Goal: Information Seeking & Learning: Learn about a topic

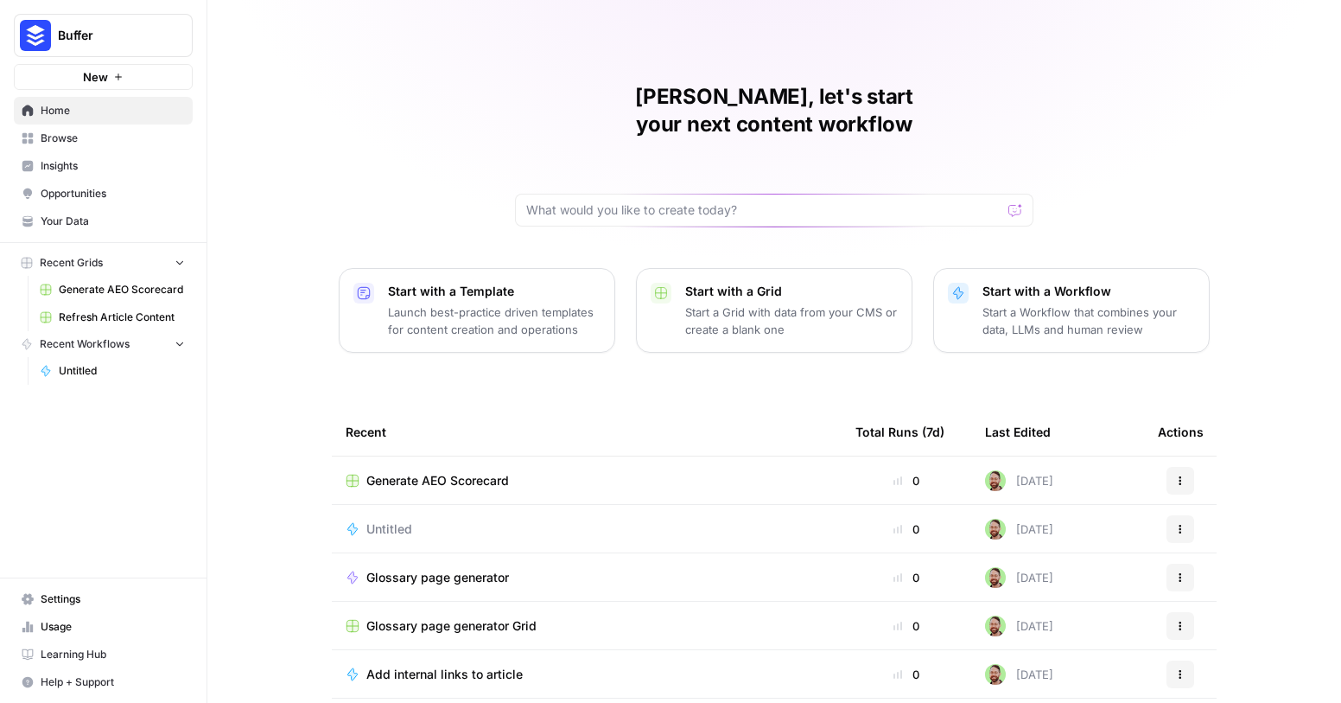
click at [131, 198] on span "Opportunities" at bounding box center [113, 194] width 144 height 16
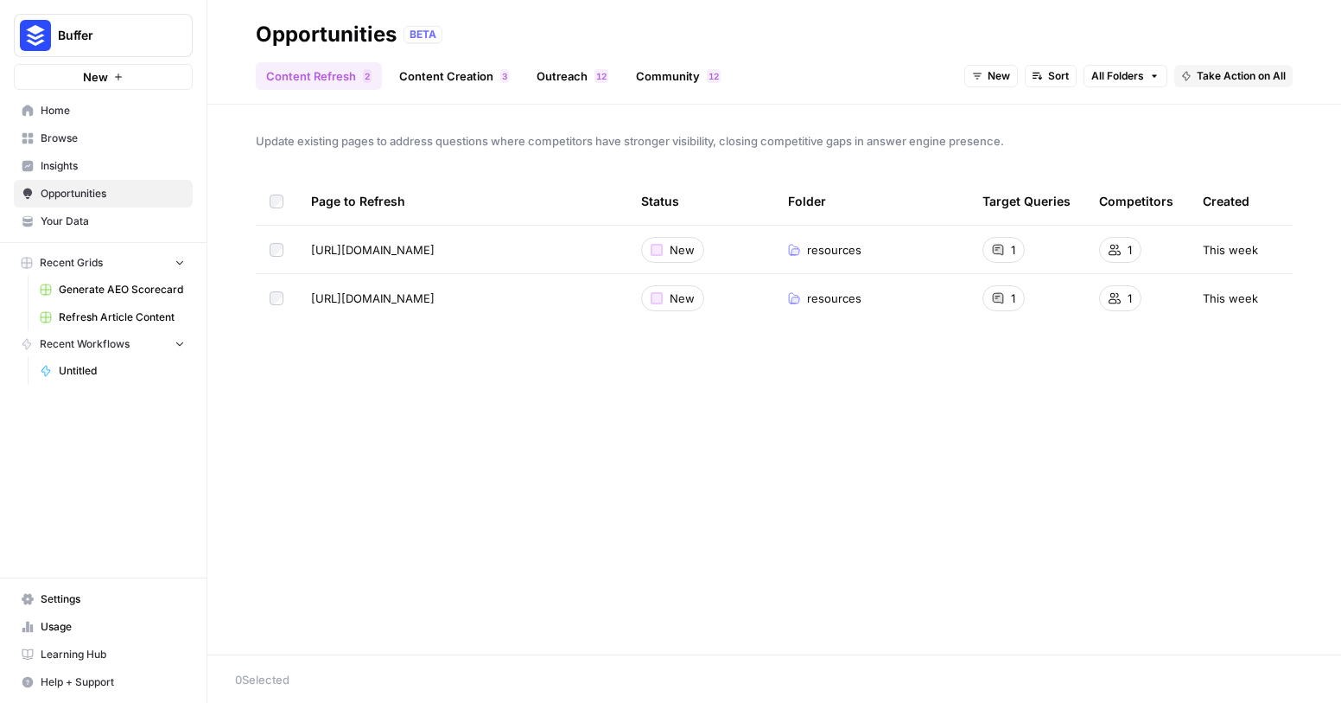
click at [113, 171] on span "Insights" at bounding box center [113, 166] width 144 height 16
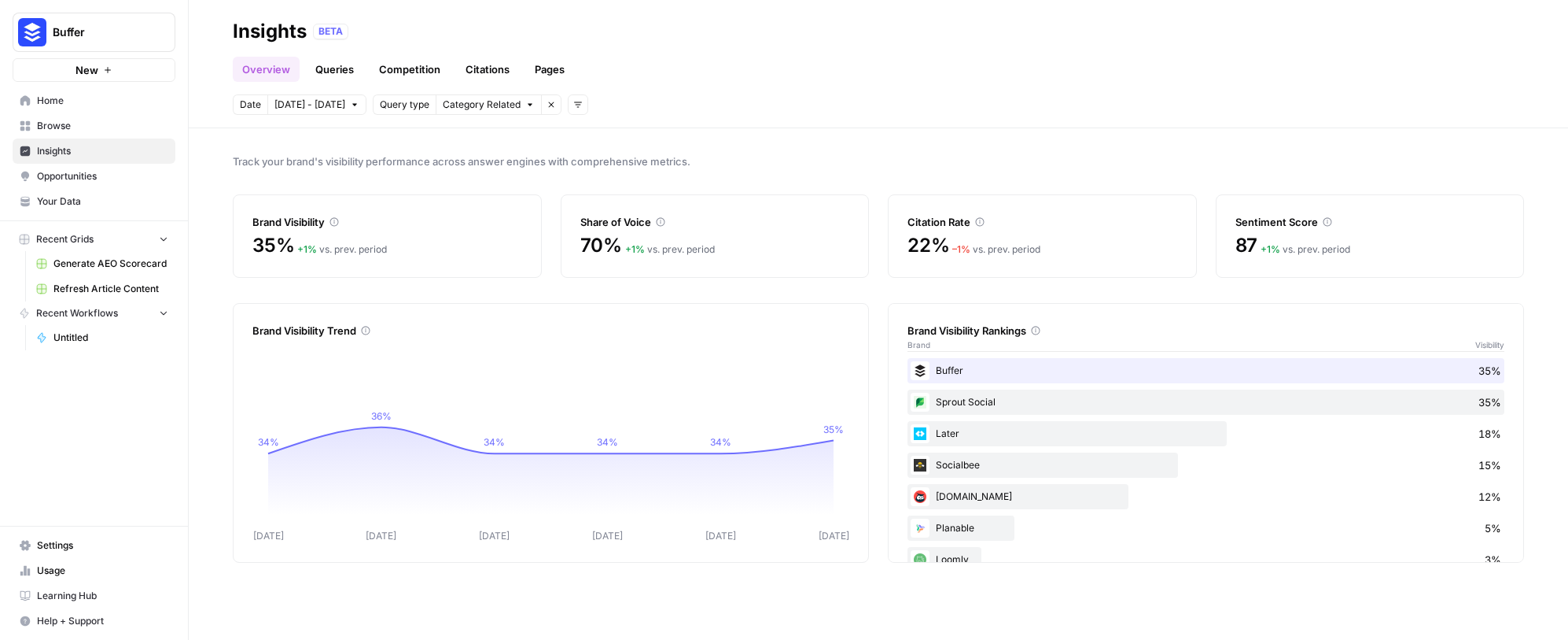
click at [335, 108] on span "Sep 26 - Oct 2" at bounding box center [310, 105] width 71 height 15
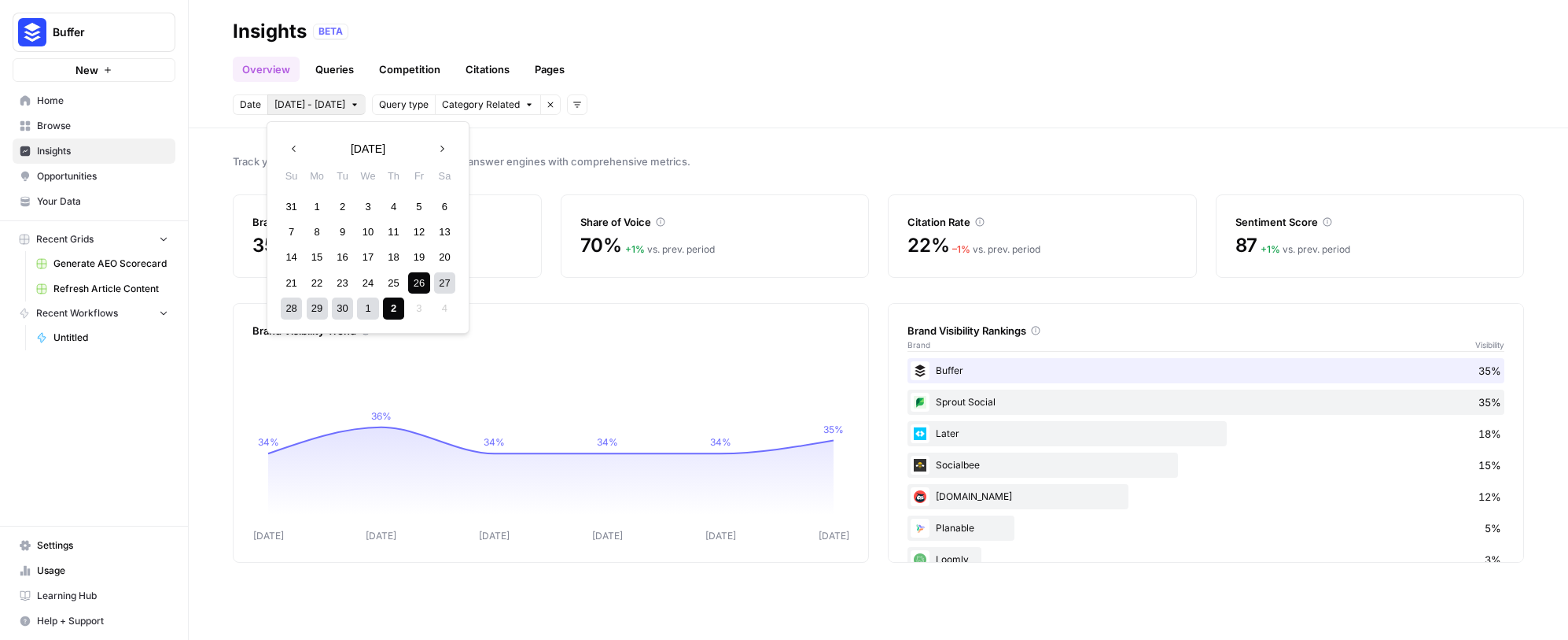
click at [389, 107] on span "Query type" at bounding box center [404, 105] width 49 height 15
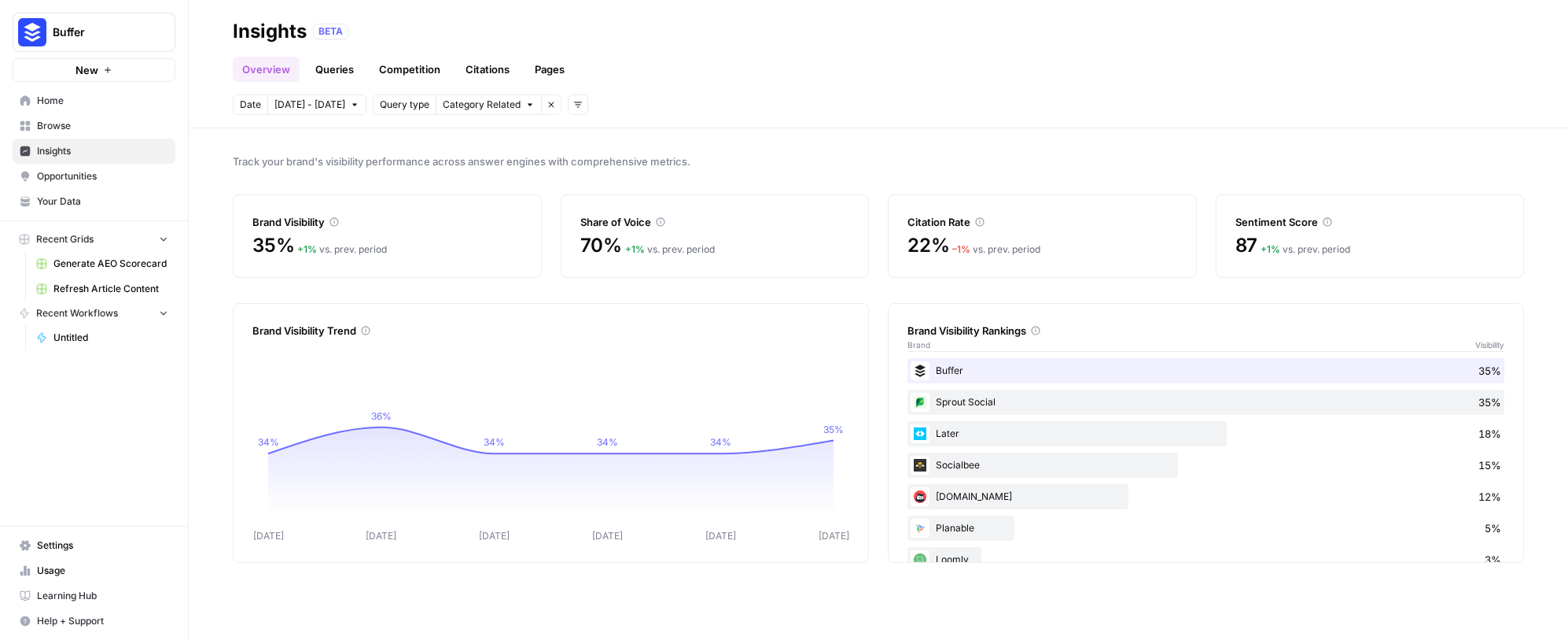
click at [336, 108] on span "Sep 26 - Oct 2" at bounding box center [310, 105] width 71 height 15
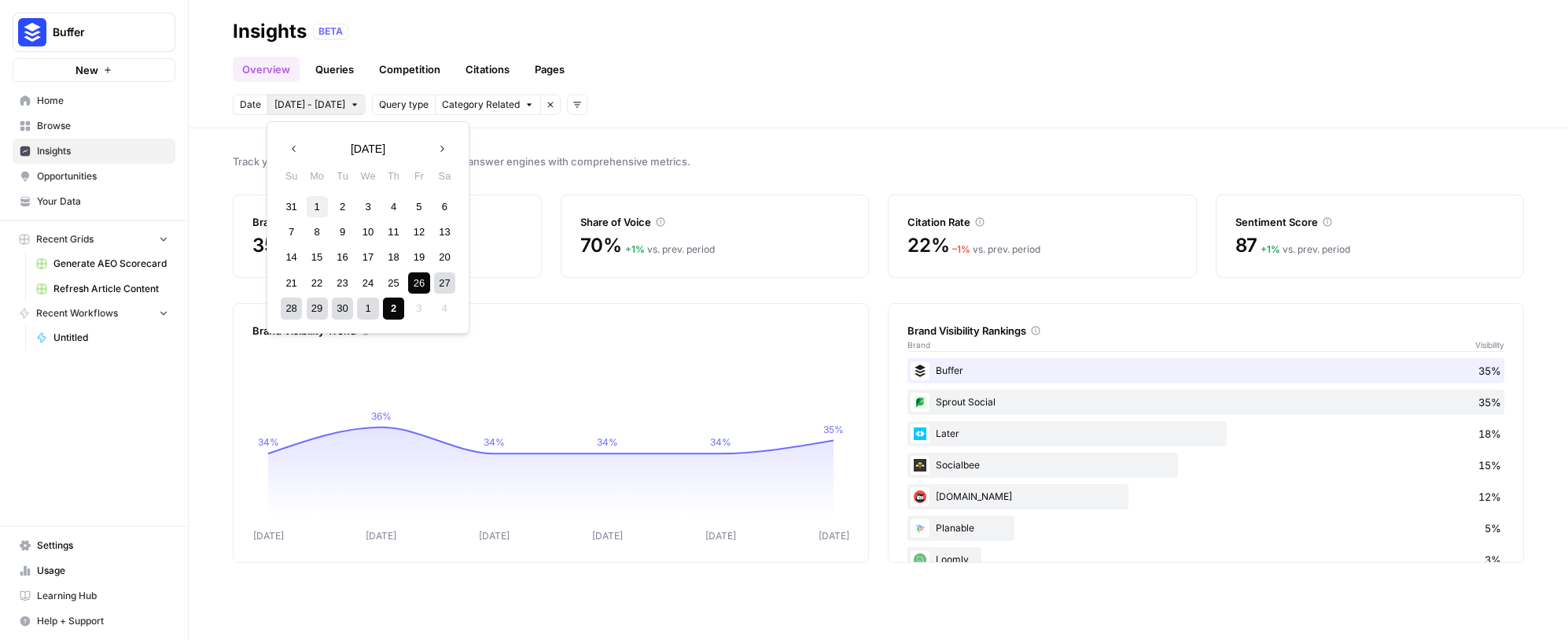
click at [317, 206] on div "1" at bounding box center [317, 206] width 21 height 21
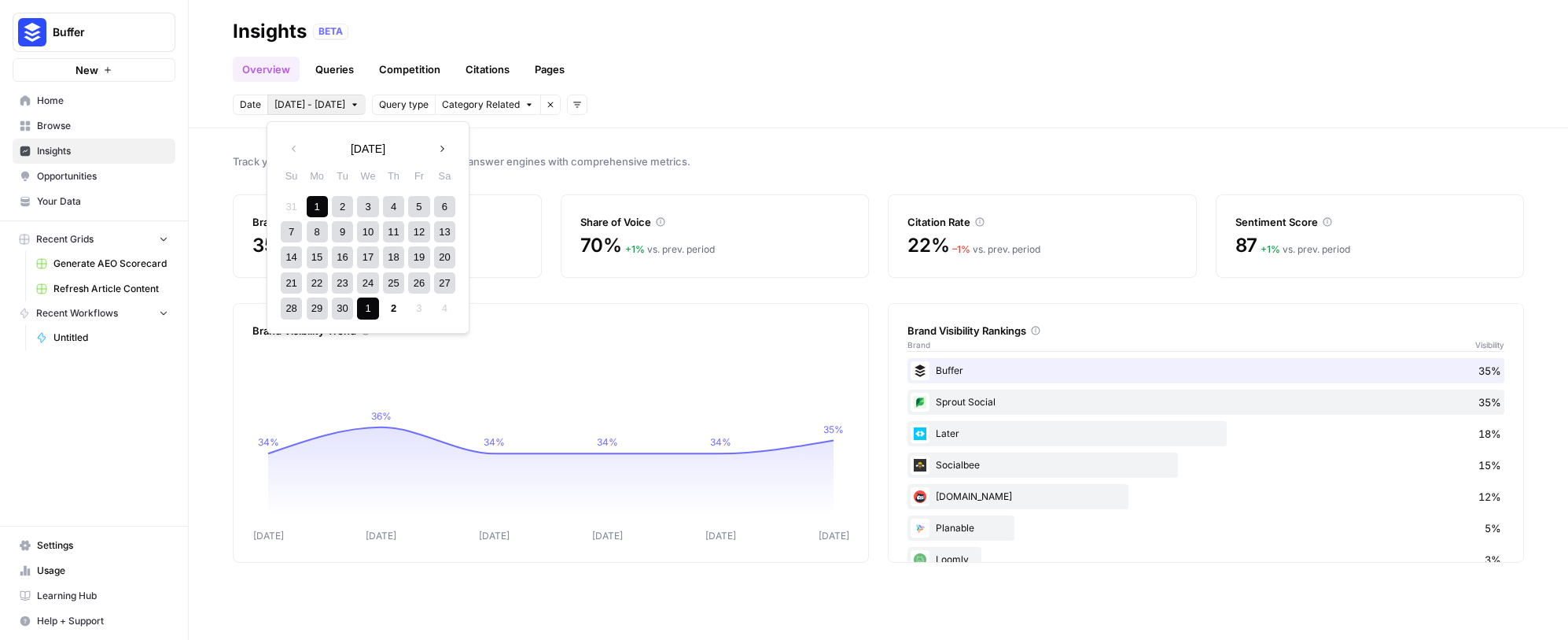
click at [374, 309] on div "1" at bounding box center [367, 308] width 21 height 21
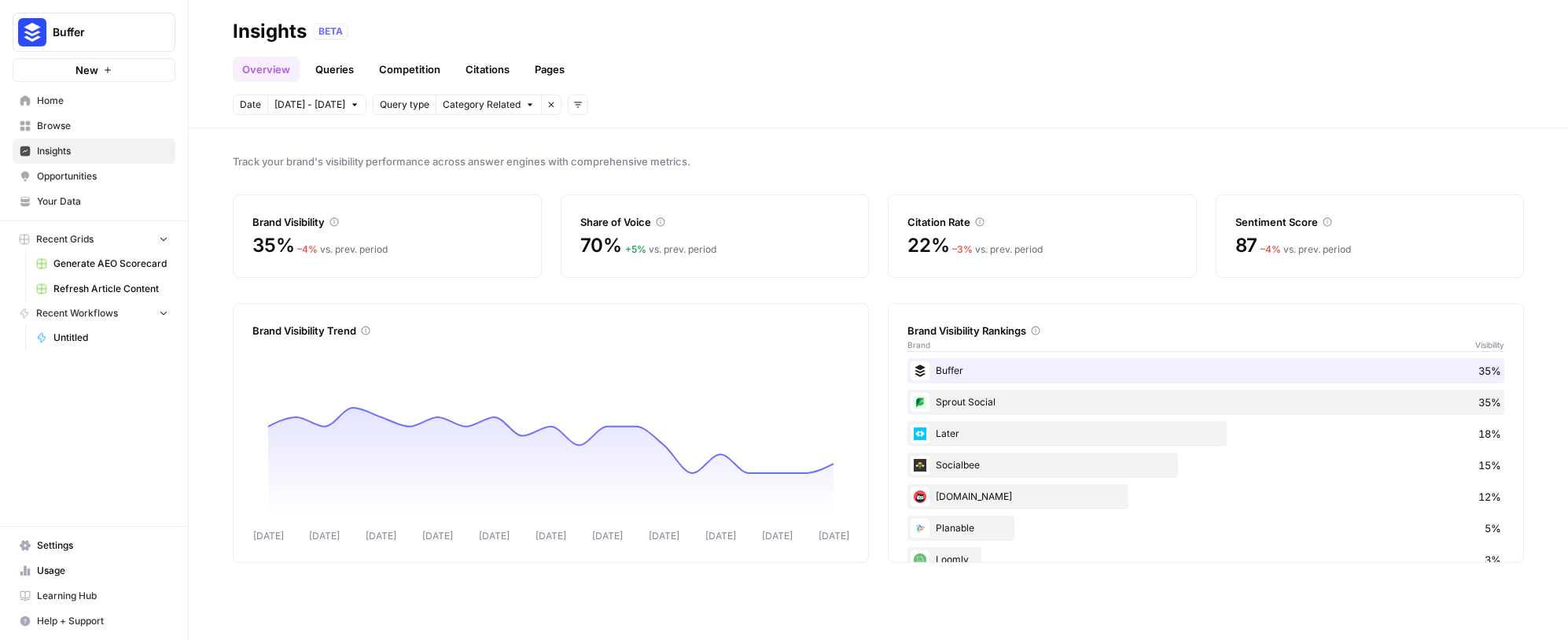
click at [471, 110] on span "Category Related" at bounding box center [482, 105] width 78 height 15
click at [541, 103] on button "Remove filter" at bounding box center [551, 105] width 20 height 20
click at [495, 74] on link "Citations" at bounding box center [487, 69] width 63 height 25
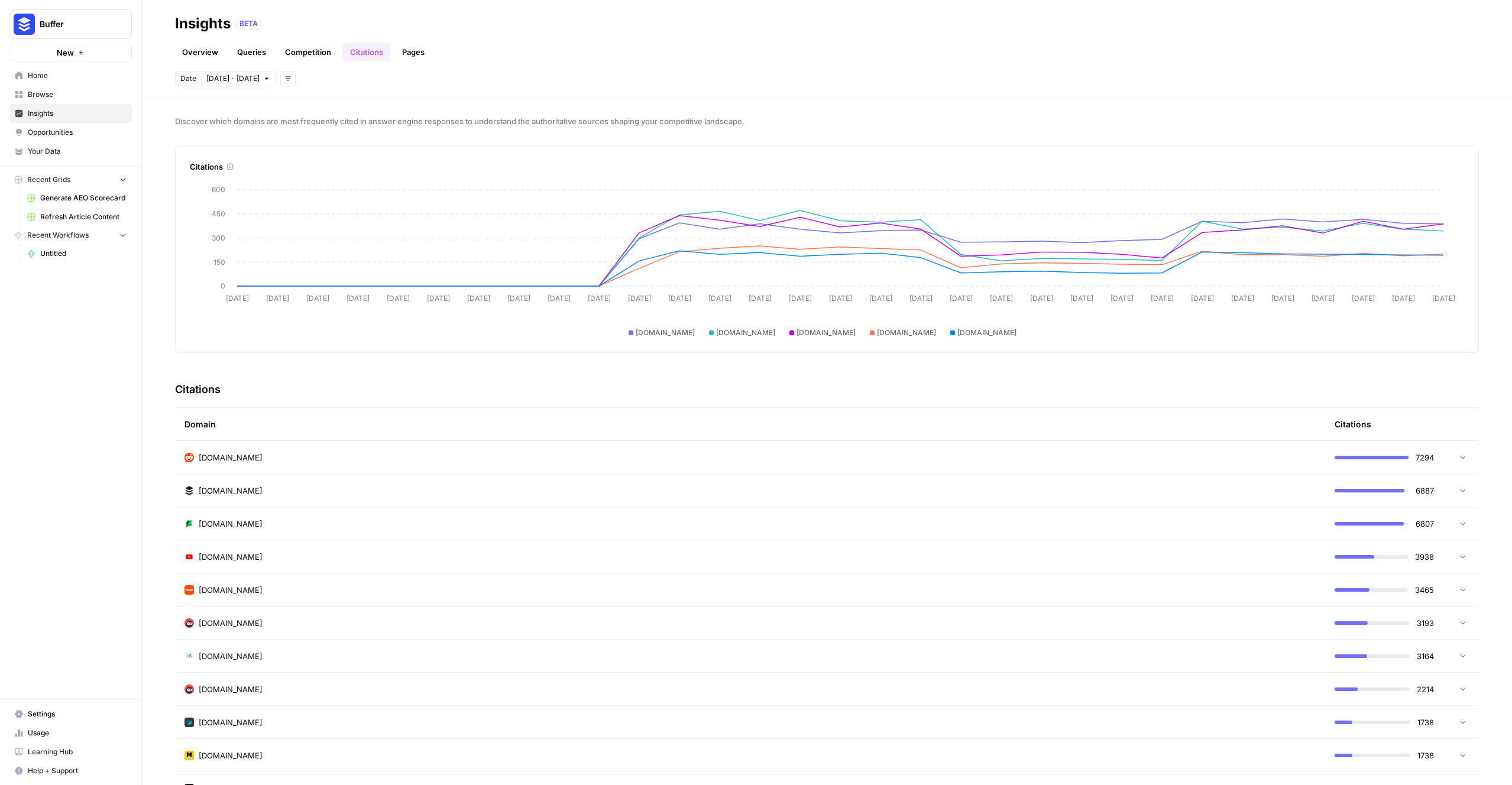
click at [328, 480] on td "[DOMAIN_NAME]" at bounding box center [750, 523] width 1150 height 33
click at [324, 480] on div "buffer.com" at bounding box center [750, 490] width 1131 height 12
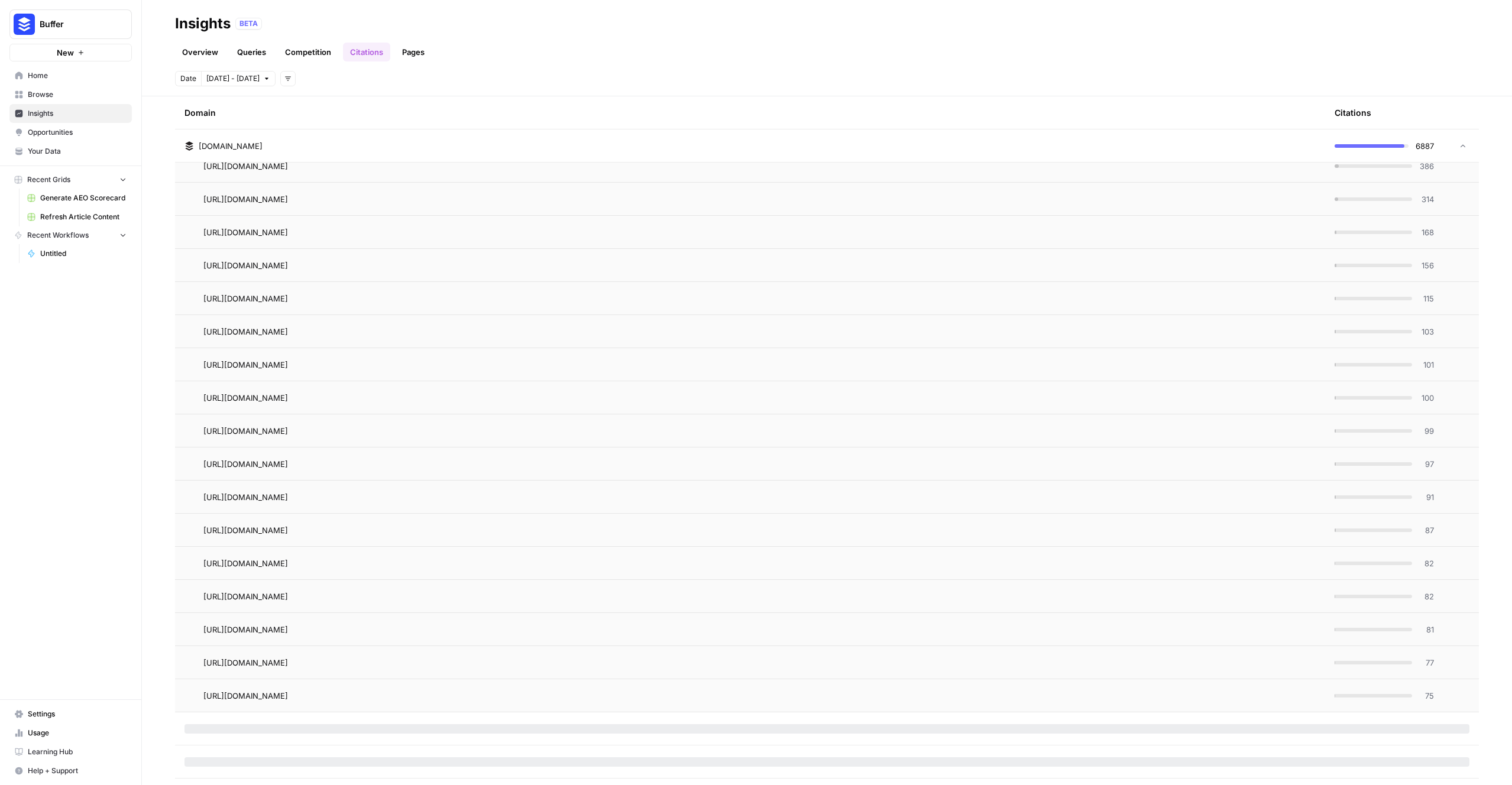
scroll to position [518, 0]
drag, startPoint x: 1413, startPoint y: 436, endPoint x: 1422, endPoint y: 434, distance: 9.2
click at [917, 434] on td "91" at bounding box center [1384, 436] width 118 height 33
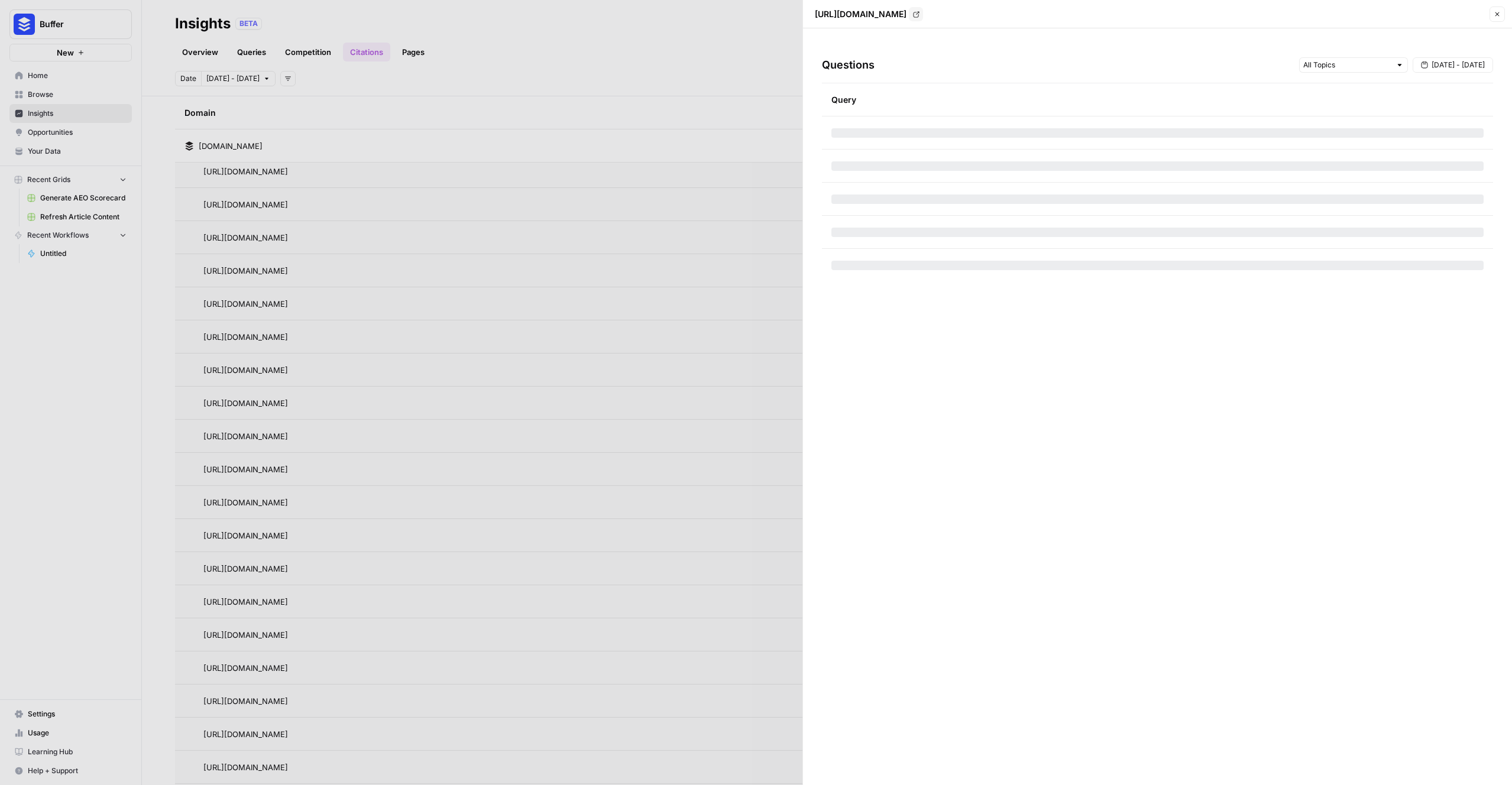
click at [917, 16] on header "https://buffer.com/resources/best-time-to-post-on-youtube/ Go to page Close" at bounding box center [1158, 14] width 709 height 28
click at [917, 16] on button "Close" at bounding box center [1497, 14] width 15 height 15
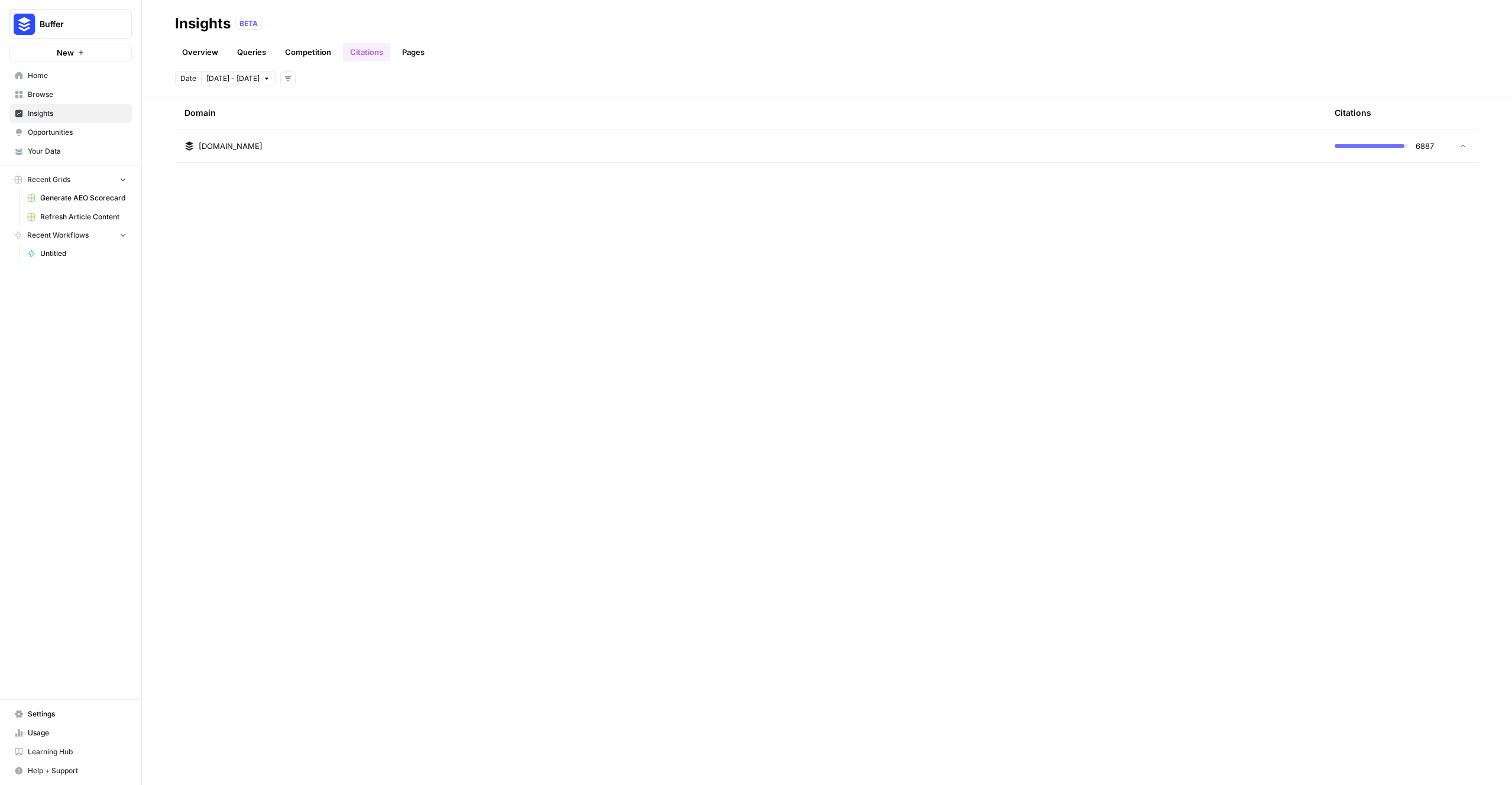
scroll to position [0, 0]
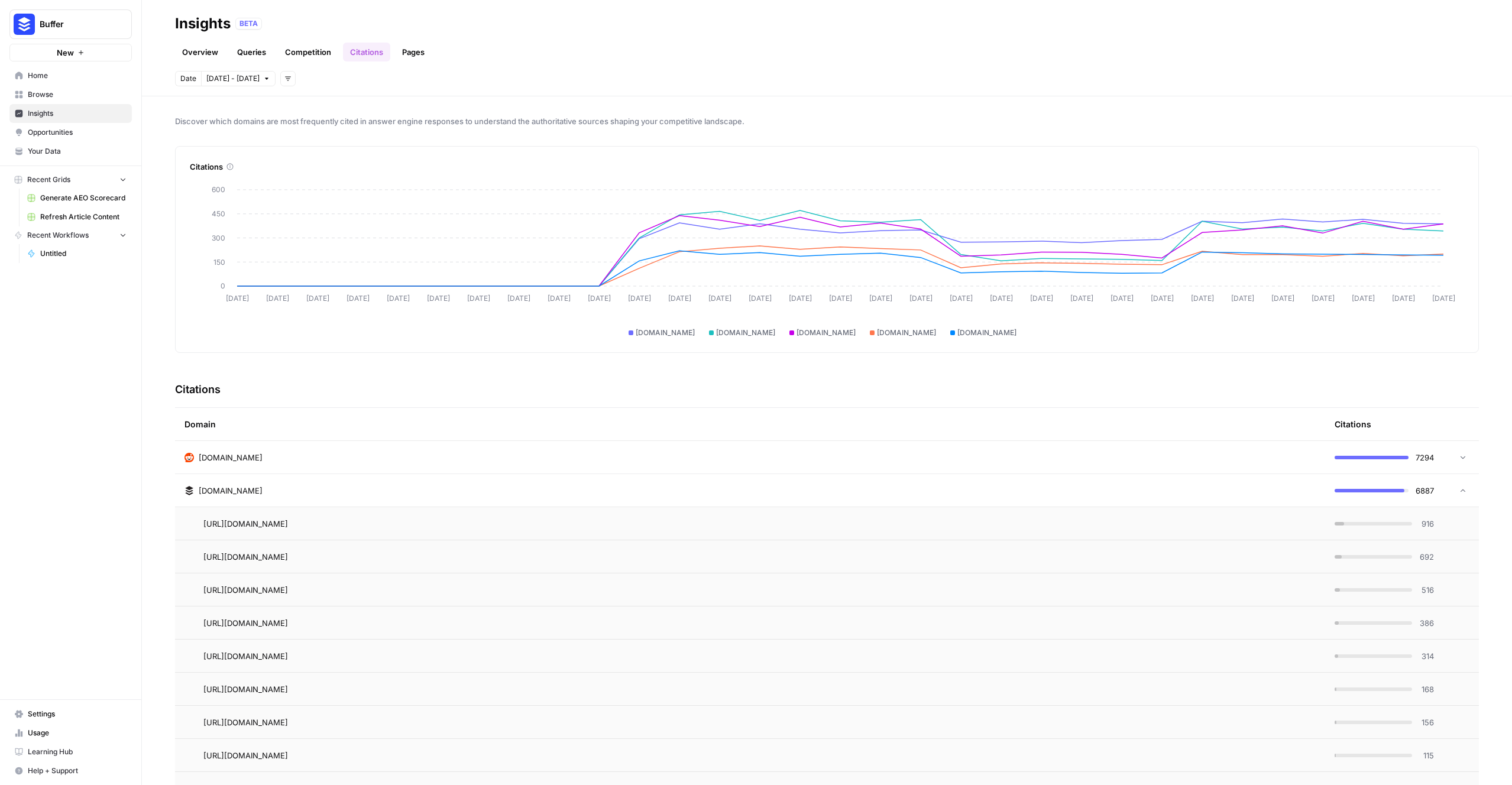
click at [281, 83] on button "Add filters" at bounding box center [288, 79] width 15 height 15
click at [281, 82] on button "Add filters" at bounding box center [288, 79] width 15 height 15
click at [917, 480] on div at bounding box center [1459, 490] width 14 height 8
click at [917, 480] on span "6807" at bounding box center [1424, 523] width 18 height 12
click at [917, 480] on td "6807" at bounding box center [1384, 523] width 118 height 33
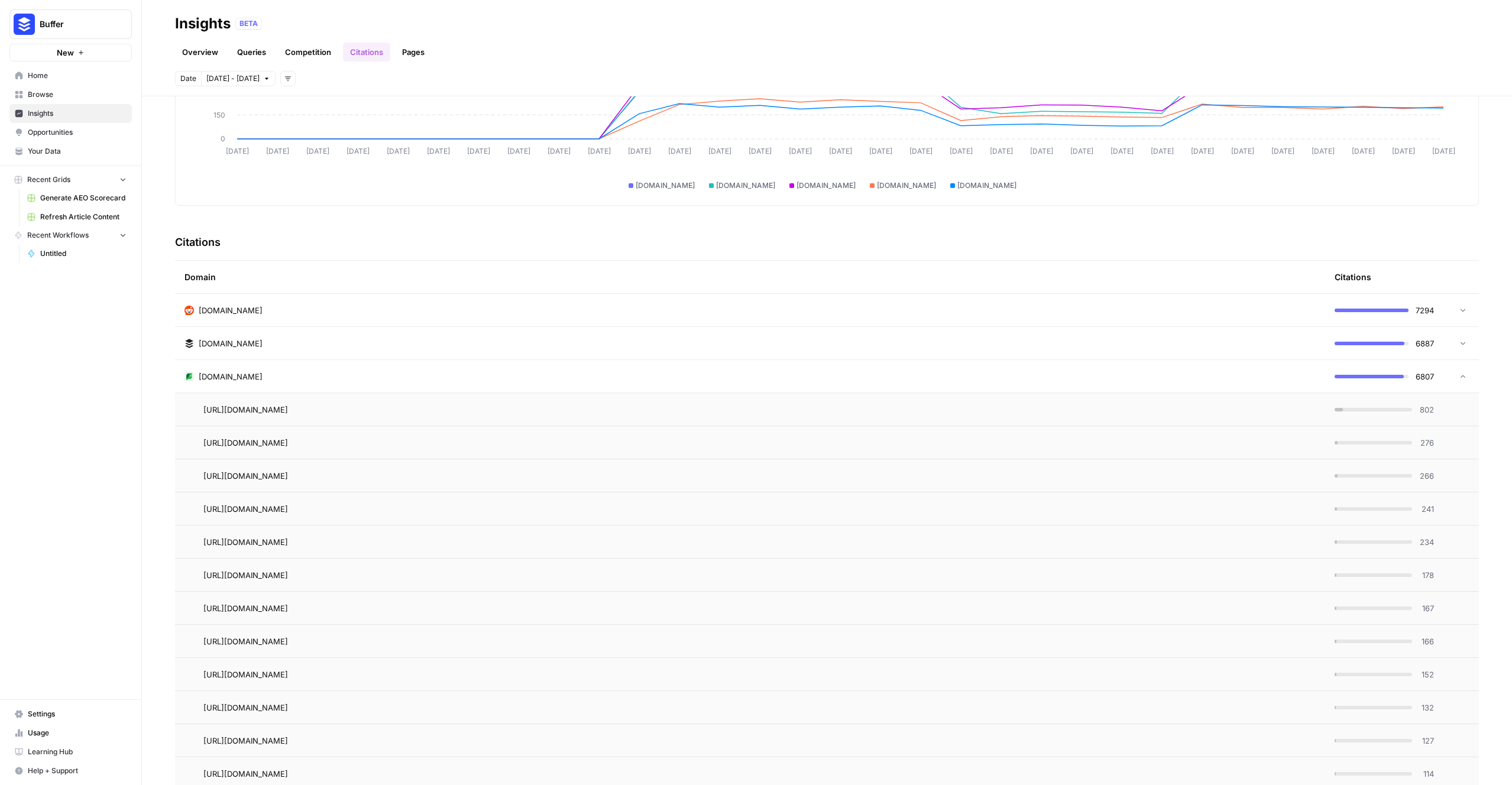
scroll to position [86, 0]
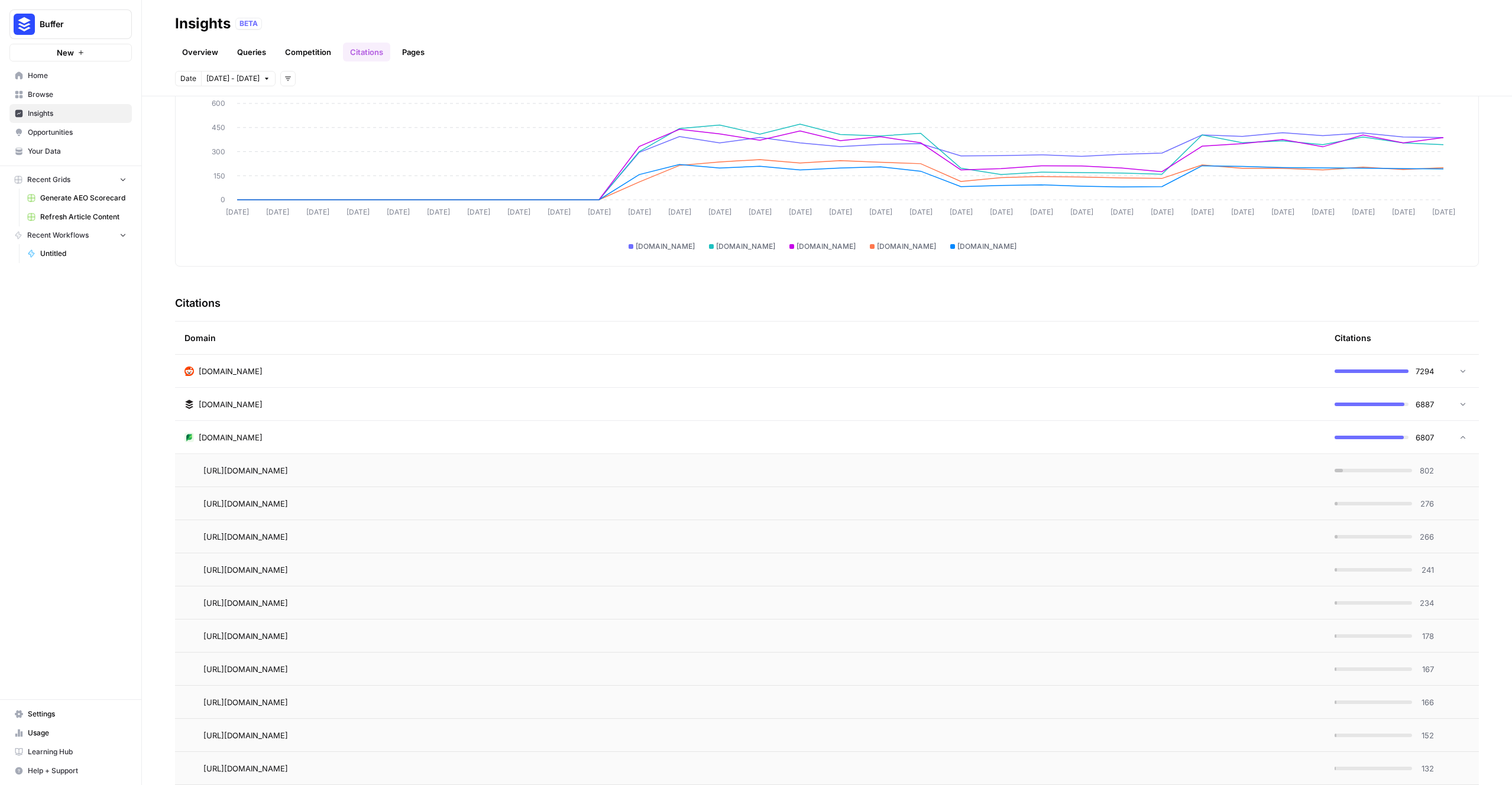
click at [917, 433] on td at bounding box center [1461, 437] width 36 height 33
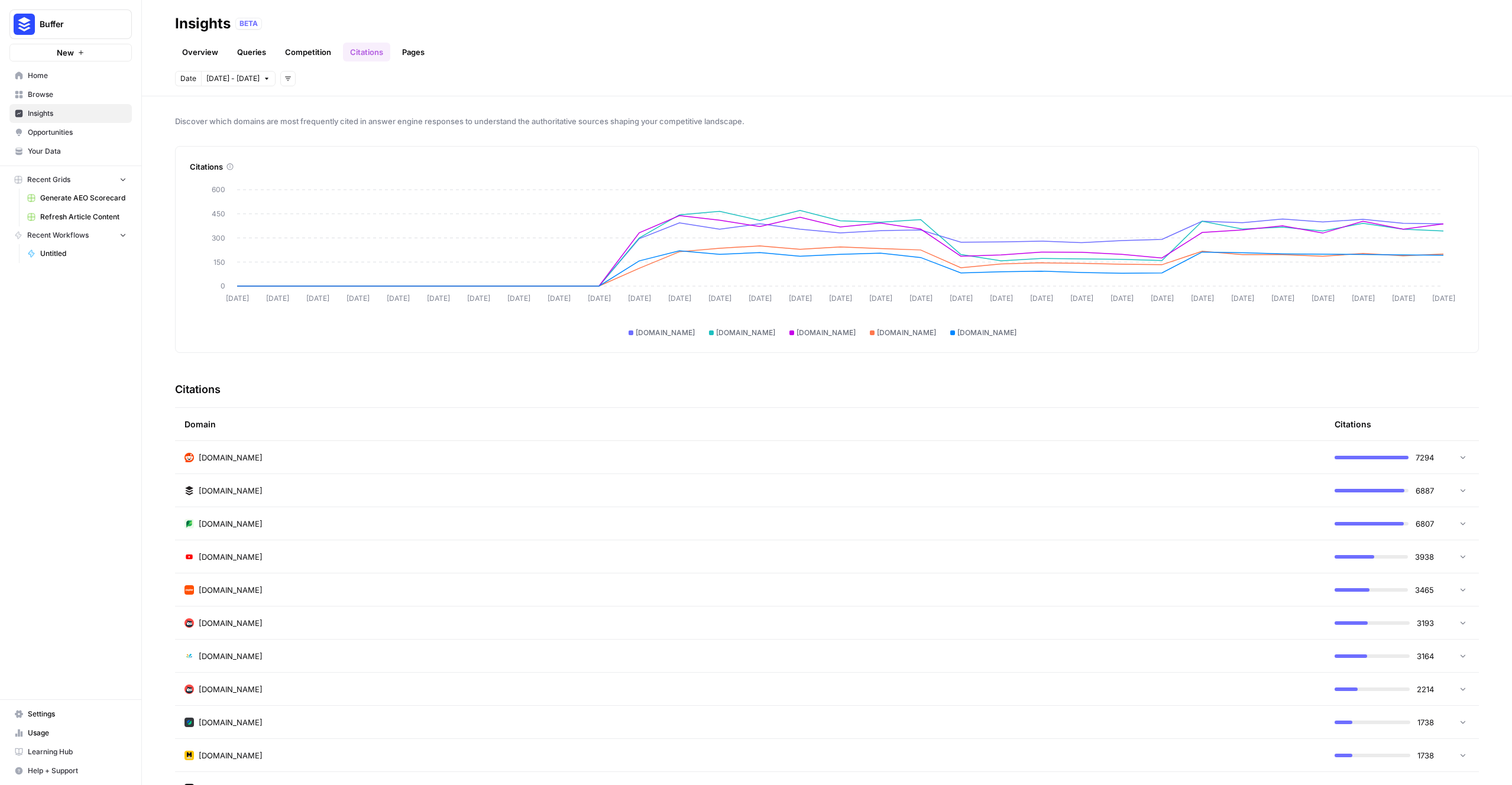
click at [420, 53] on link "Pages" at bounding box center [413, 52] width 37 height 19
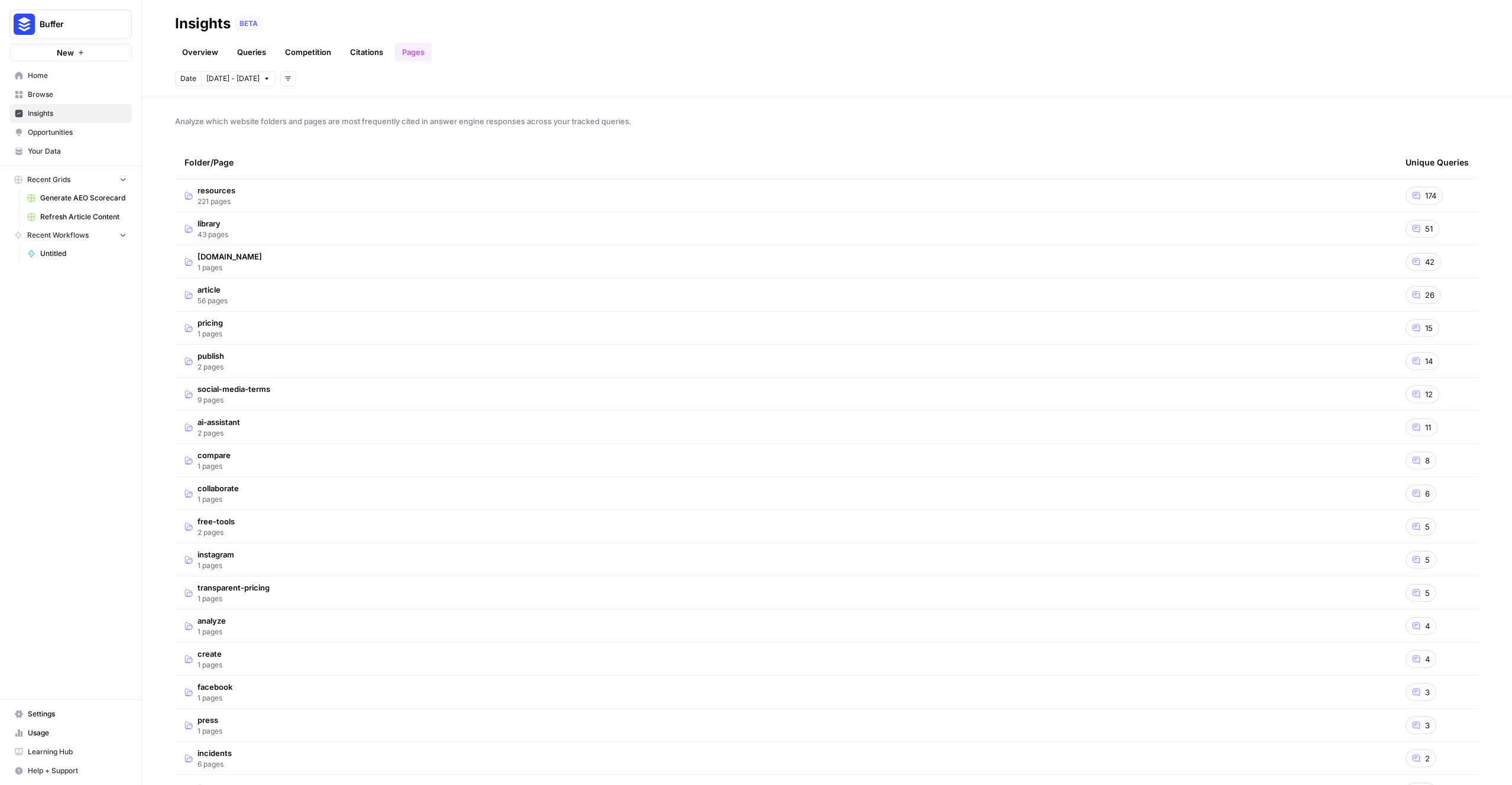
click at [586, 187] on td "resources 221 pages" at bounding box center [785, 196] width 1221 height 33
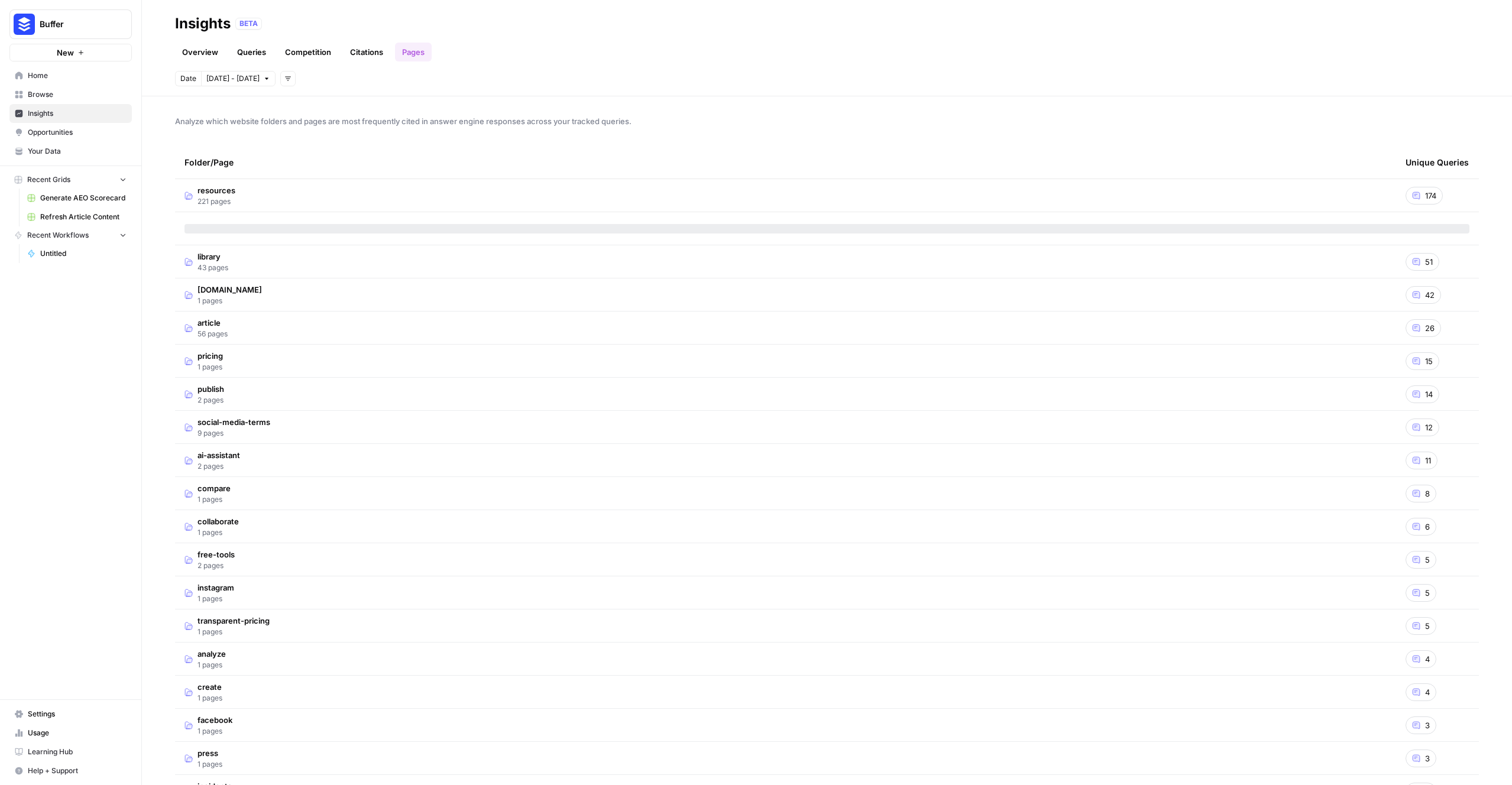
click at [586, 187] on td "resources 221 pages" at bounding box center [785, 196] width 1221 height 33
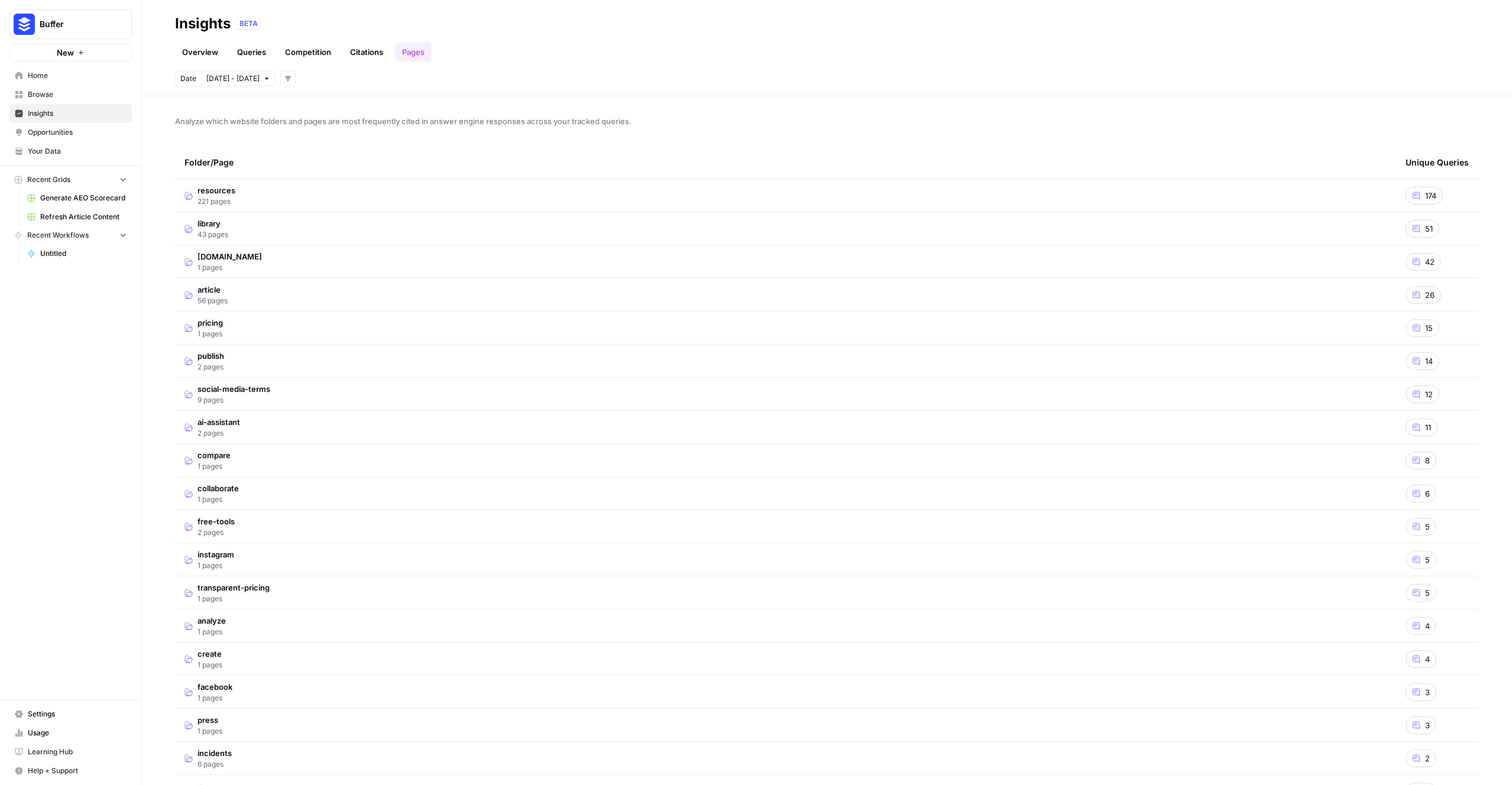
click at [281, 81] on button "Add filters" at bounding box center [288, 79] width 15 height 15
click at [281, 81] on button "Add filters" at bounding box center [288, 79] width 15 height 15
click at [413, 75] on div "Date Sep 1 - Oct 1 Add filters" at bounding box center [827, 79] width 1304 height 15
click at [294, 51] on link "Competition" at bounding box center [308, 52] width 60 height 19
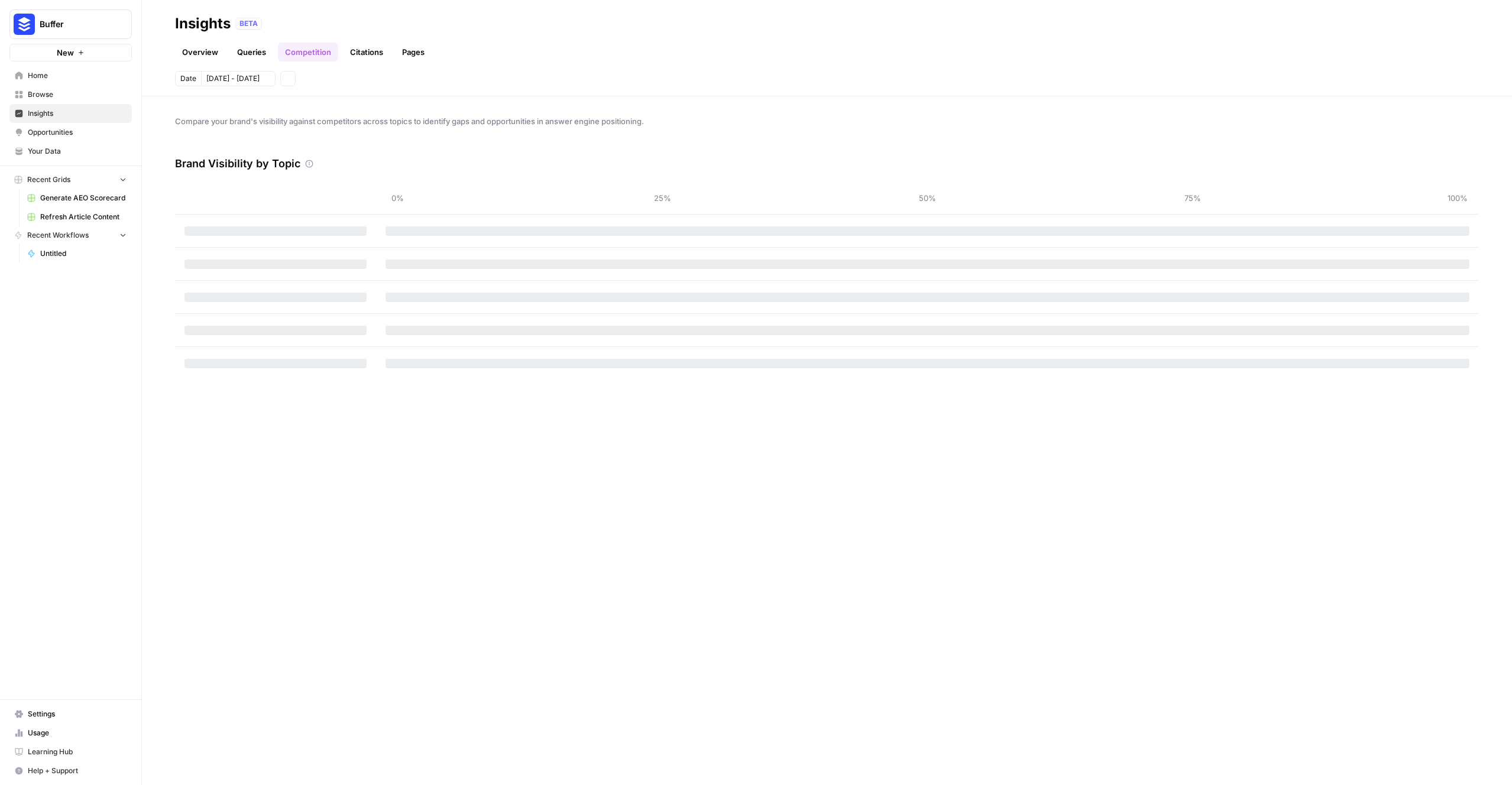
click at [250, 56] on link "Queries" at bounding box center [251, 52] width 43 height 19
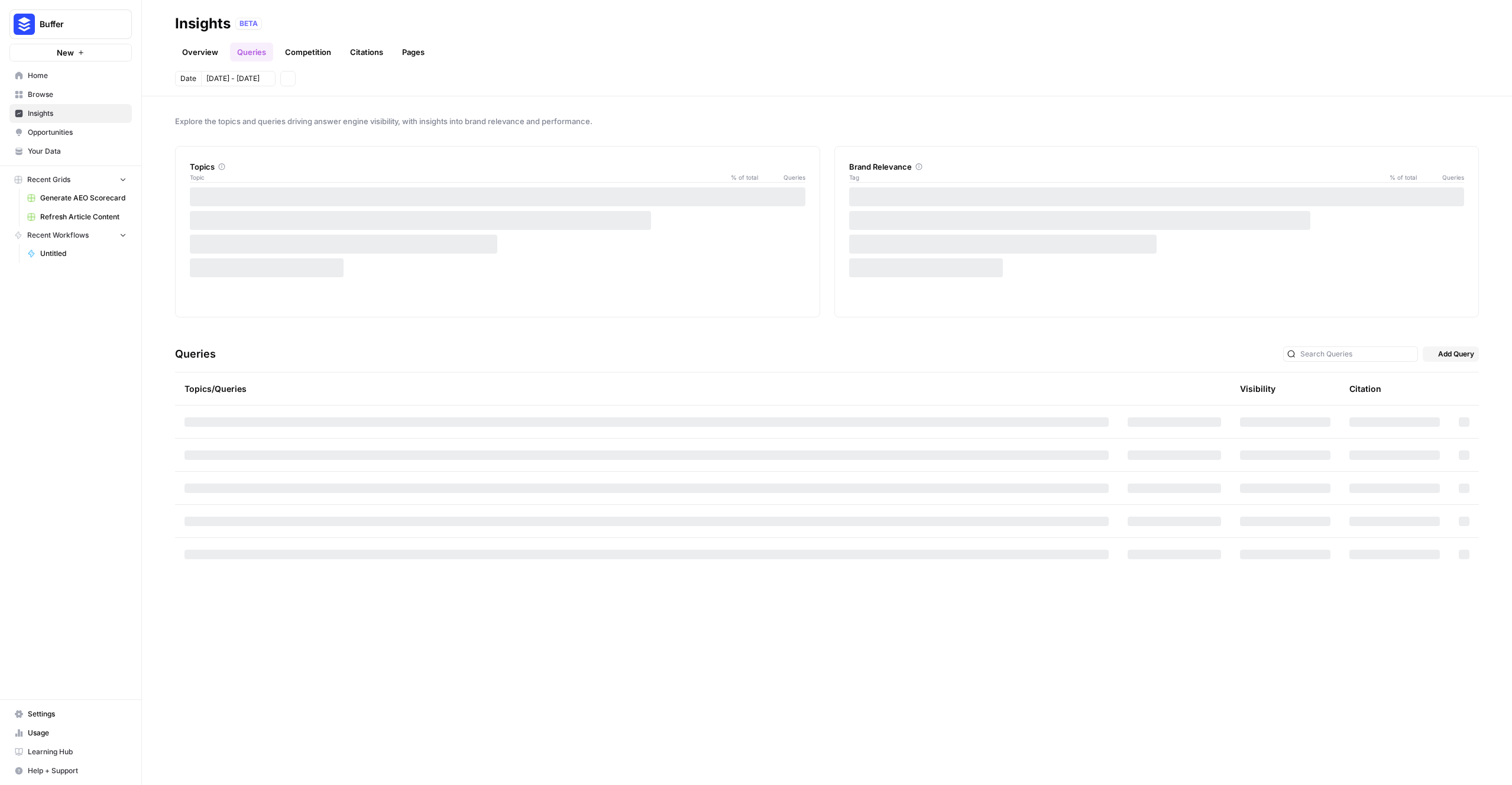
click at [211, 56] on link "Overview" at bounding box center [200, 52] width 50 height 19
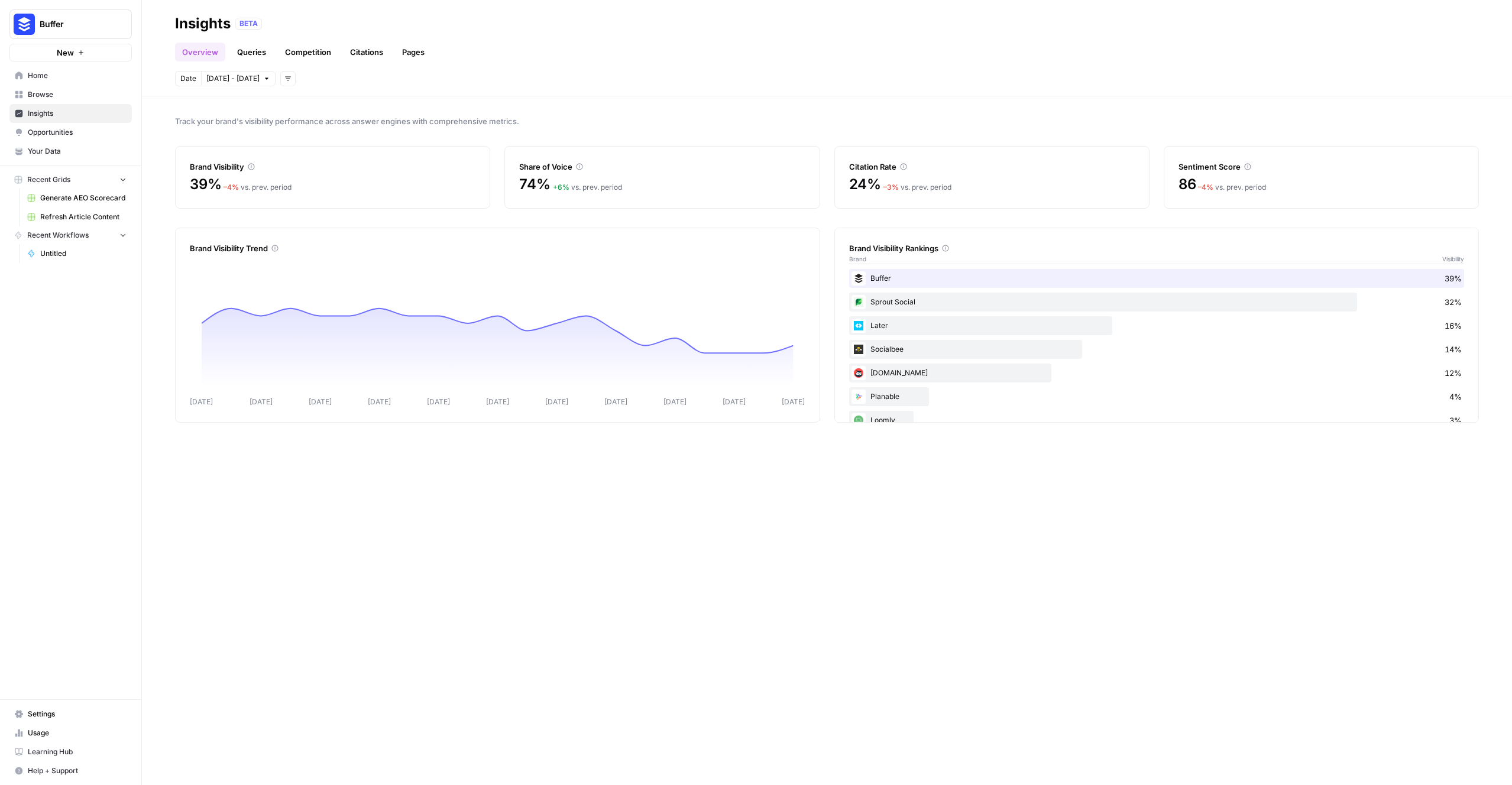
scroll to position [72, 0]
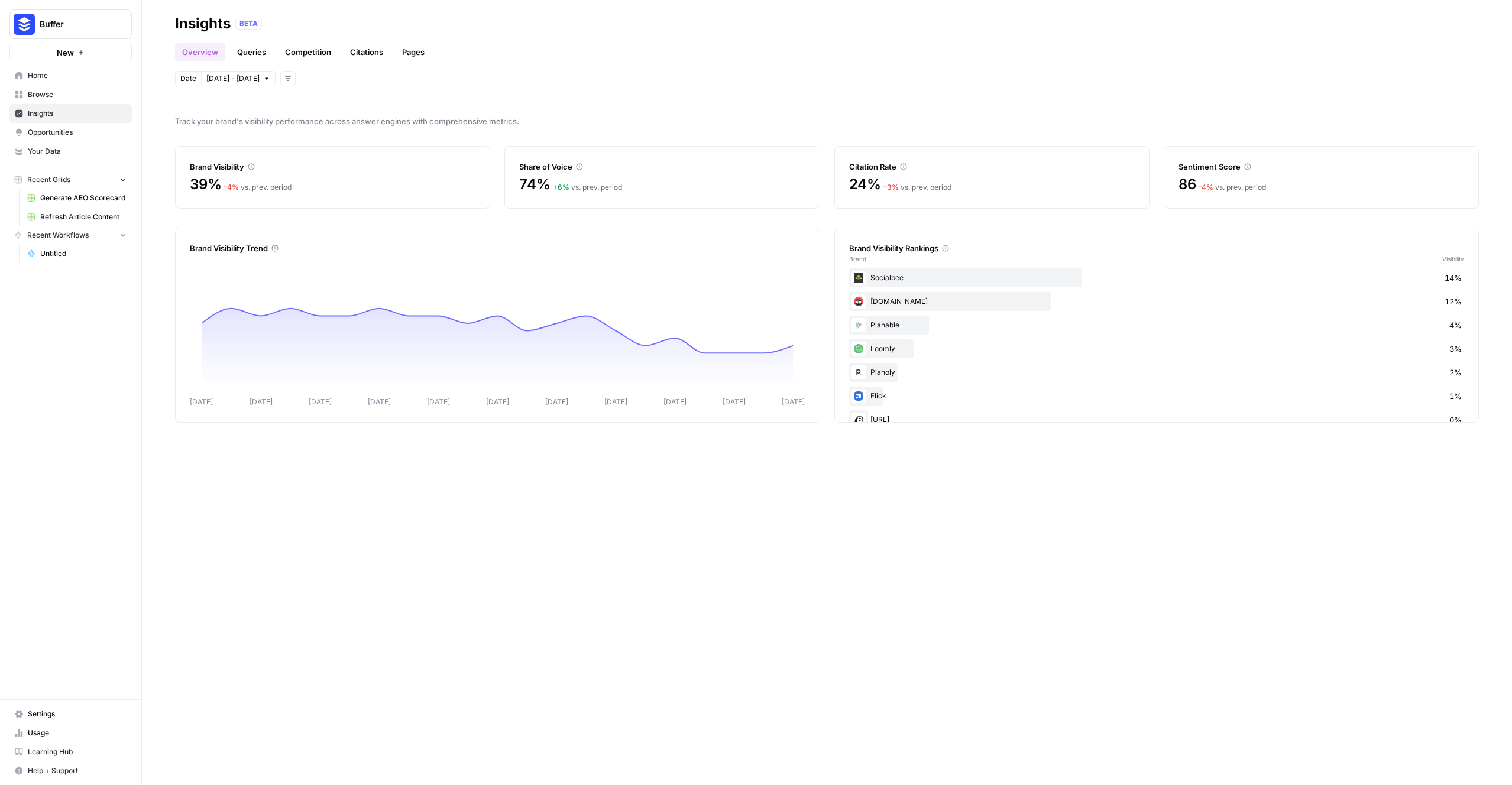
click at [902, 297] on div "Ow.ly 12%" at bounding box center [1157, 302] width 616 height 19
click at [196, 44] on link "Overview" at bounding box center [200, 52] width 50 height 19
click at [224, 66] on header "Insights BETA Overview Queries Competition Citations Pages Date Sep 1 - Oct 1 A…" at bounding box center [826, 48] width 1370 height 96
click at [224, 72] on button "Sep 1 - Oct 1" at bounding box center [238, 79] width 75 height 15
click at [242, 213] on div "22" at bounding box center [238, 212] width 16 height 16
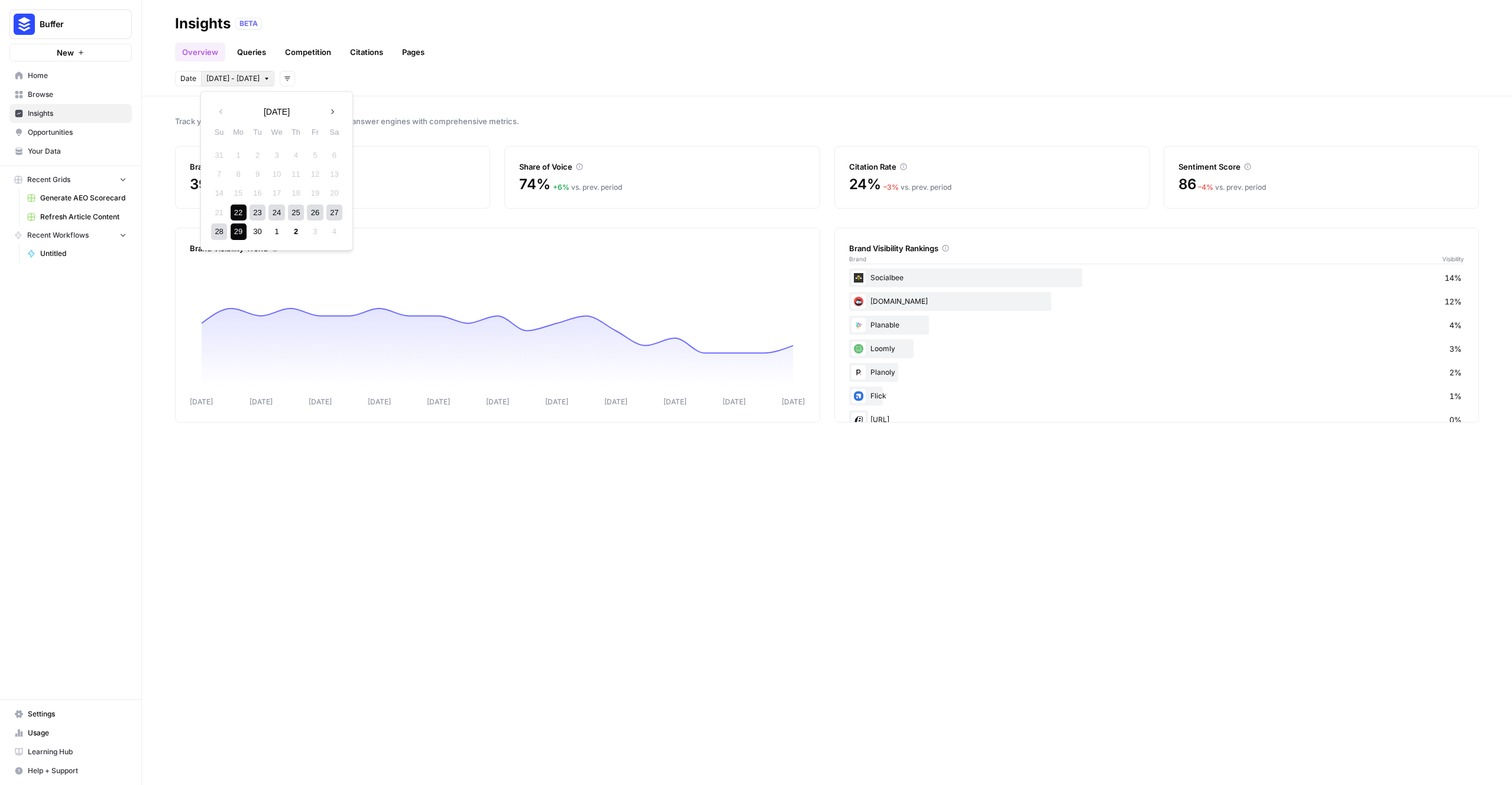
click at [239, 230] on div "29" at bounding box center [238, 231] width 16 height 16
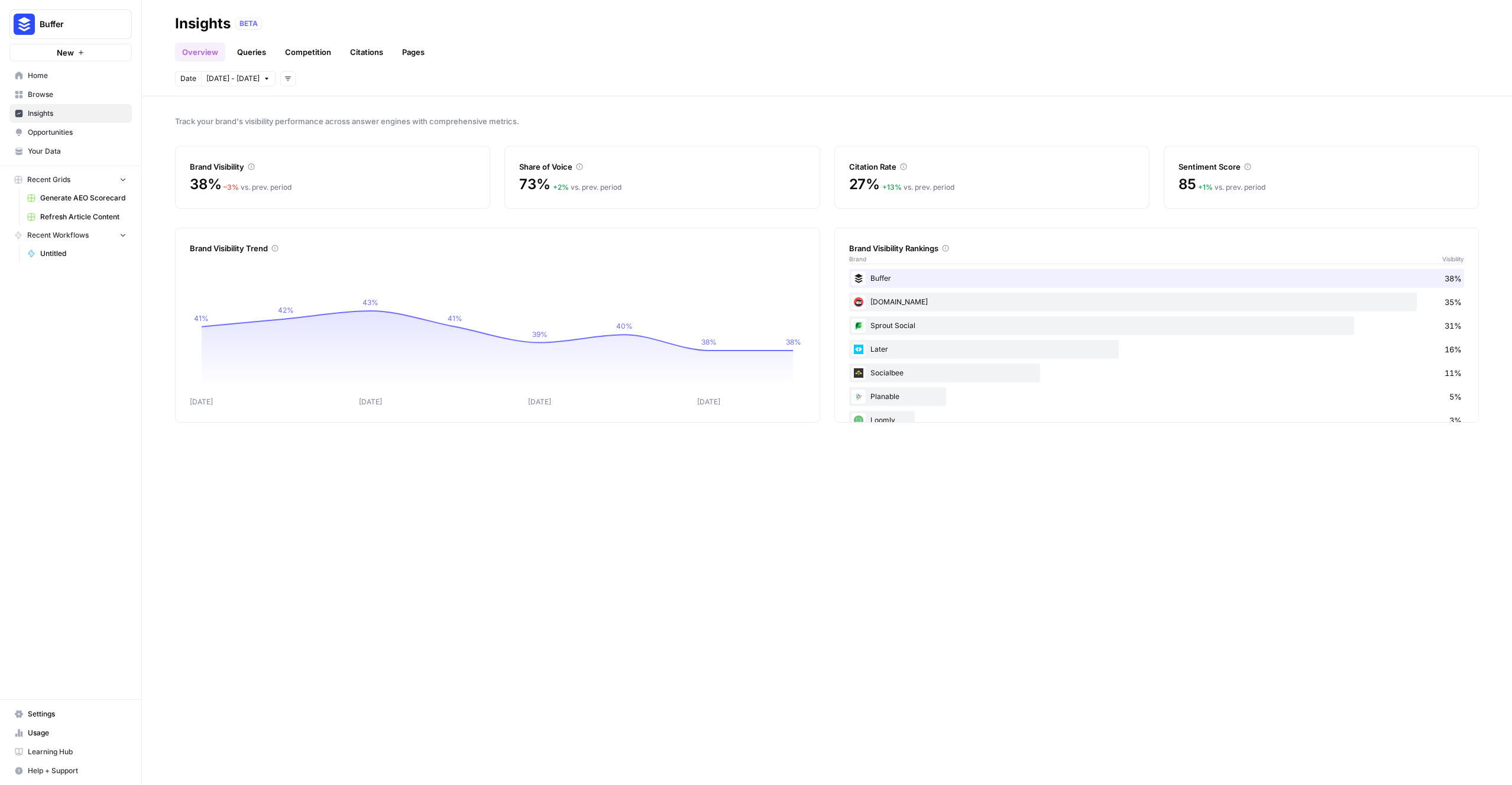
click at [812, 93] on header "Insights BETA Overview Queries Competition Citations Pages Date Sep 22 - Sep 29…" at bounding box center [826, 48] width 1370 height 96
click at [238, 76] on body "Buffer New Home Browse Insights Opportunities Your Data Recent Grids Generate A…" at bounding box center [756, 392] width 1512 height 785
click at [241, 154] on div "1" at bounding box center [238, 155] width 16 height 16
click at [254, 233] on div "30" at bounding box center [257, 231] width 16 height 16
click at [754, 557] on div "Track your brand's visibility performance across answer engines with comprehens…" at bounding box center [826, 440] width 1370 height 689
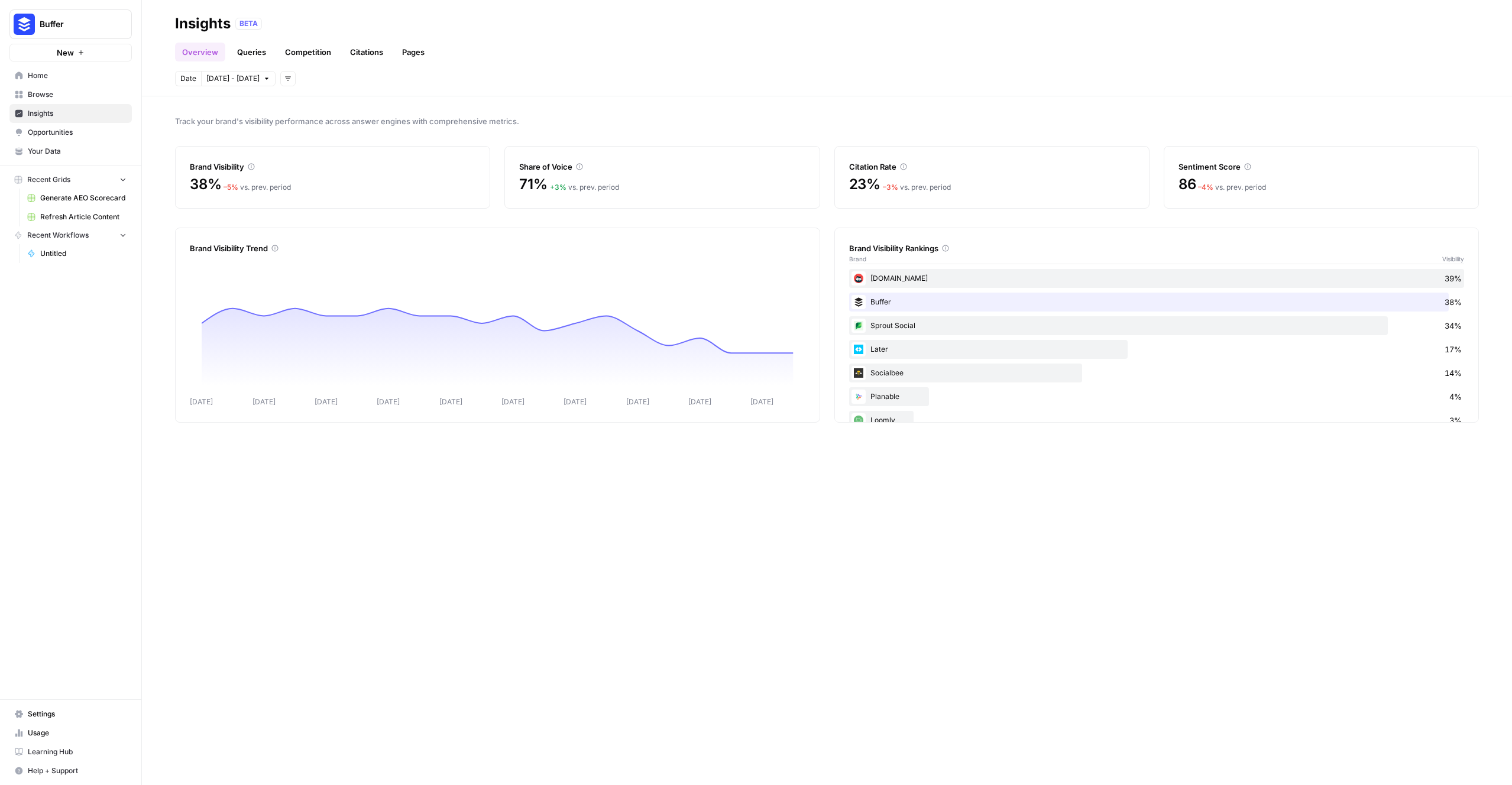
click at [411, 49] on link "Pages" at bounding box center [413, 52] width 37 height 19
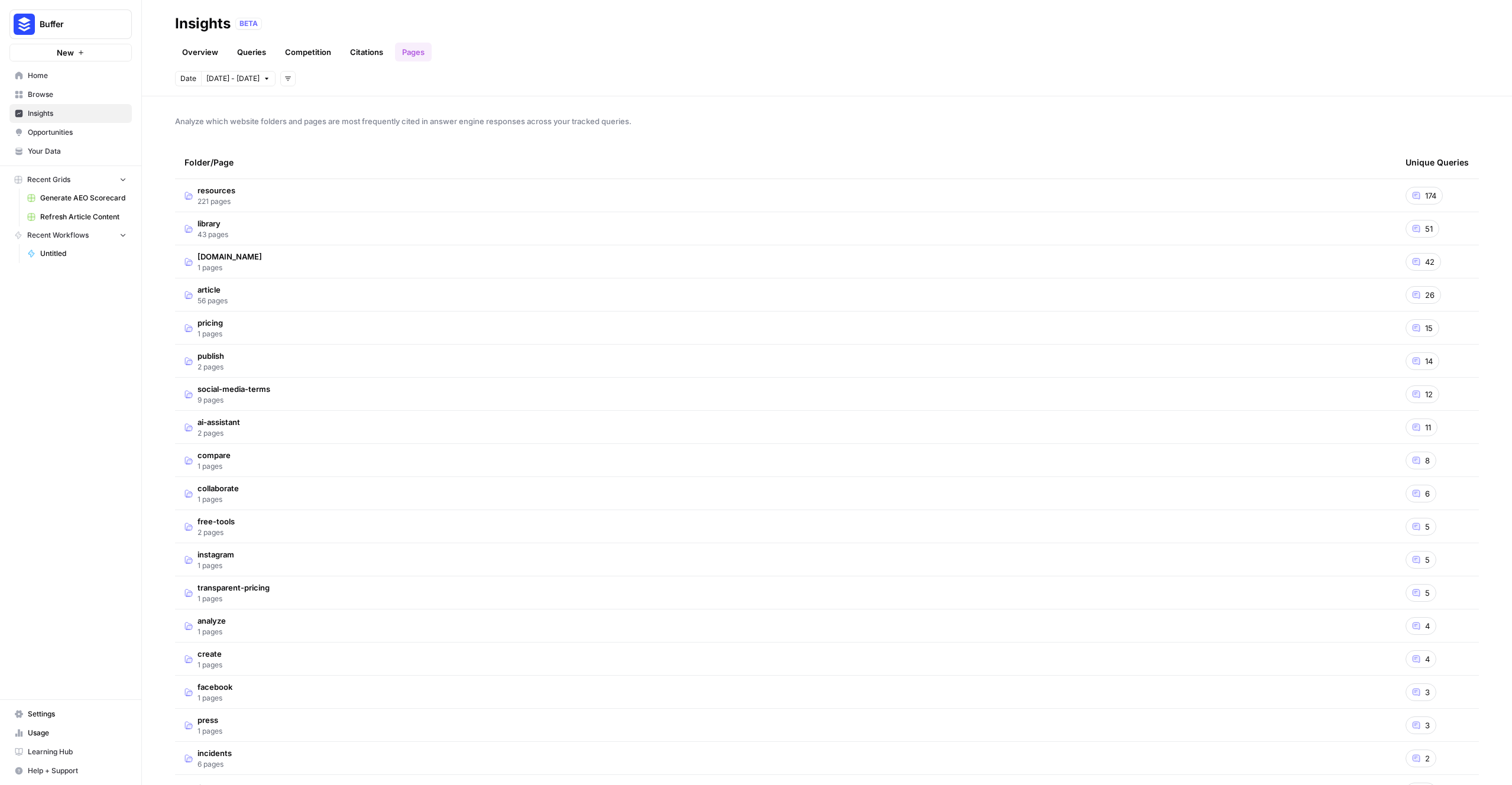
click at [1069, 212] on td "library 43 pages" at bounding box center [785, 228] width 1221 height 33
click at [456, 191] on td "resources 221 pages" at bounding box center [785, 196] width 1221 height 33
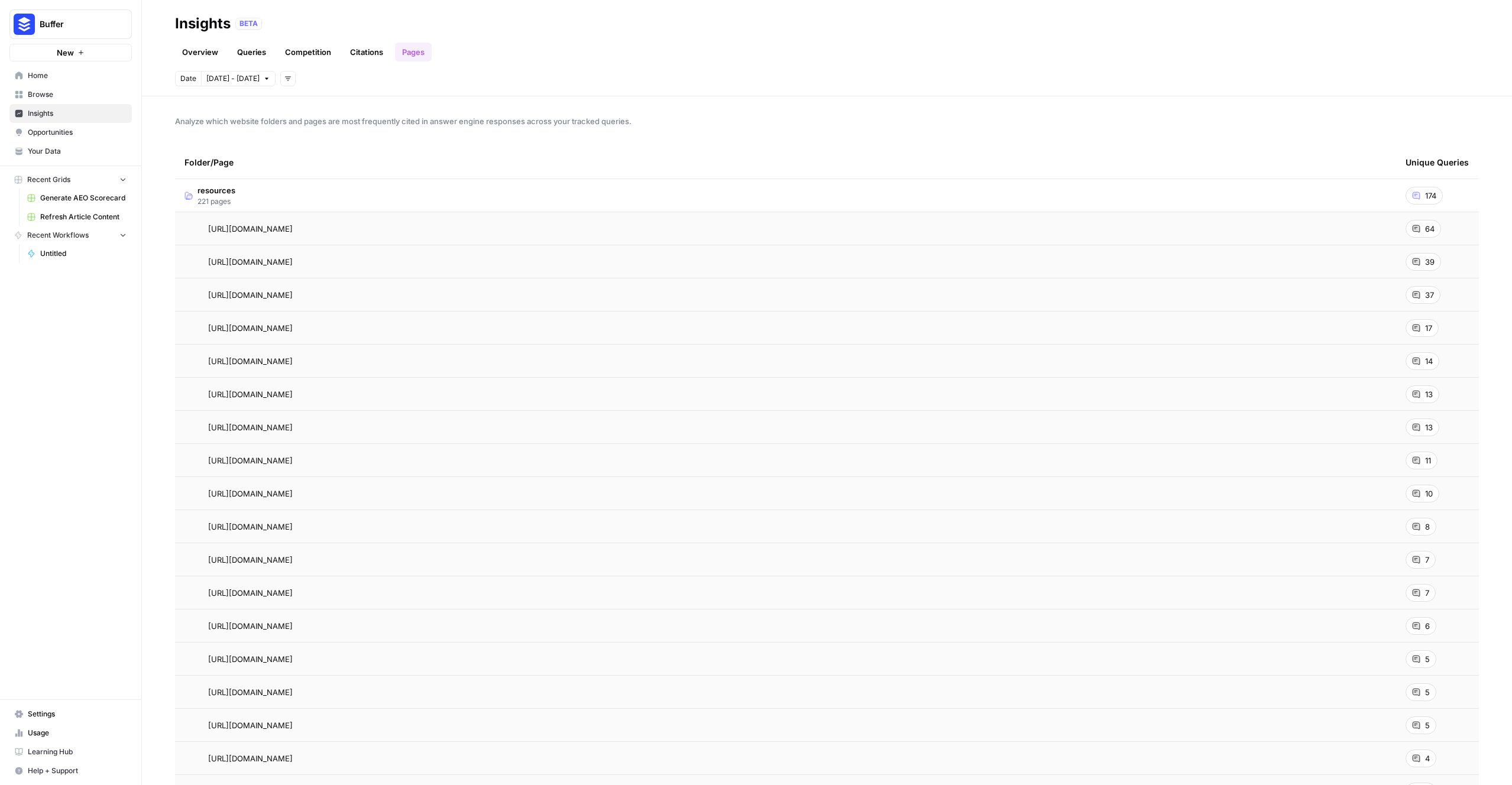
click at [1491, 497] on div "Analyze which website folders and pages are most frequently cited in answer eng…" at bounding box center [826, 440] width 1370 height 689
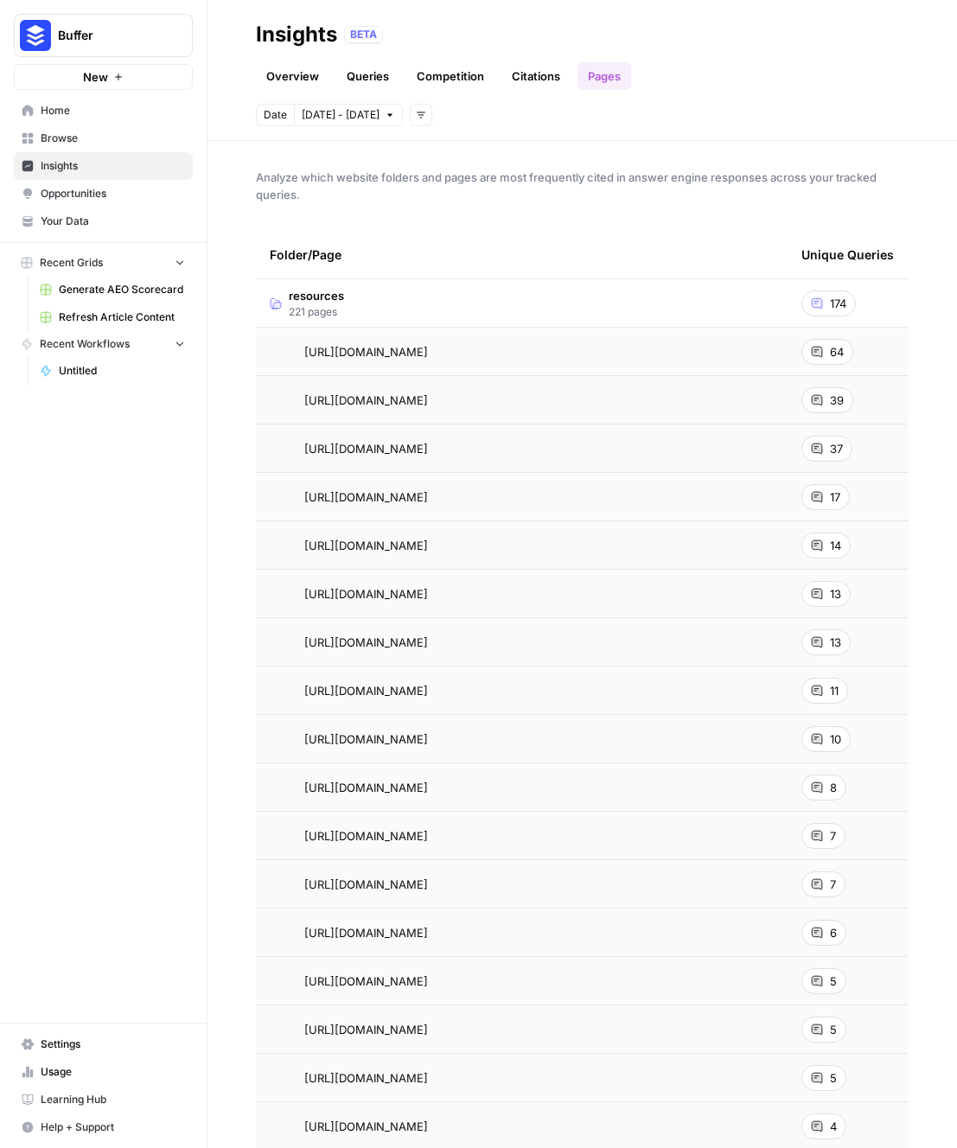
click at [471, 308] on td "resources 221 pages" at bounding box center [521, 303] width 531 height 48
click at [428, 830] on span "https://buffer.com/library/buffer-features/" at bounding box center [366, 835] width 124 height 17
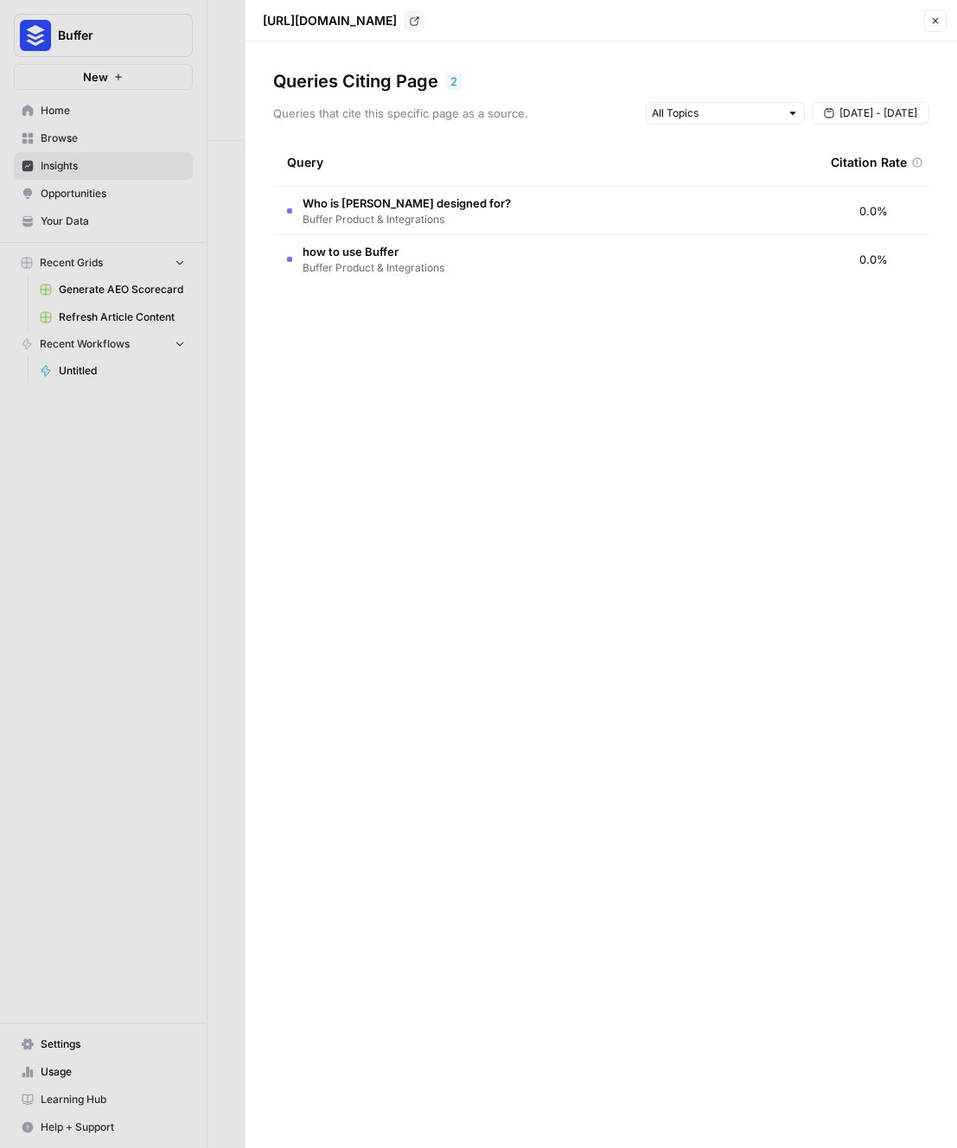
click at [243, 85] on div at bounding box center [478, 574] width 957 height 1148
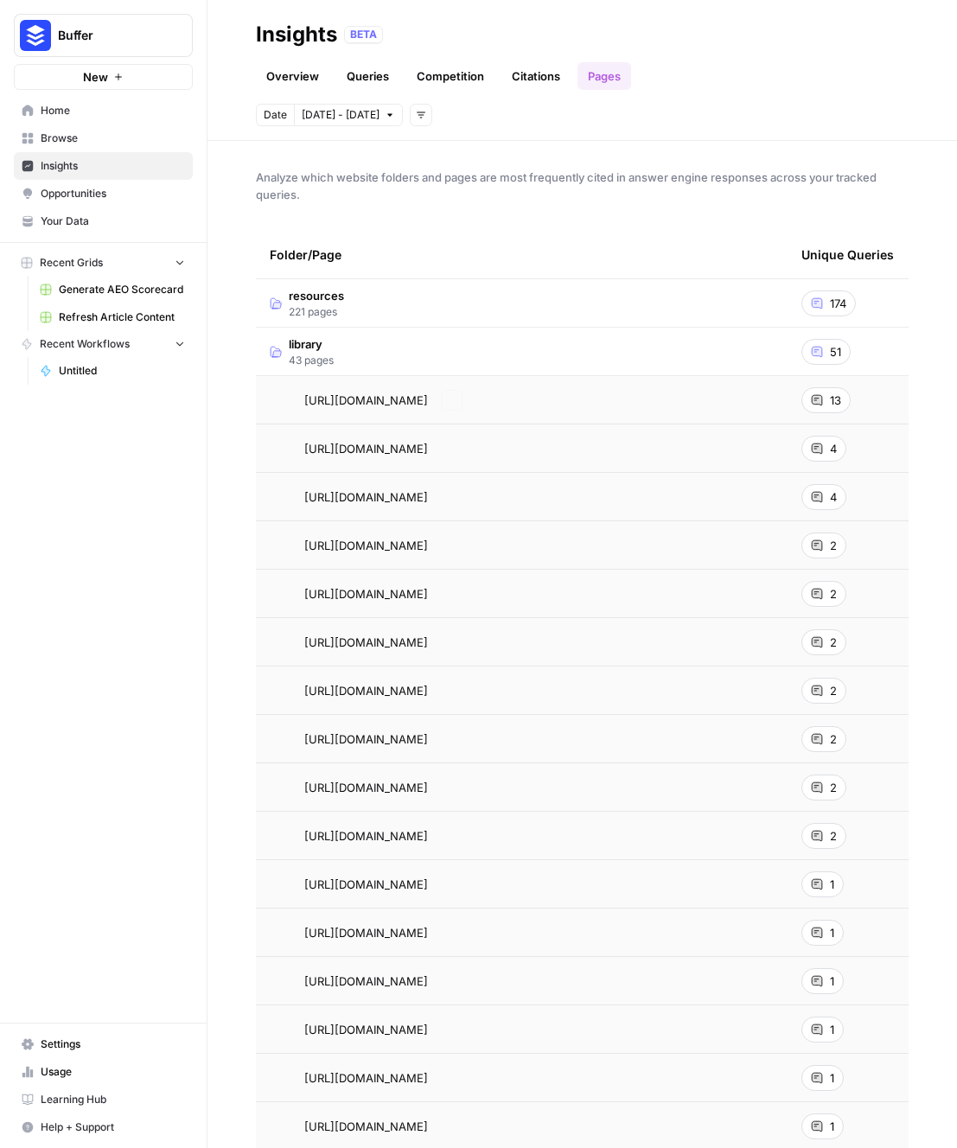
click at [470, 347] on td "library 43 pages" at bounding box center [521, 352] width 531 height 48
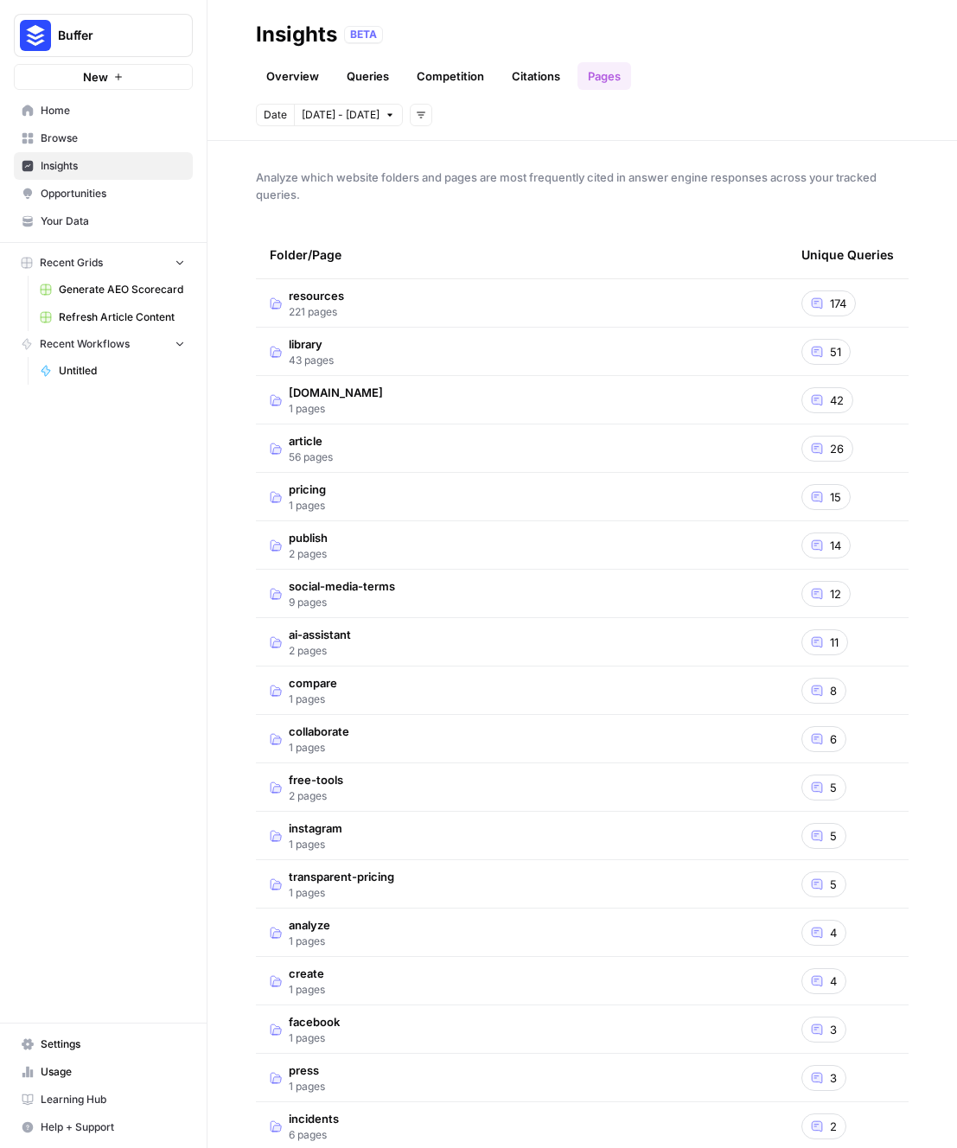
click at [335, 446] on td "article 56 pages" at bounding box center [521, 448] width 531 height 48
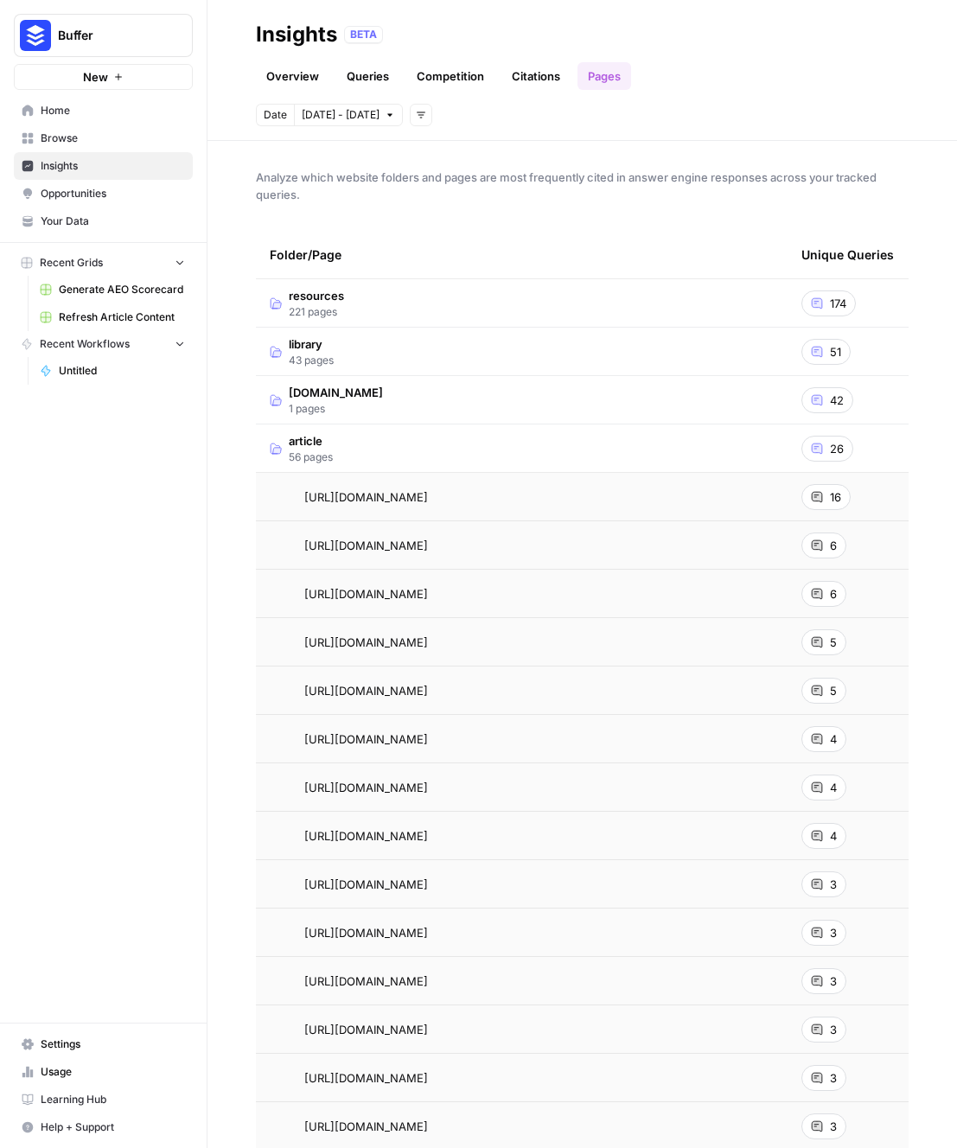
click at [353, 436] on td "article 56 pages" at bounding box center [521, 448] width 531 height 48
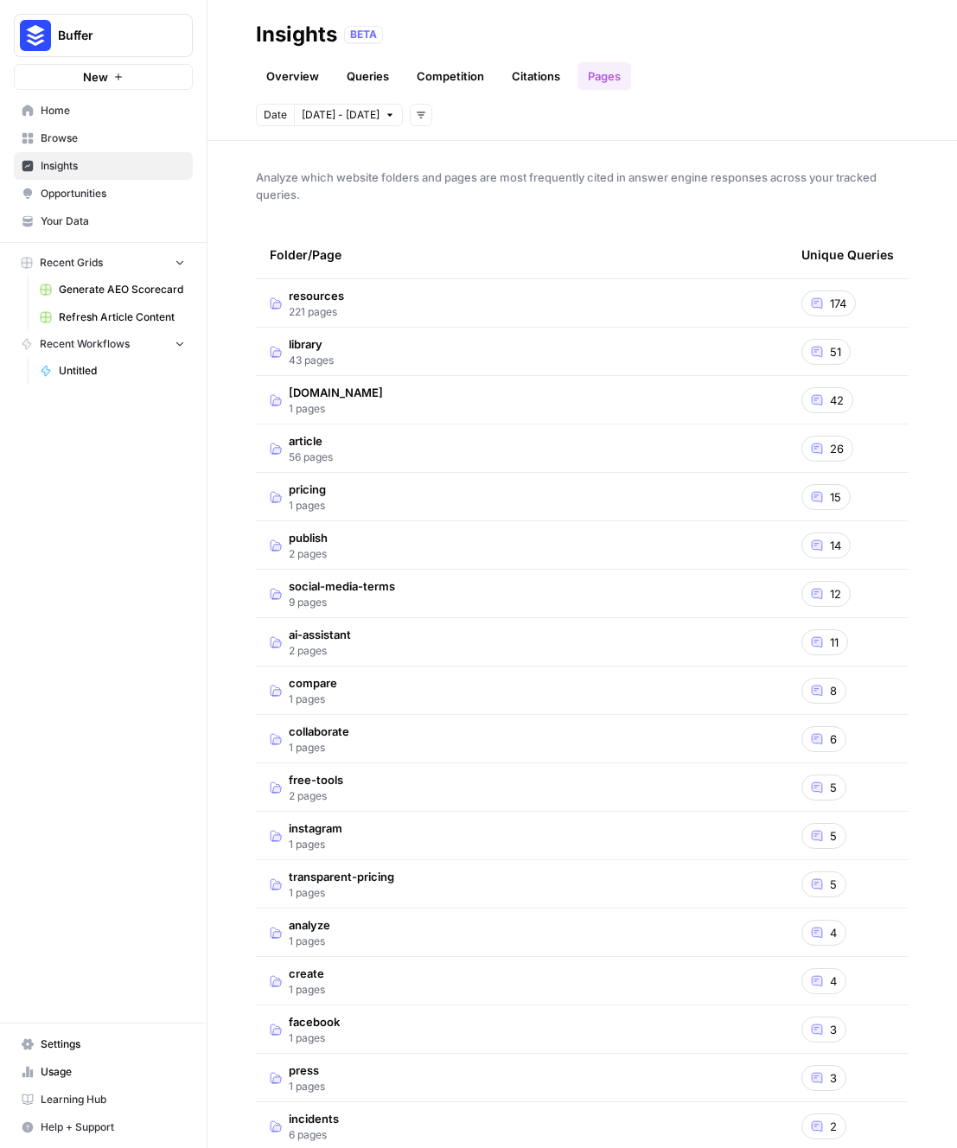
click at [533, 73] on link "Citations" at bounding box center [535, 76] width 69 height 28
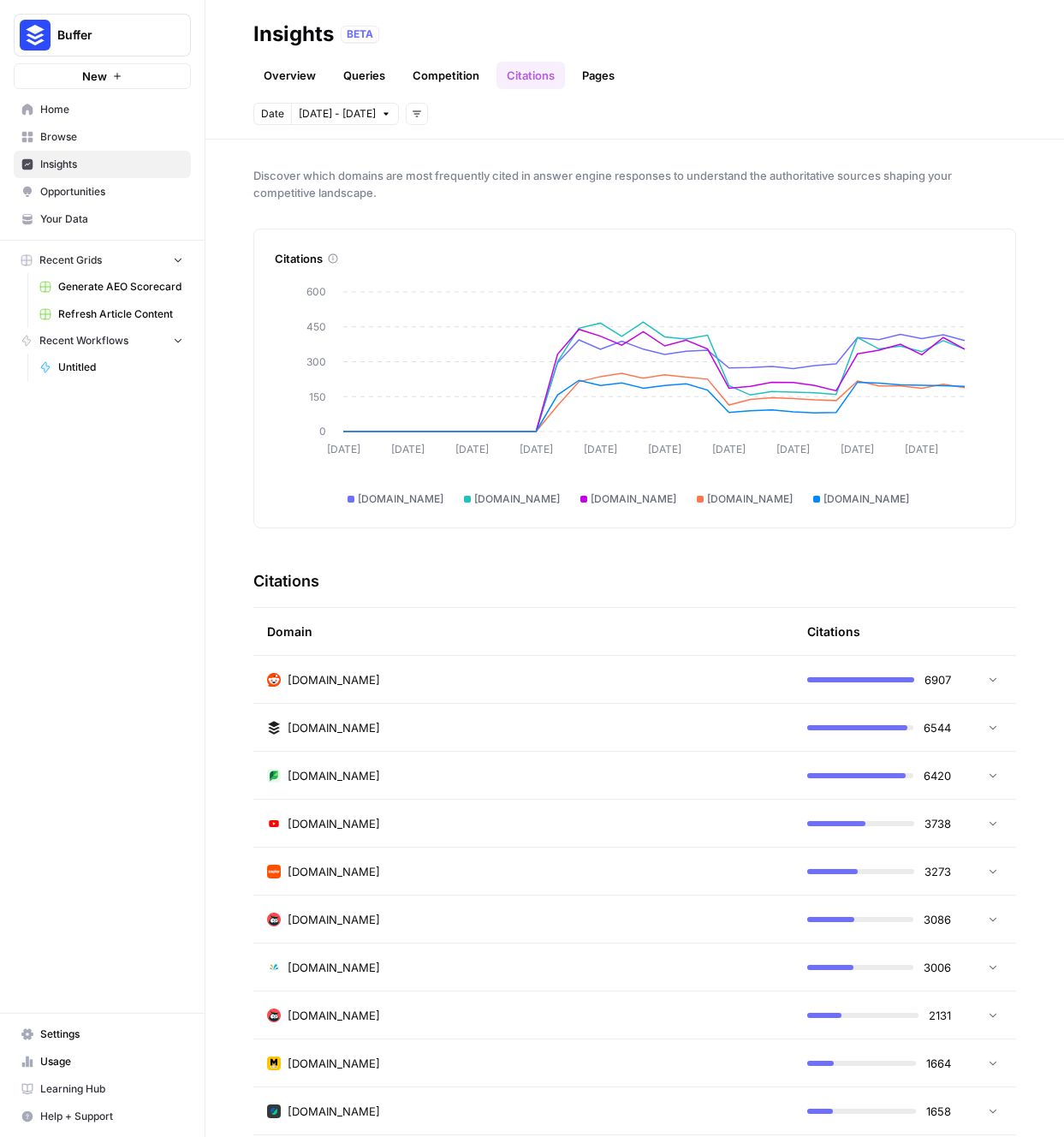
click at [429, 82] on link "Competition" at bounding box center [446, 75] width 87 height 28
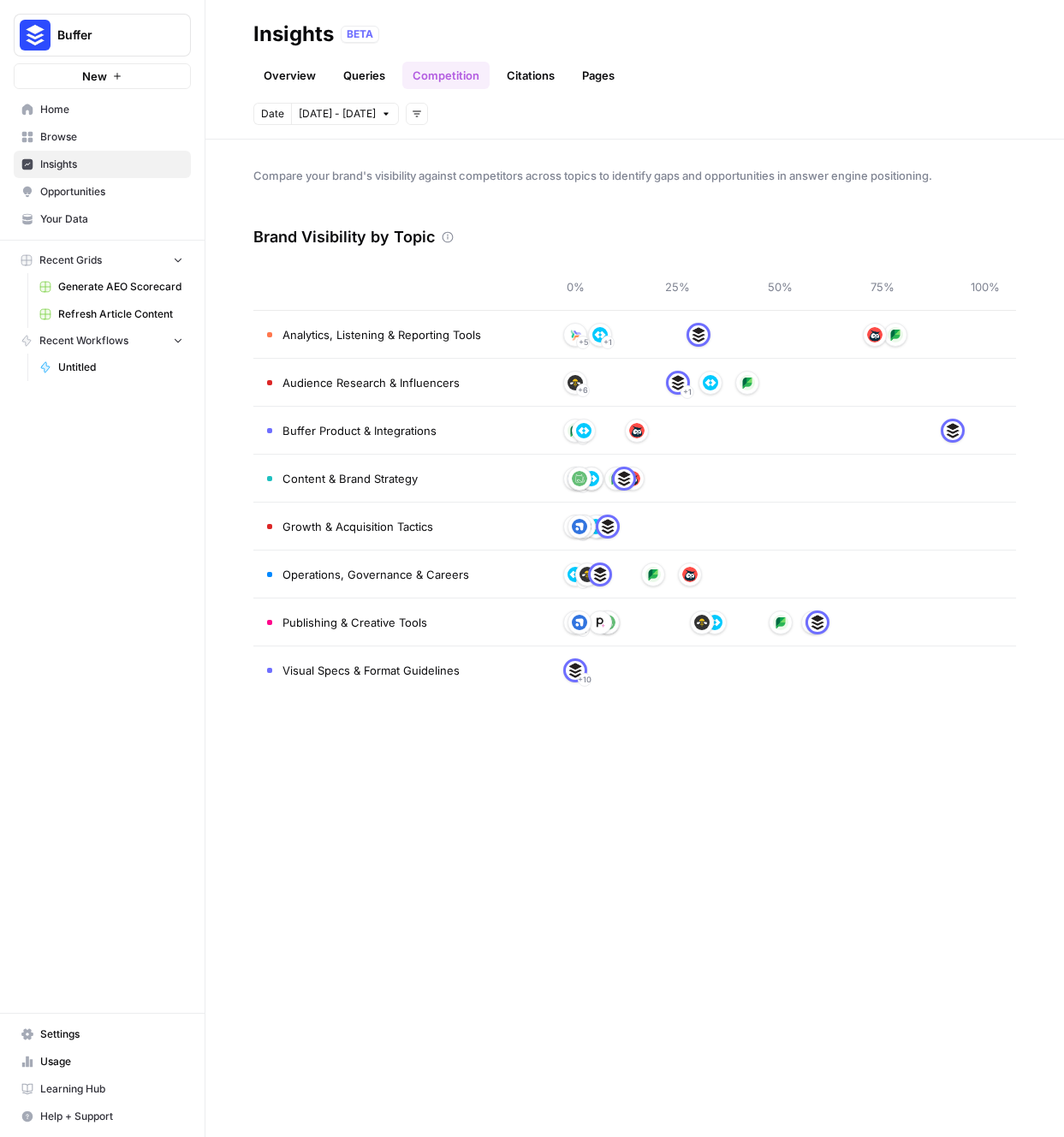
click at [503, 74] on link "Citations" at bounding box center [530, 75] width 68 height 28
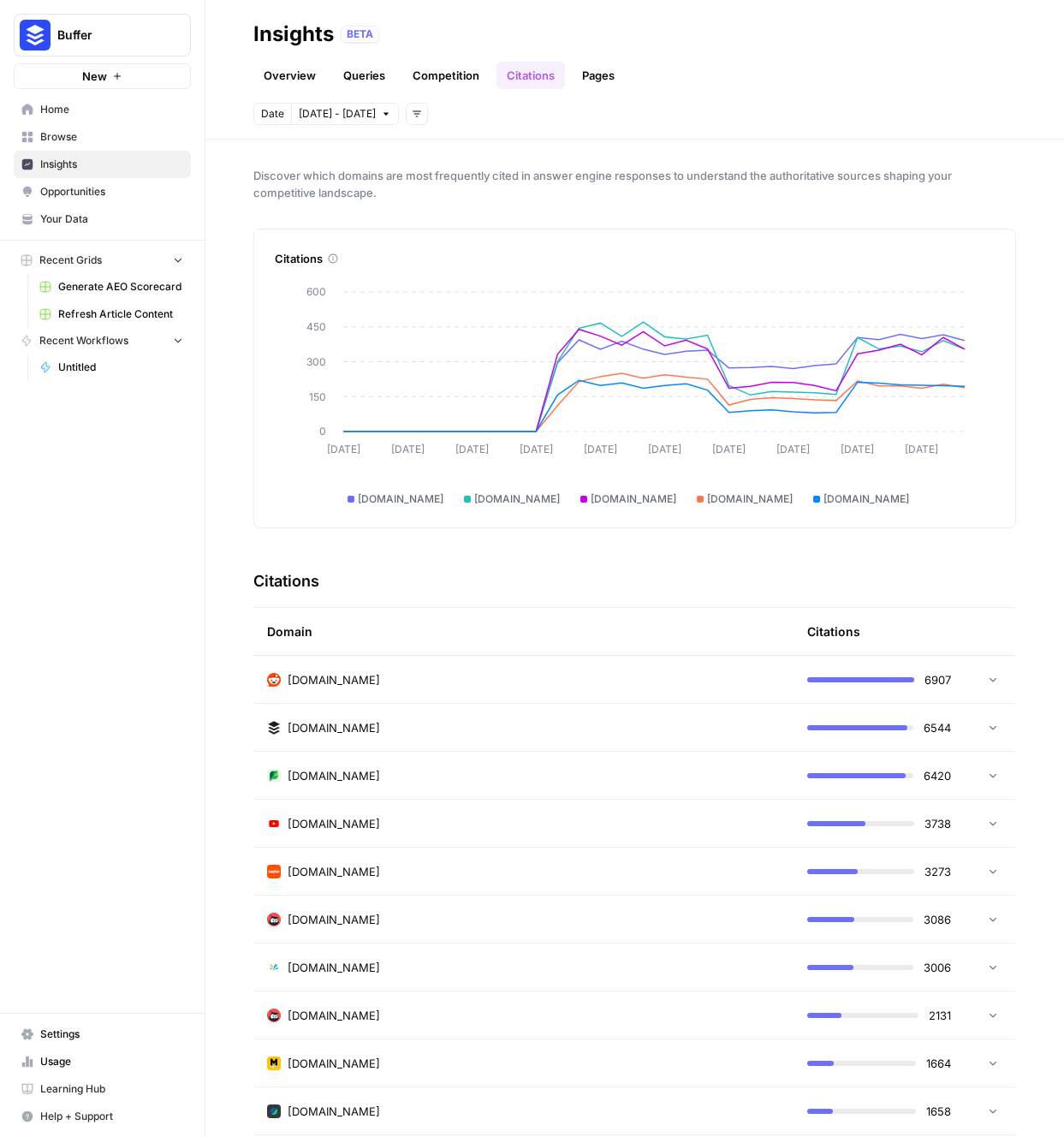
click at [451, 75] on link "Competition" at bounding box center [446, 75] width 87 height 28
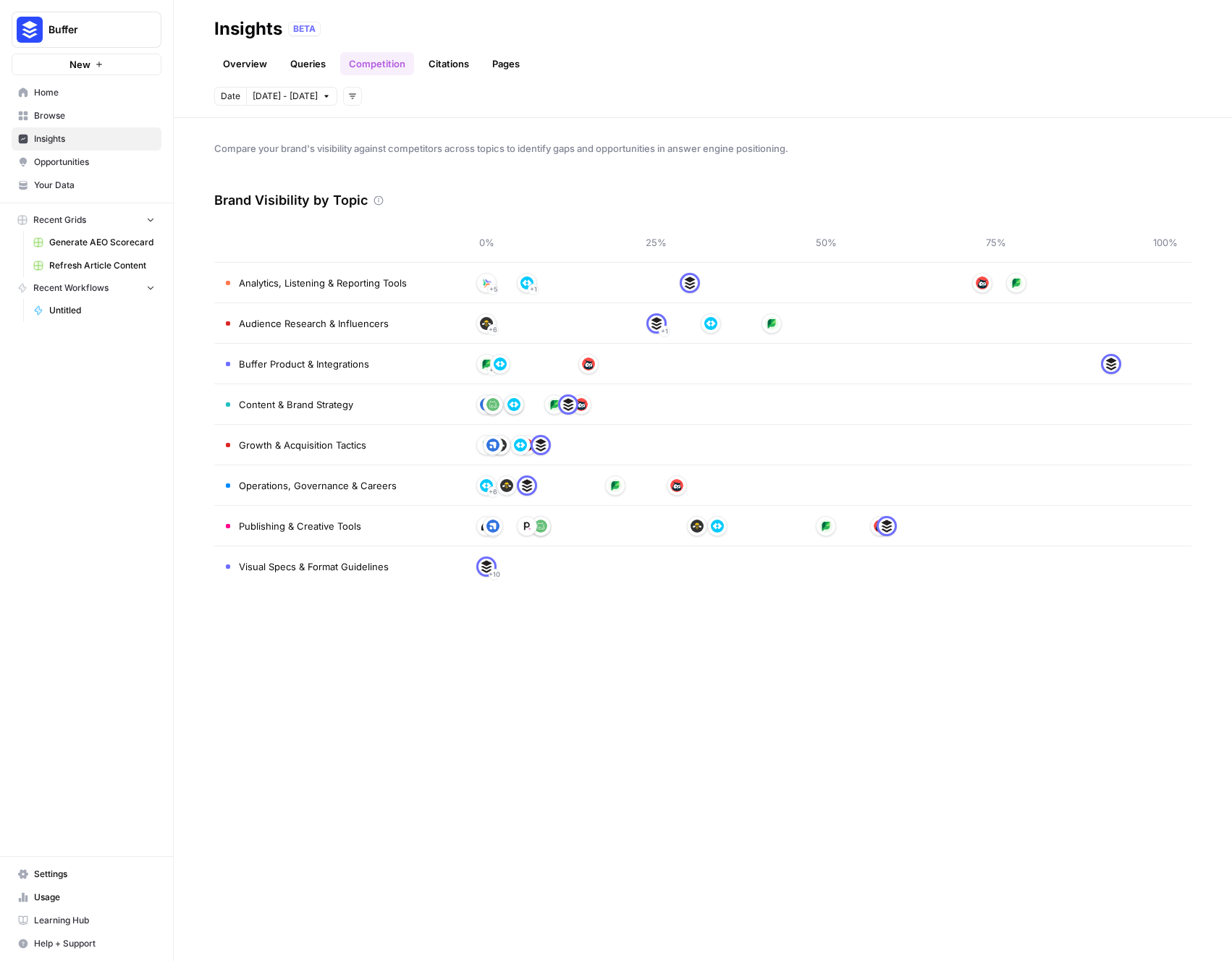
click at [354, 277] on span "Analytics, Listening & Reporting Tools" at bounding box center [322, 282] width 168 height 14
click at [298, 60] on link "Queries" at bounding box center [307, 64] width 53 height 23
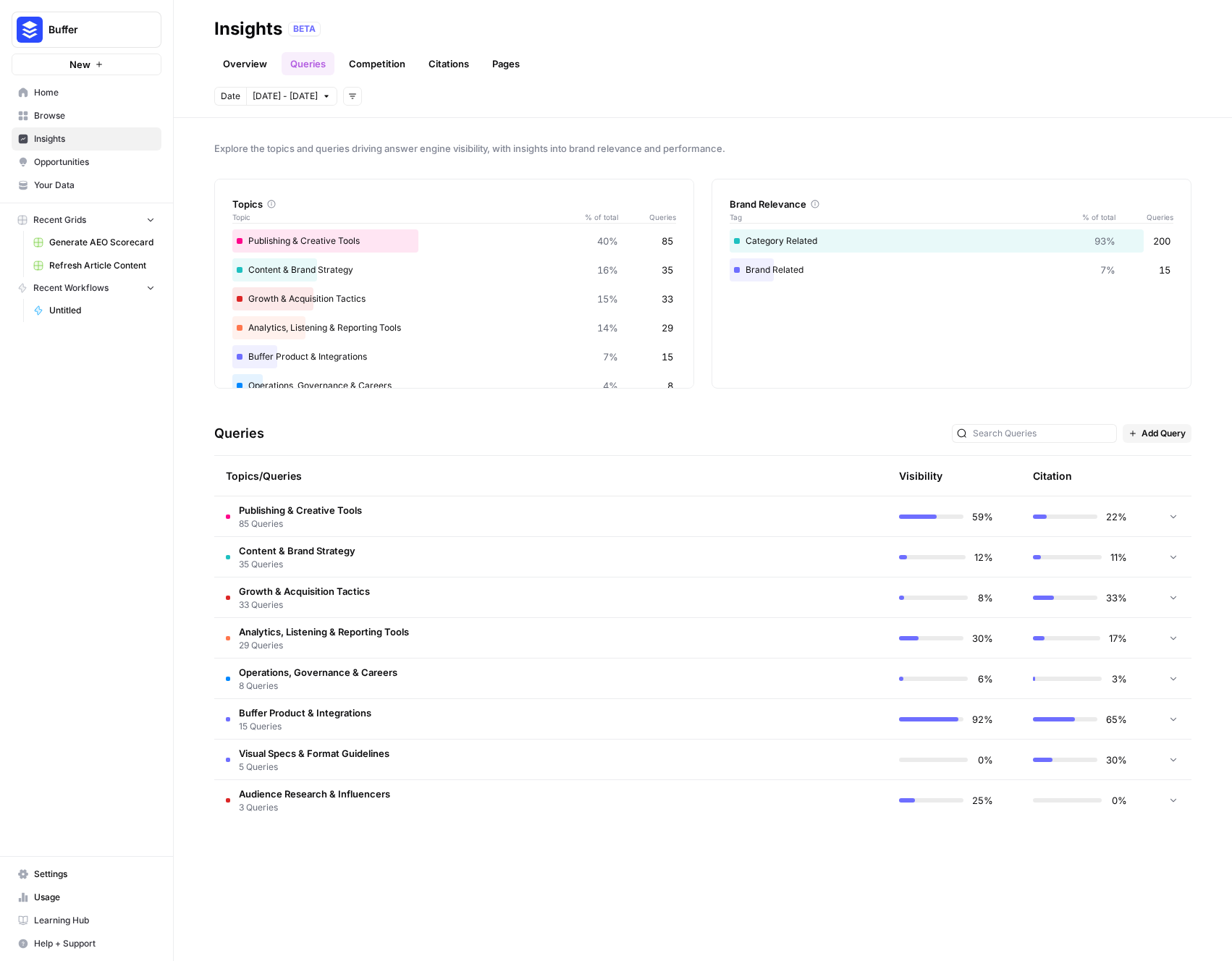
click at [738, 517] on td "Publishing & Creative Tools 85 Queries" at bounding box center [482, 516] width 536 height 40
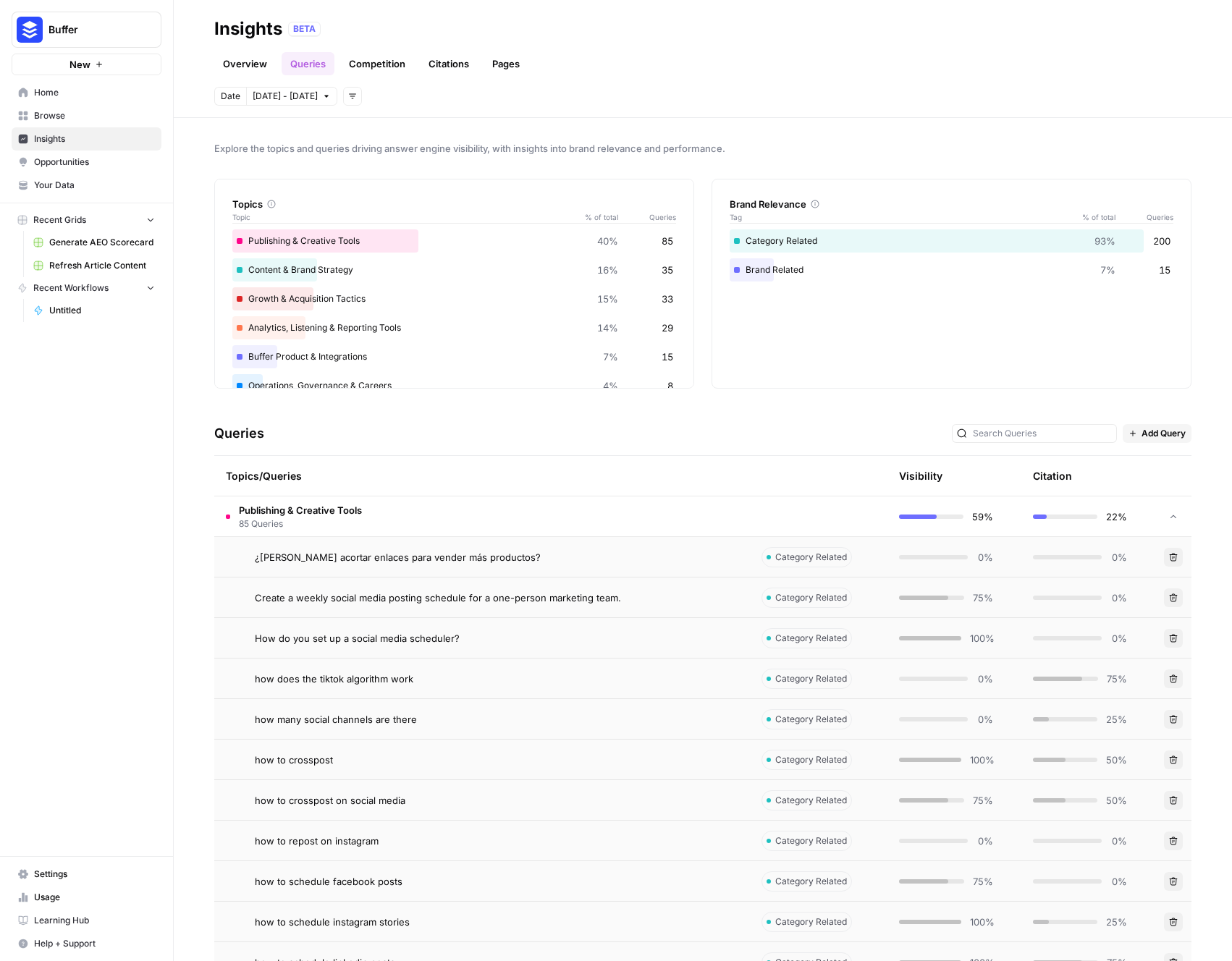
click at [735, 519] on td "Publishing & Creative Tools 85 Queries" at bounding box center [482, 516] width 536 height 40
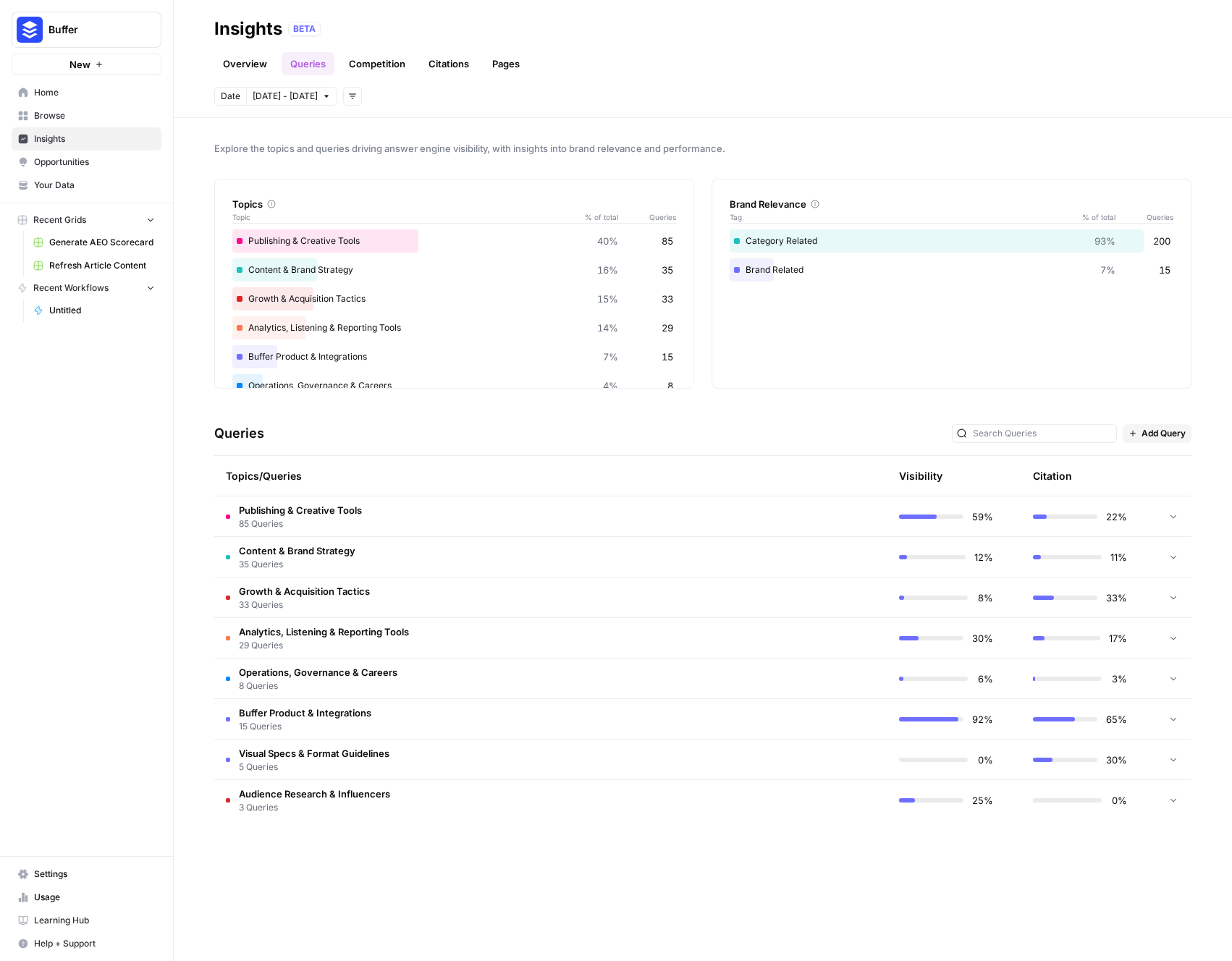
click at [440, 56] on link "Citations" at bounding box center [448, 64] width 58 height 23
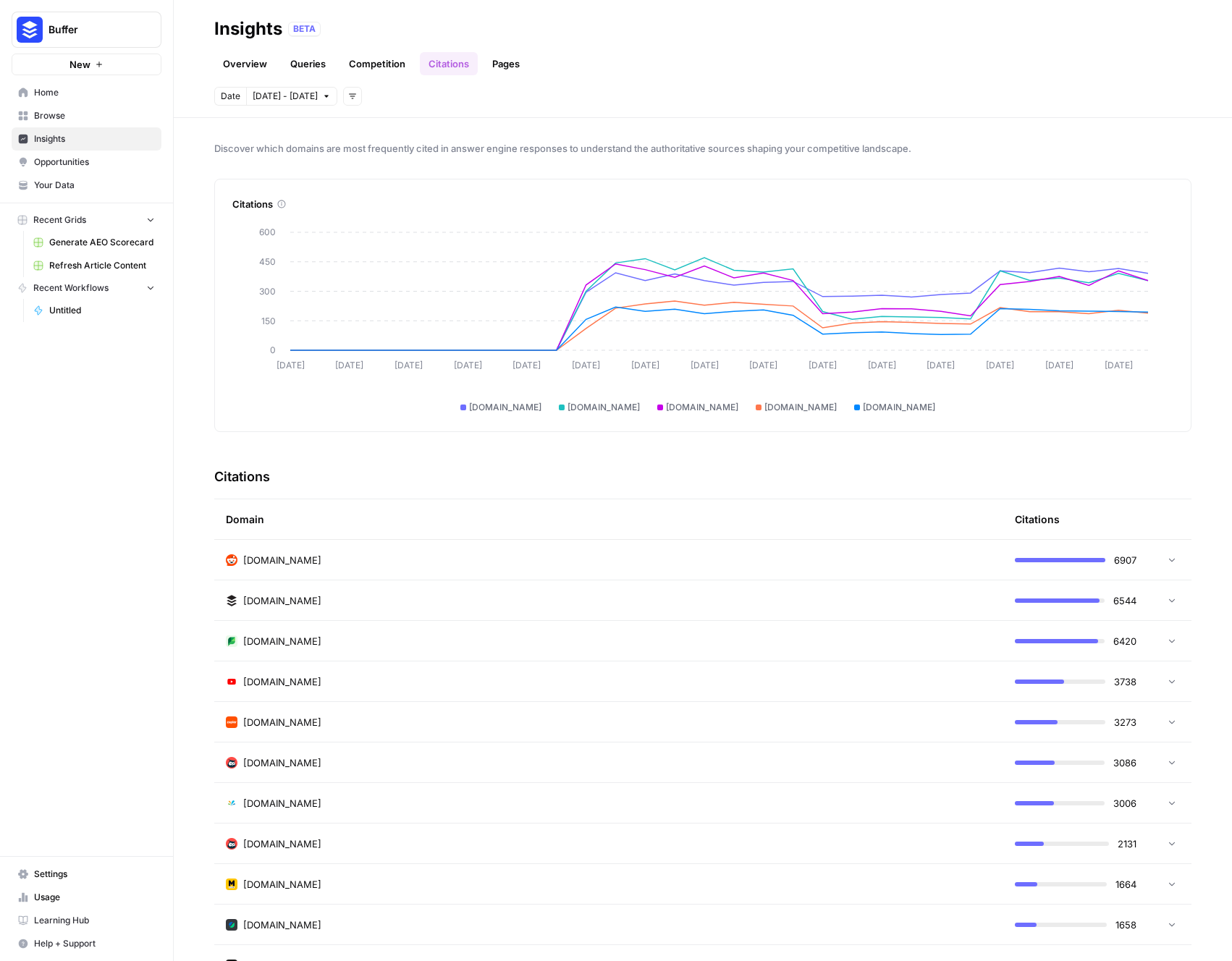
click at [345, 88] on button "Add filters" at bounding box center [353, 96] width 18 height 18
click at [377, 126] on span "Topic" at bounding box center [374, 127] width 49 height 14
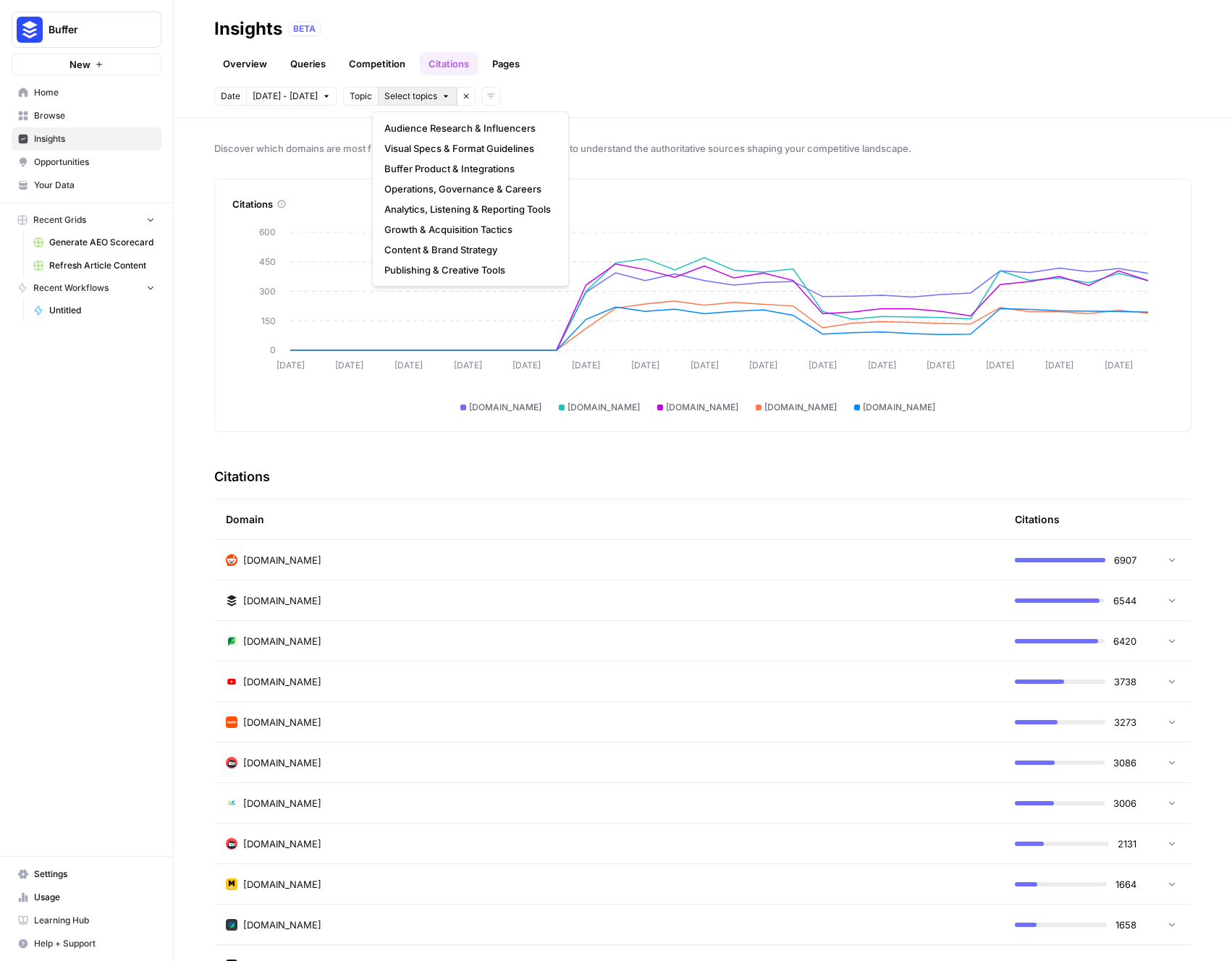
click at [414, 100] on span "Select topics" at bounding box center [410, 96] width 53 height 13
click at [448, 202] on span "Analytics, Listening & Reporting Tools" at bounding box center [467, 208] width 167 height 14
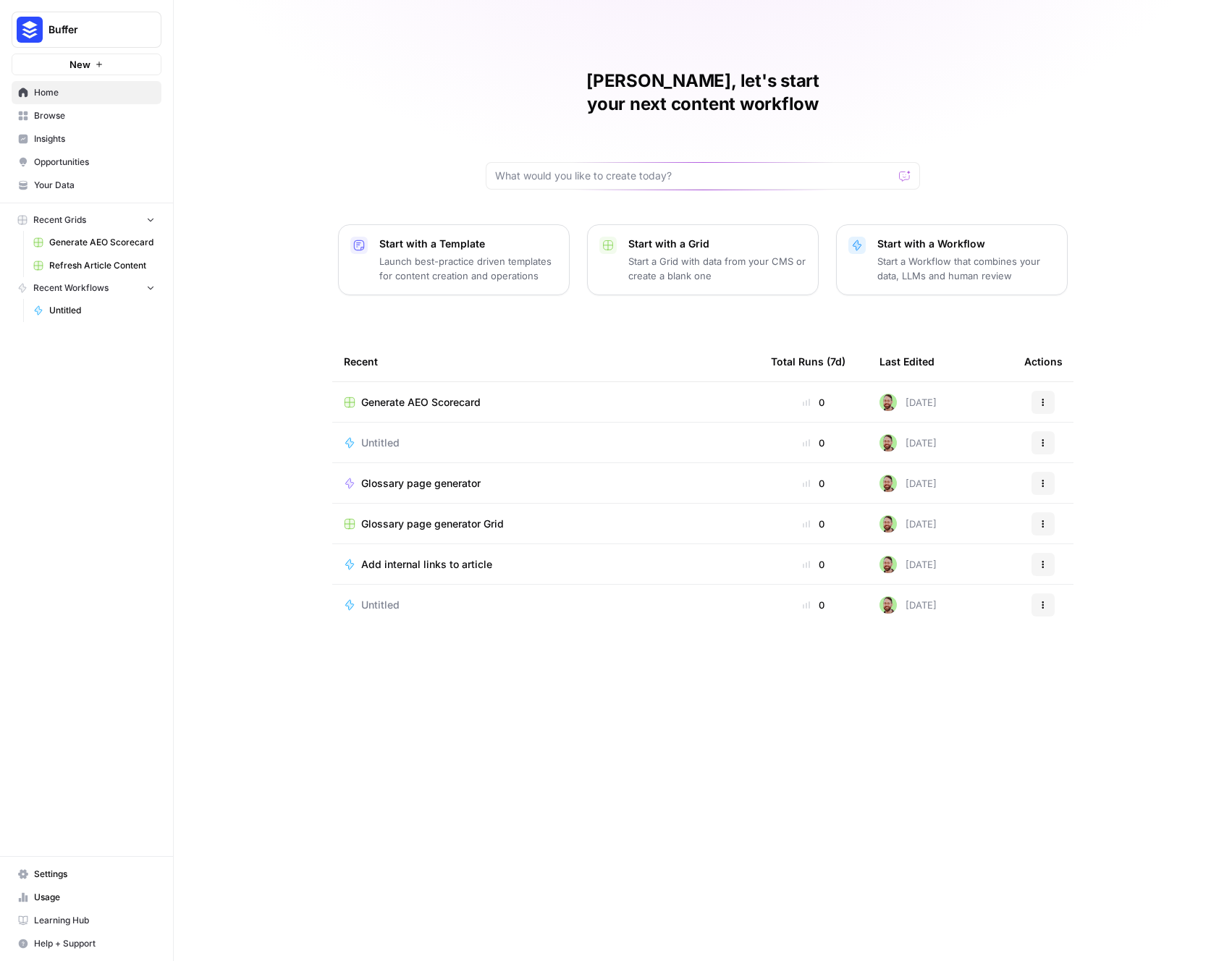
click at [45, 136] on span "Insights" at bounding box center [95, 139] width 121 height 13
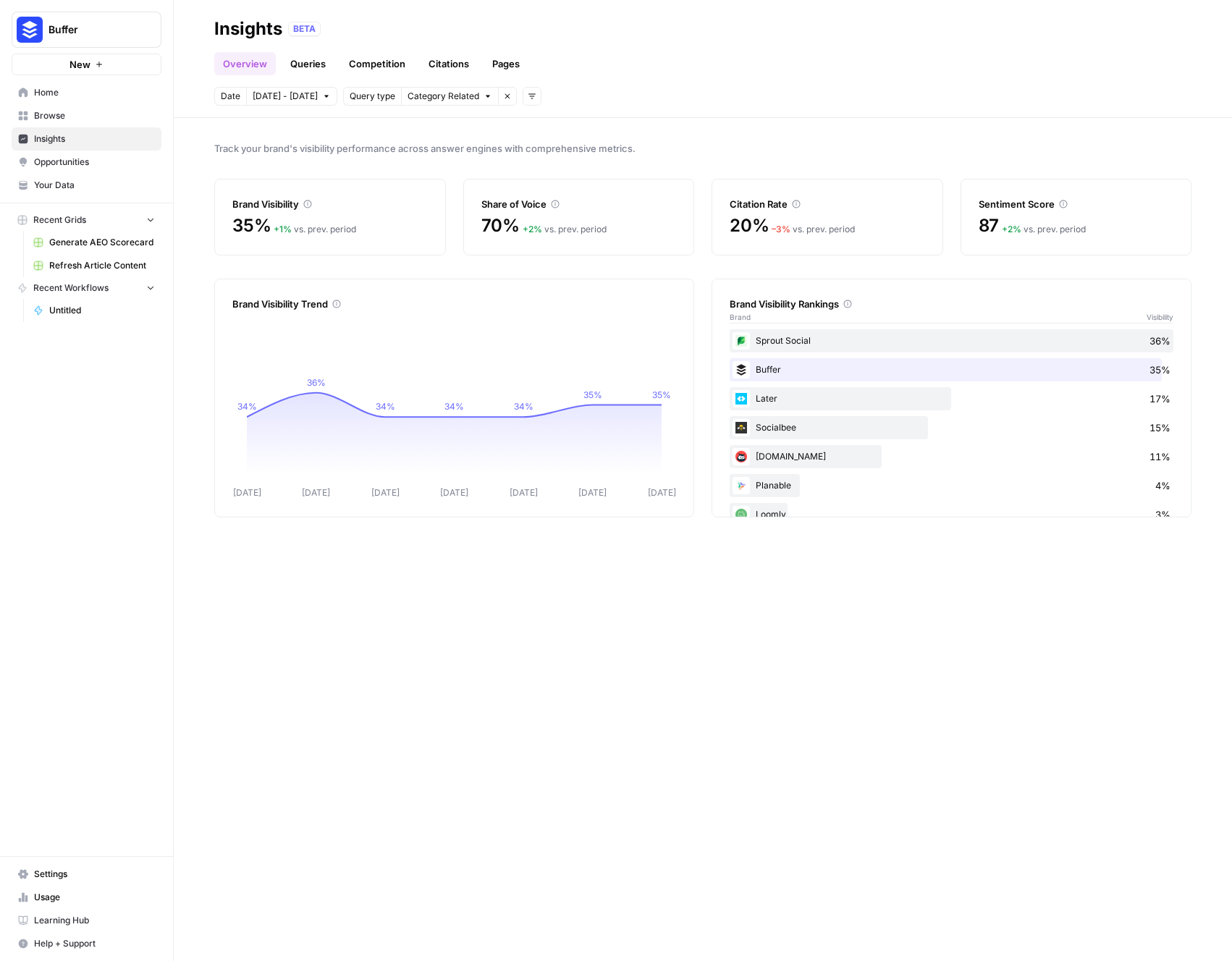
click at [391, 68] on link "Competition" at bounding box center [377, 64] width 74 height 23
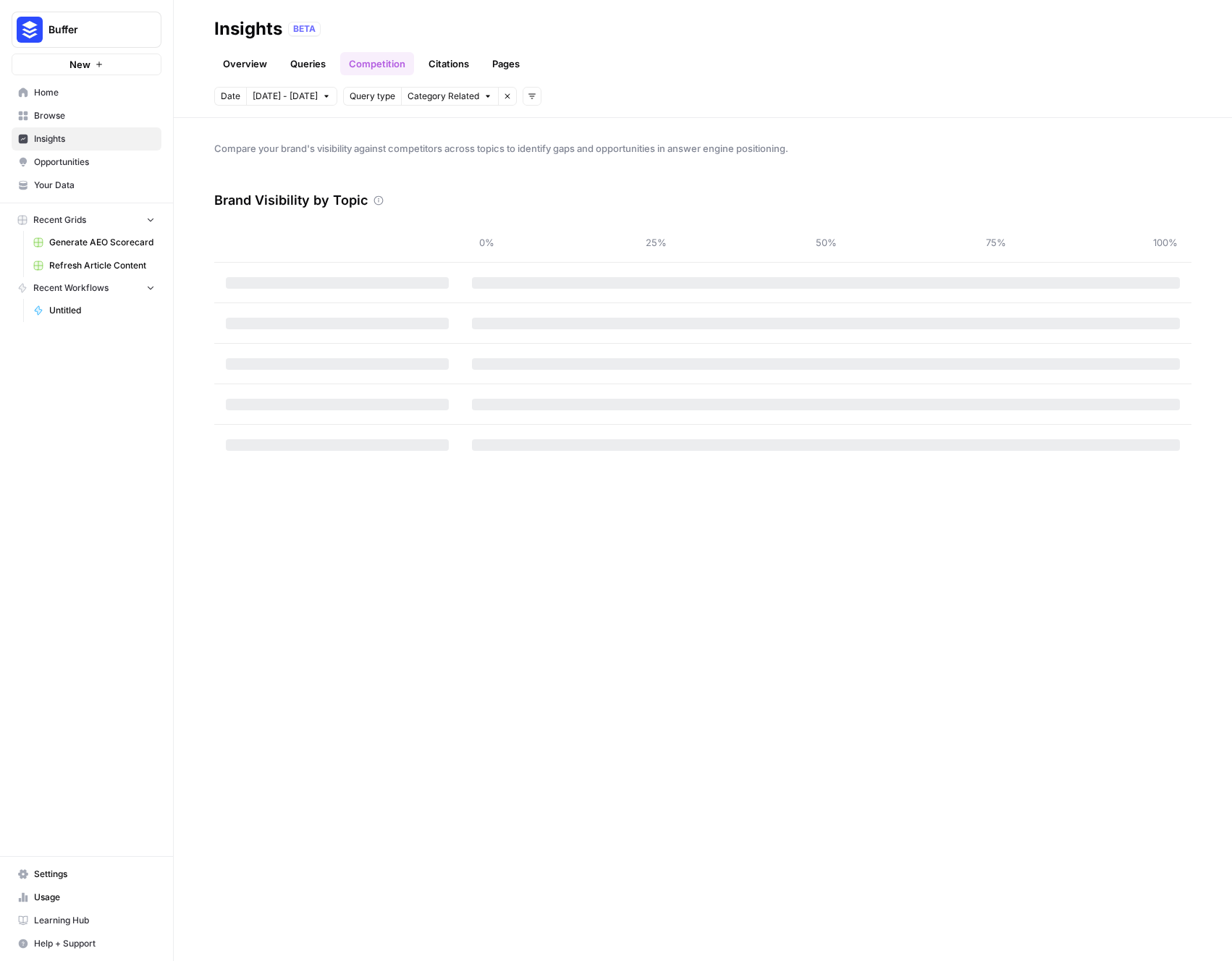
click at [441, 65] on link "Citations" at bounding box center [448, 64] width 58 height 23
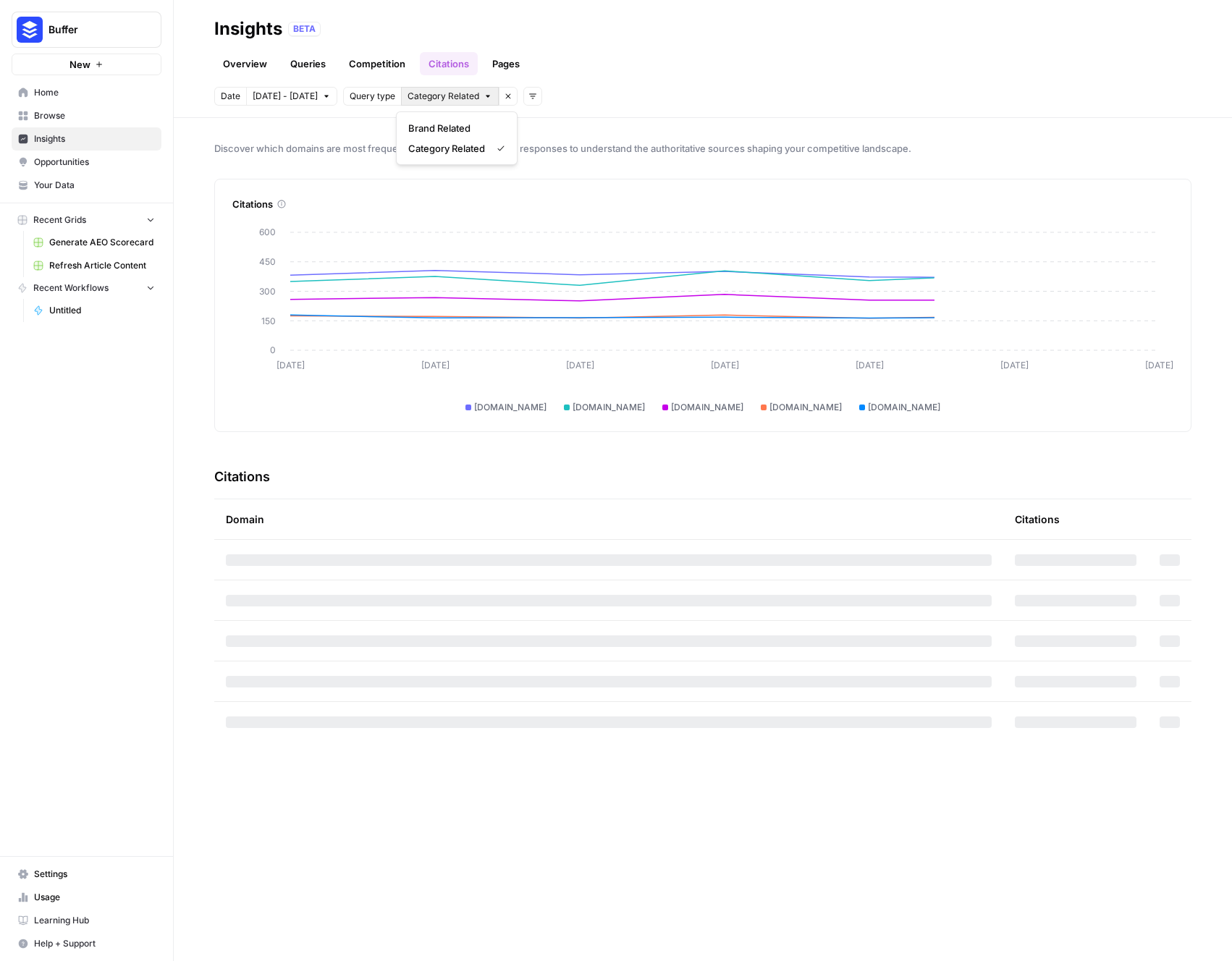
click at [441, 97] on span "Category Related" at bounding box center [444, 96] width 72 height 13
click at [377, 93] on span "Query type" at bounding box center [372, 96] width 45 height 13
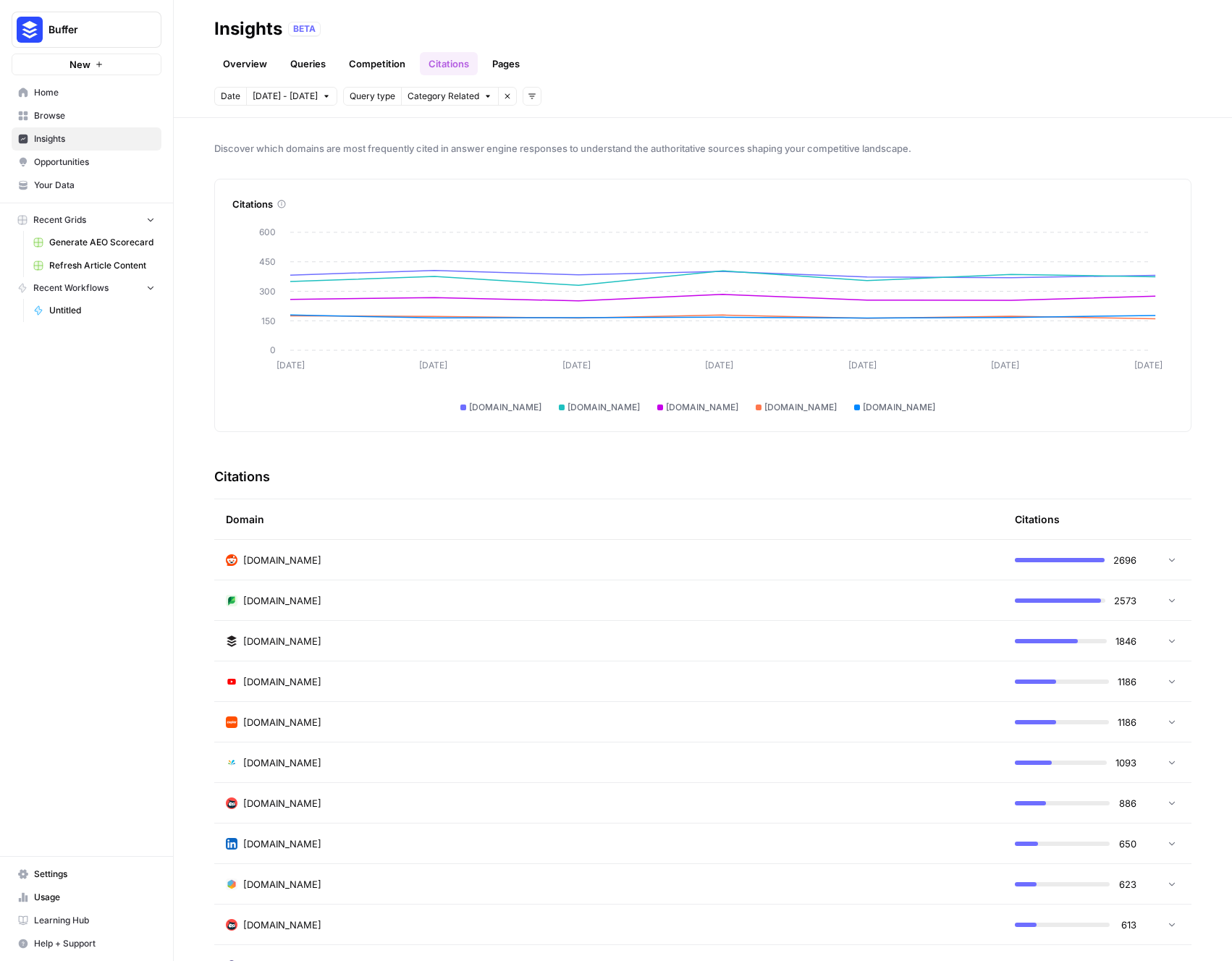
click at [374, 99] on span "Query type" at bounding box center [372, 96] width 45 height 13
click at [434, 97] on span "Category Related" at bounding box center [444, 96] width 72 height 13
click at [508, 93] on button "Remove filter" at bounding box center [508, 96] width 18 height 18
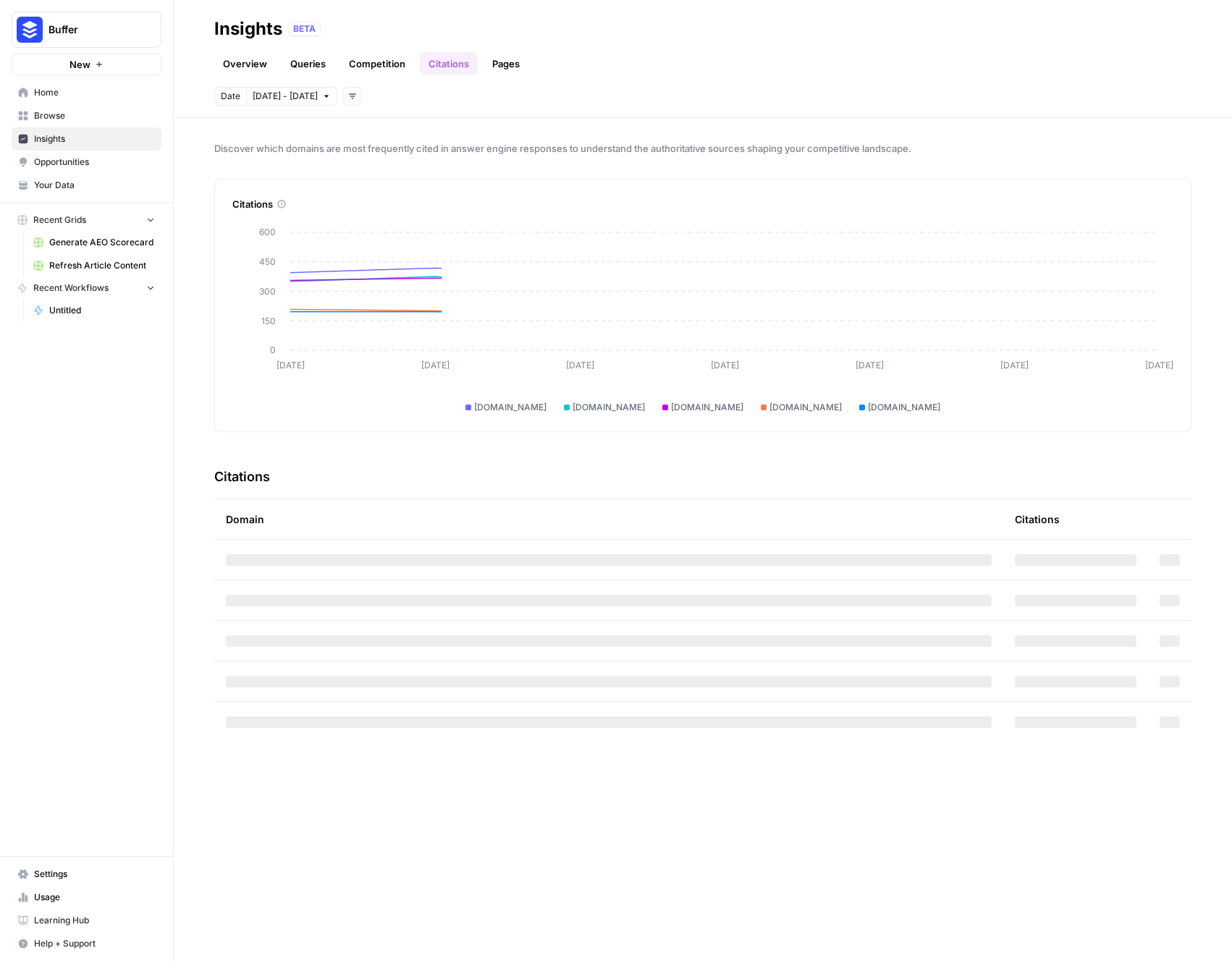
click at [353, 101] on button "Add filters" at bounding box center [353, 96] width 18 height 18
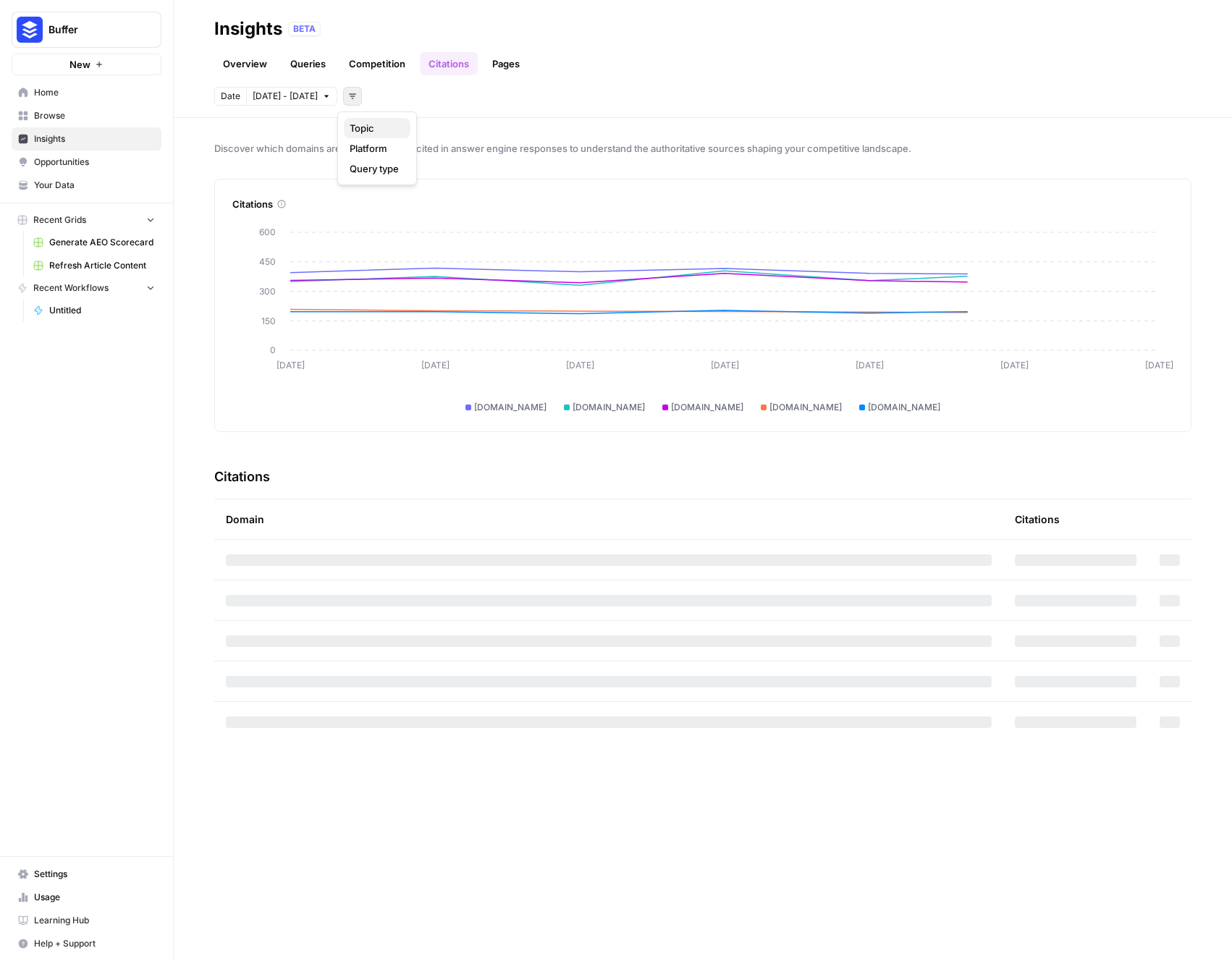
click at [364, 122] on span "Topic" at bounding box center [374, 127] width 49 height 14
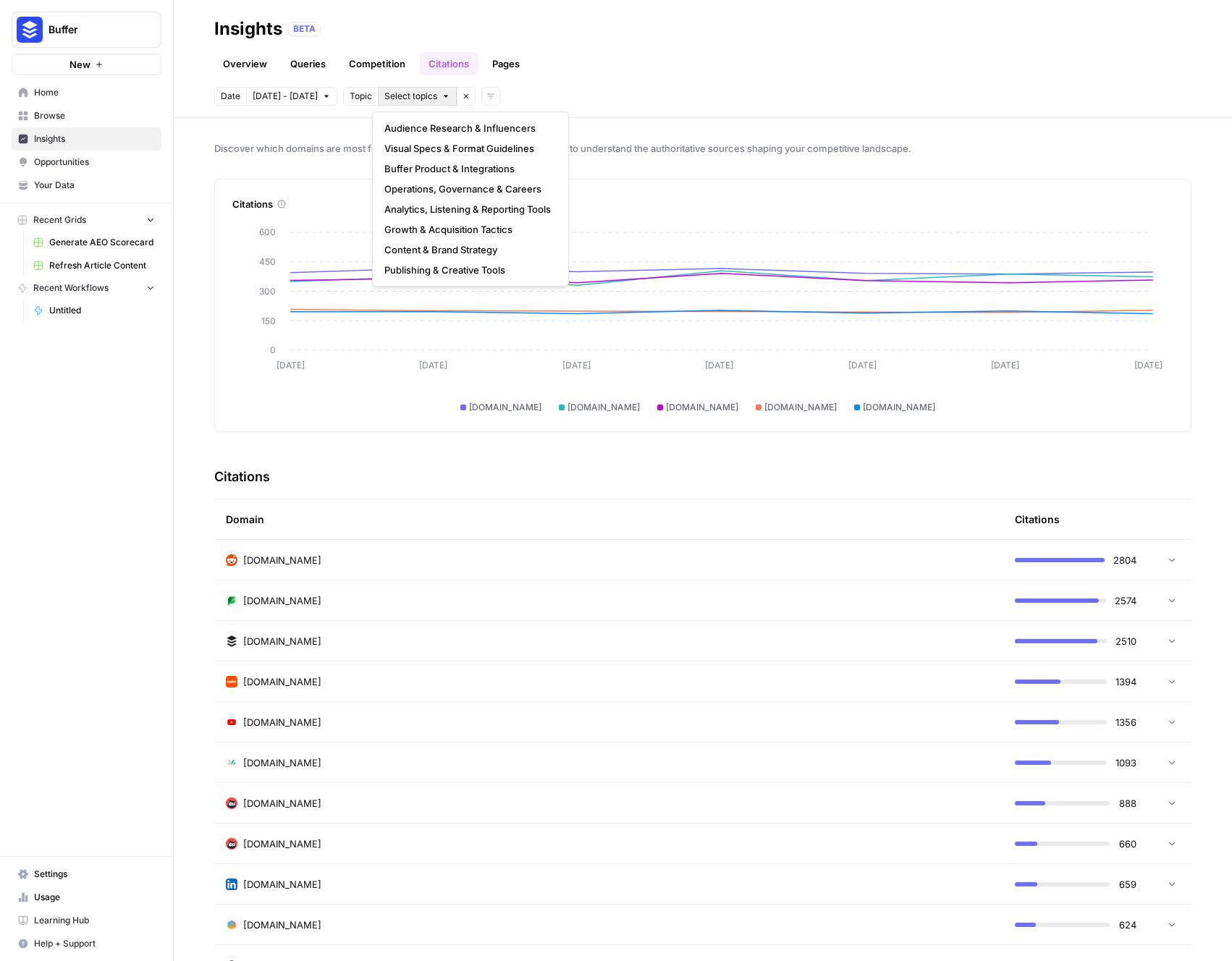
click at [407, 93] on span "Select topics" at bounding box center [410, 96] width 53 height 13
click at [436, 203] on span "Analytics, Listening & Reporting Tools" at bounding box center [467, 208] width 167 height 14
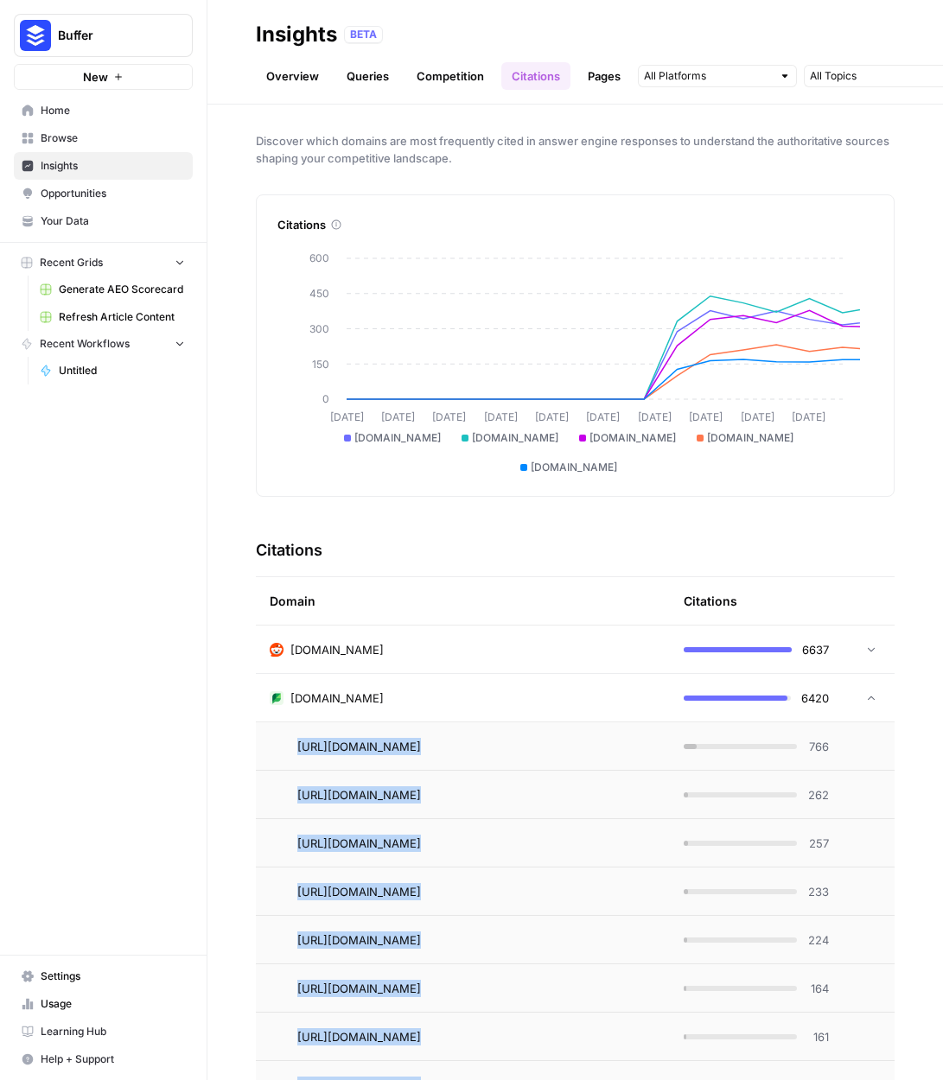
scroll to position [430, 0]
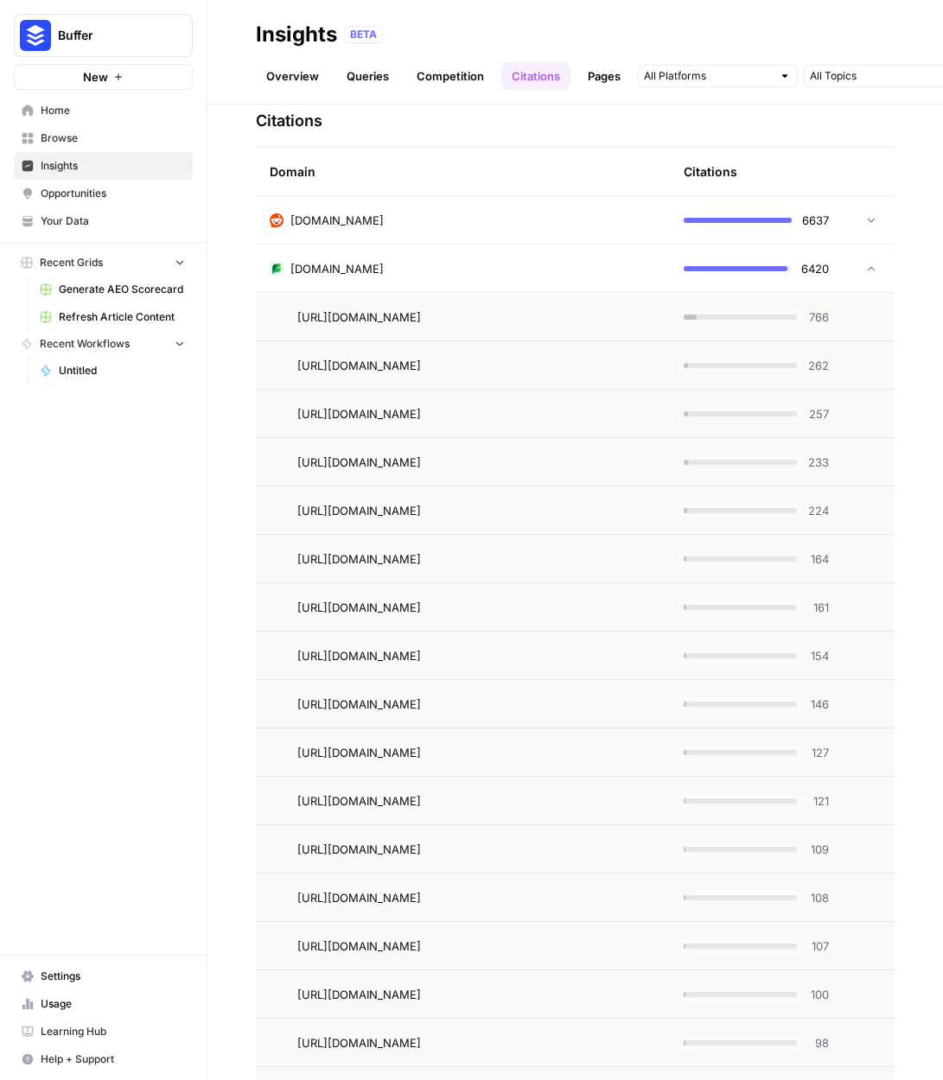
click at [456, 274] on div "[DOMAIN_NAME]" at bounding box center [463, 268] width 386 height 17
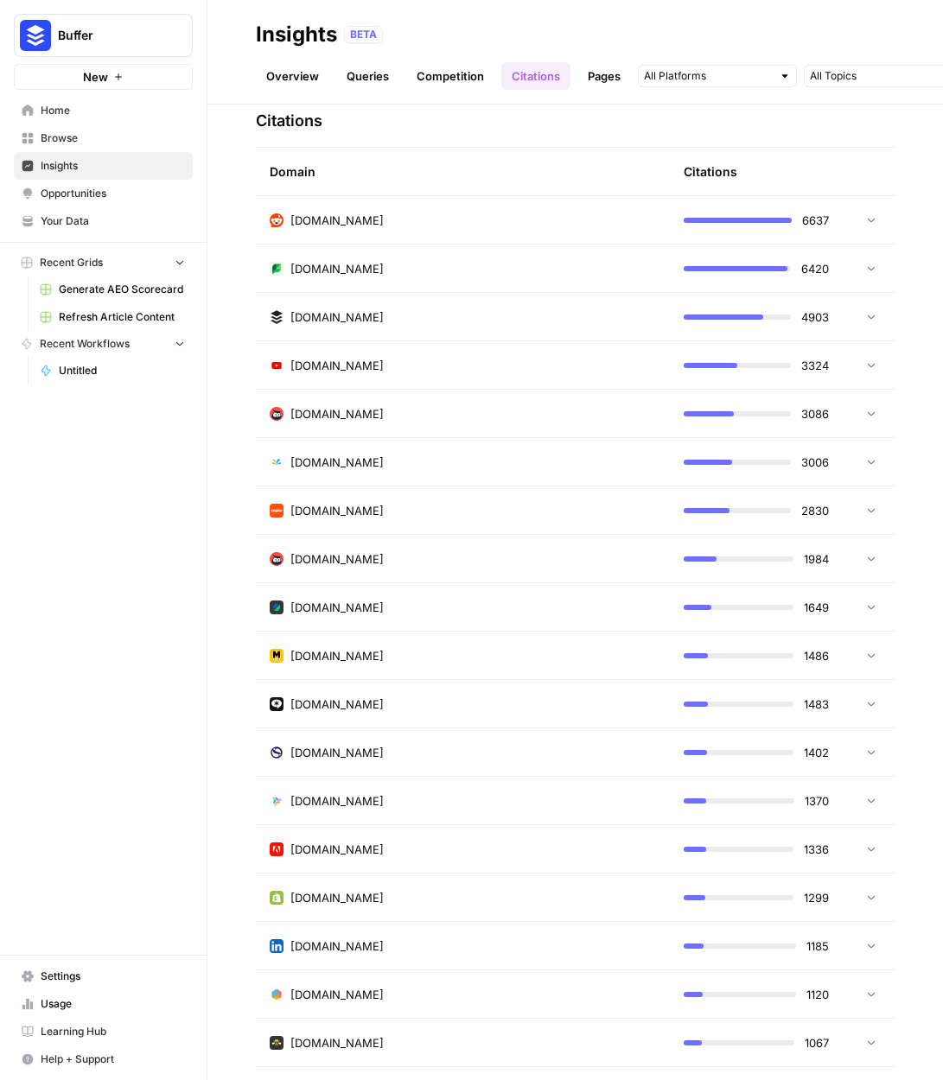
click at [459, 272] on div "[DOMAIN_NAME]" at bounding box center [463, 268] width 386 height 17
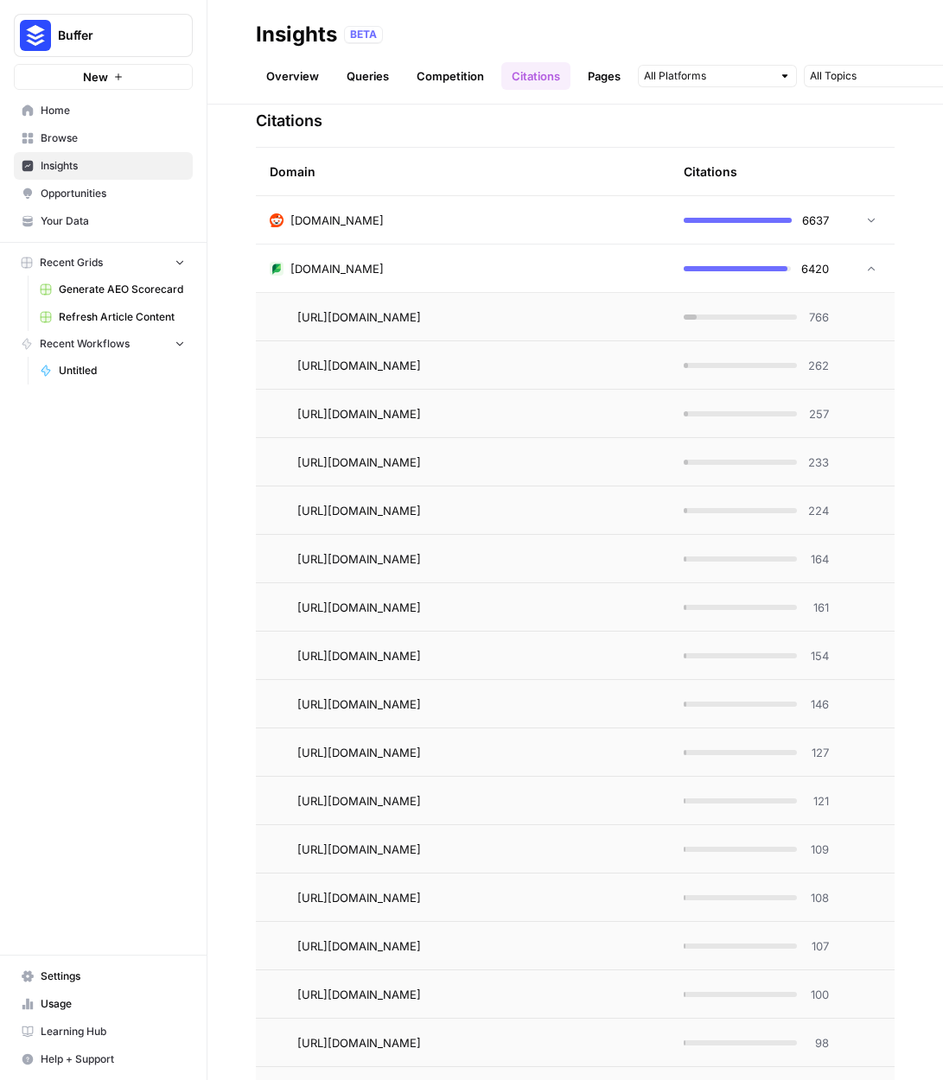
click at [458, 272] on div "[DOMAIN_NAME]" at bounding box center [463, 268] width 386 height 17
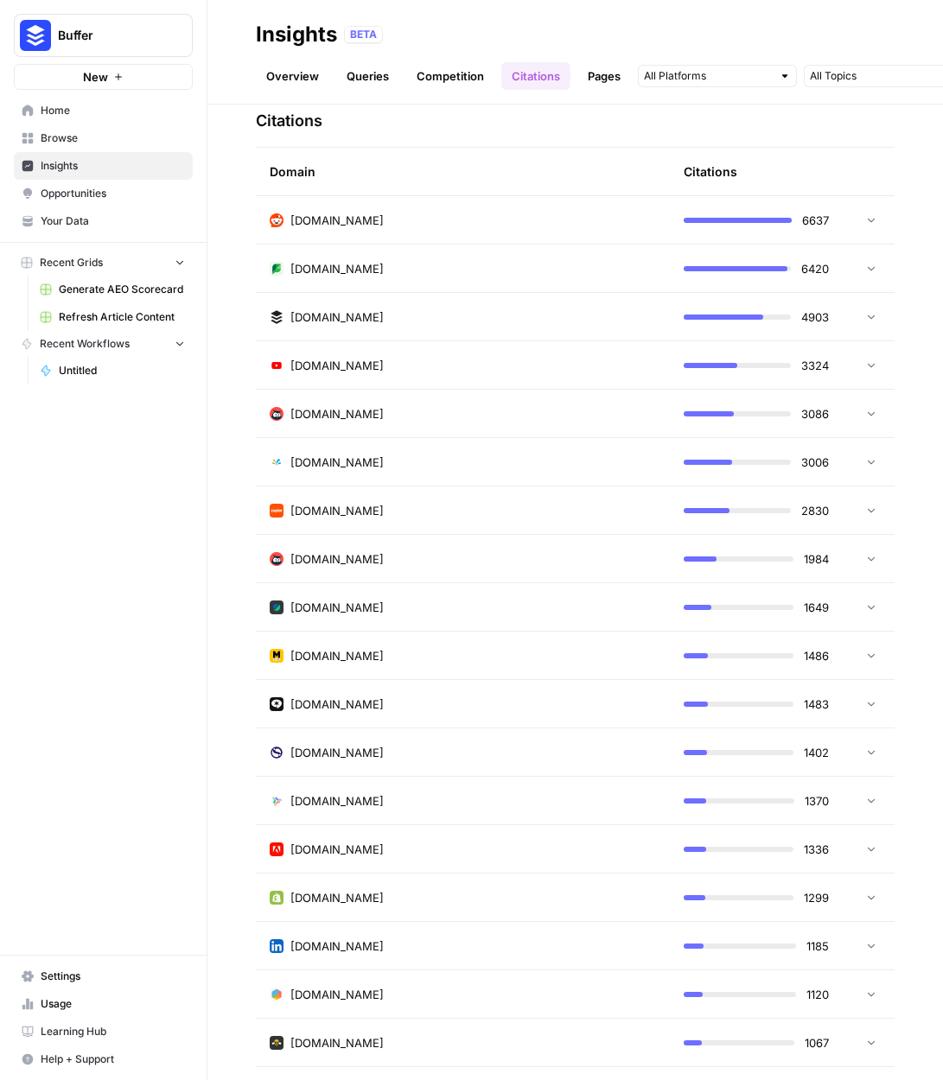
click at [487, 229] on td "[DOMAIN_NAME]" at bounding box center [463, 220] width 414 height 48
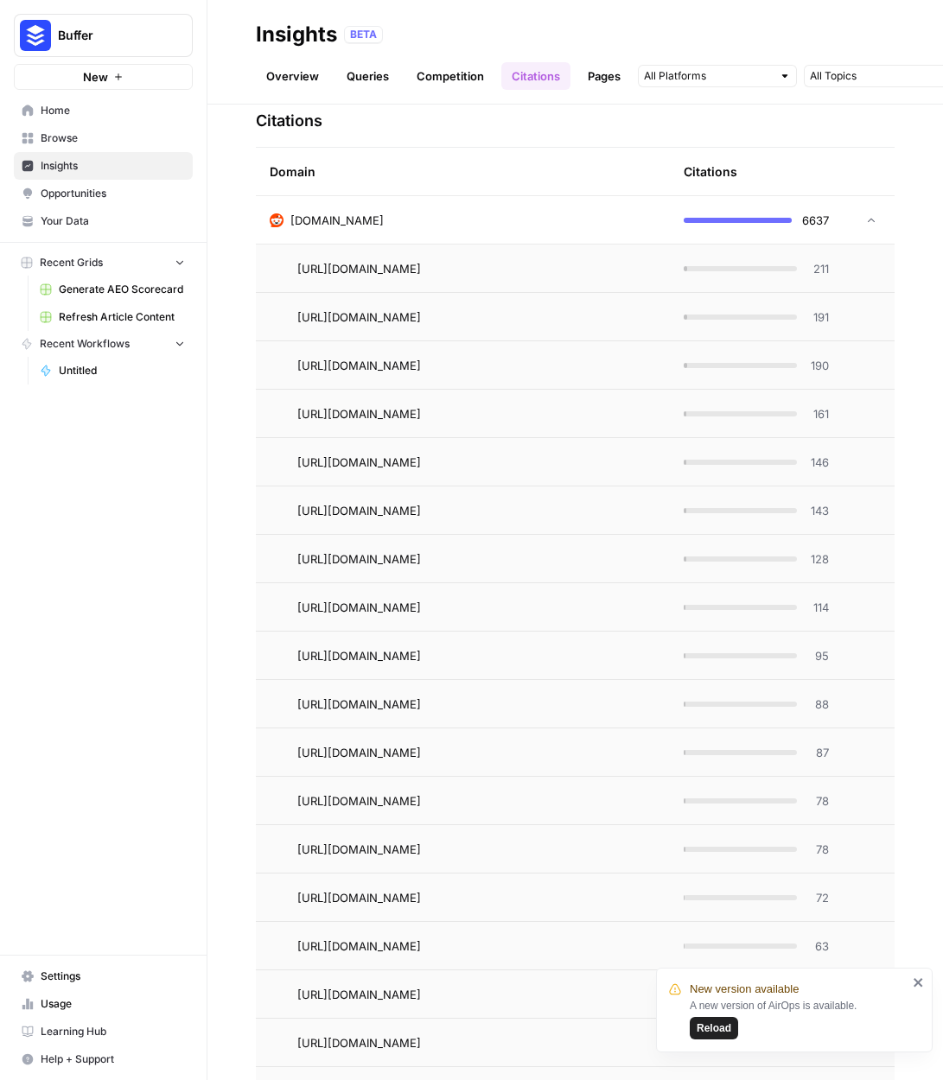
click at [701, 1027] on span "Reload" at bounding box center [714, 1029] width 35 height 16
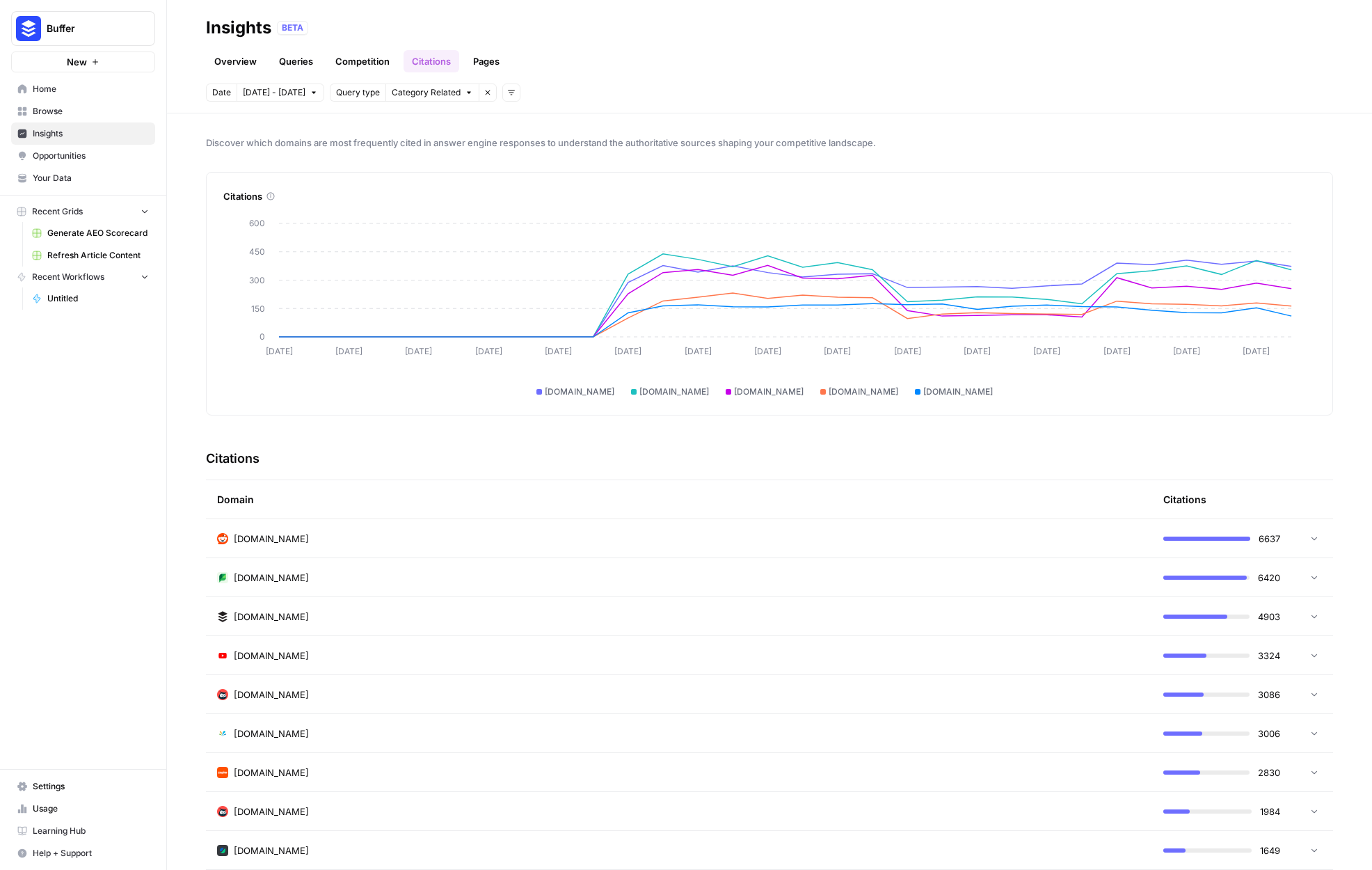
scroll to position [79, 0]
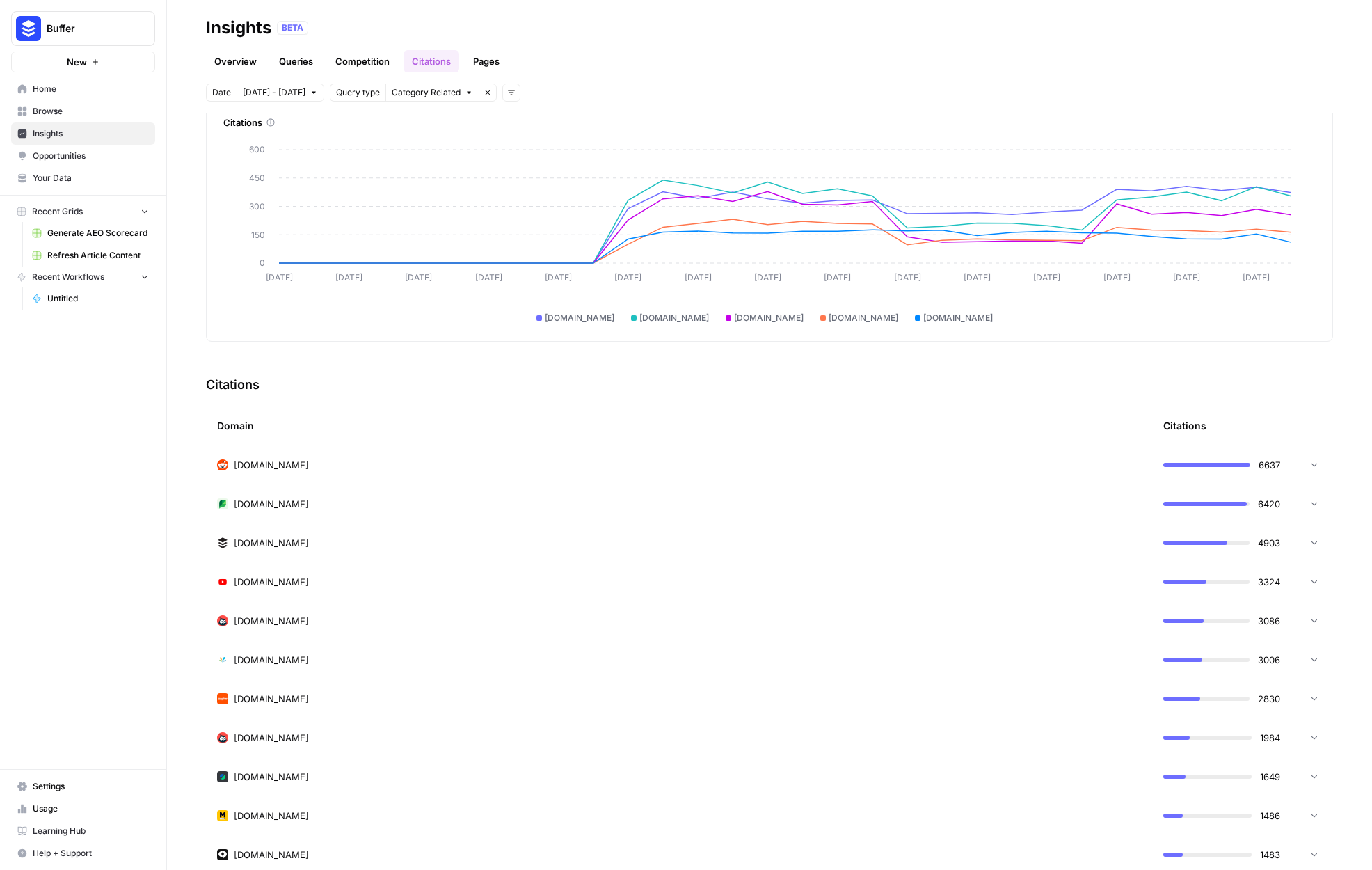
click at [311, 462] on div "[DOMAIN_NAME]" at bounding box center [680, 465] width 924 height 14
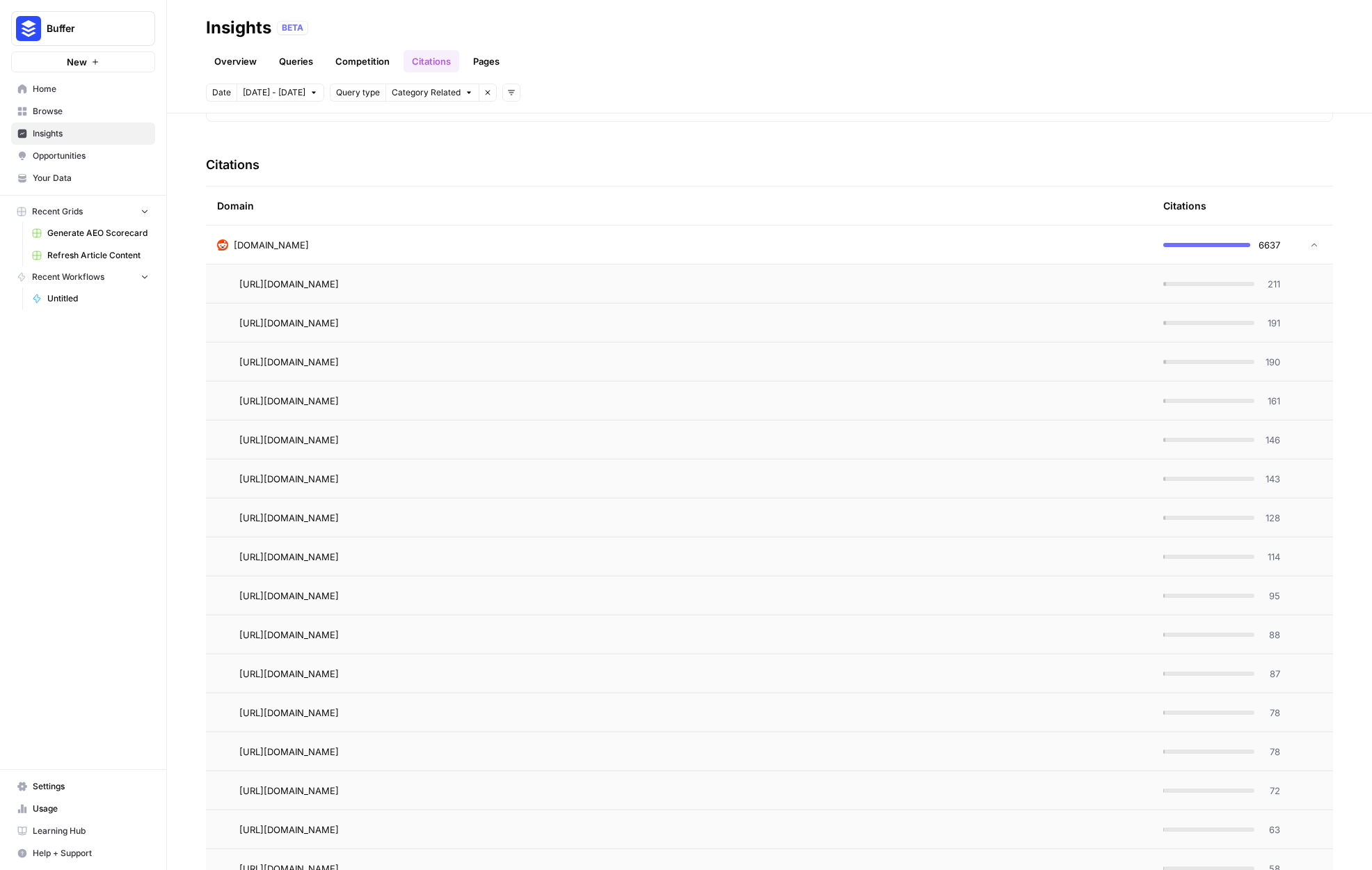
scroll to position [303, 0]
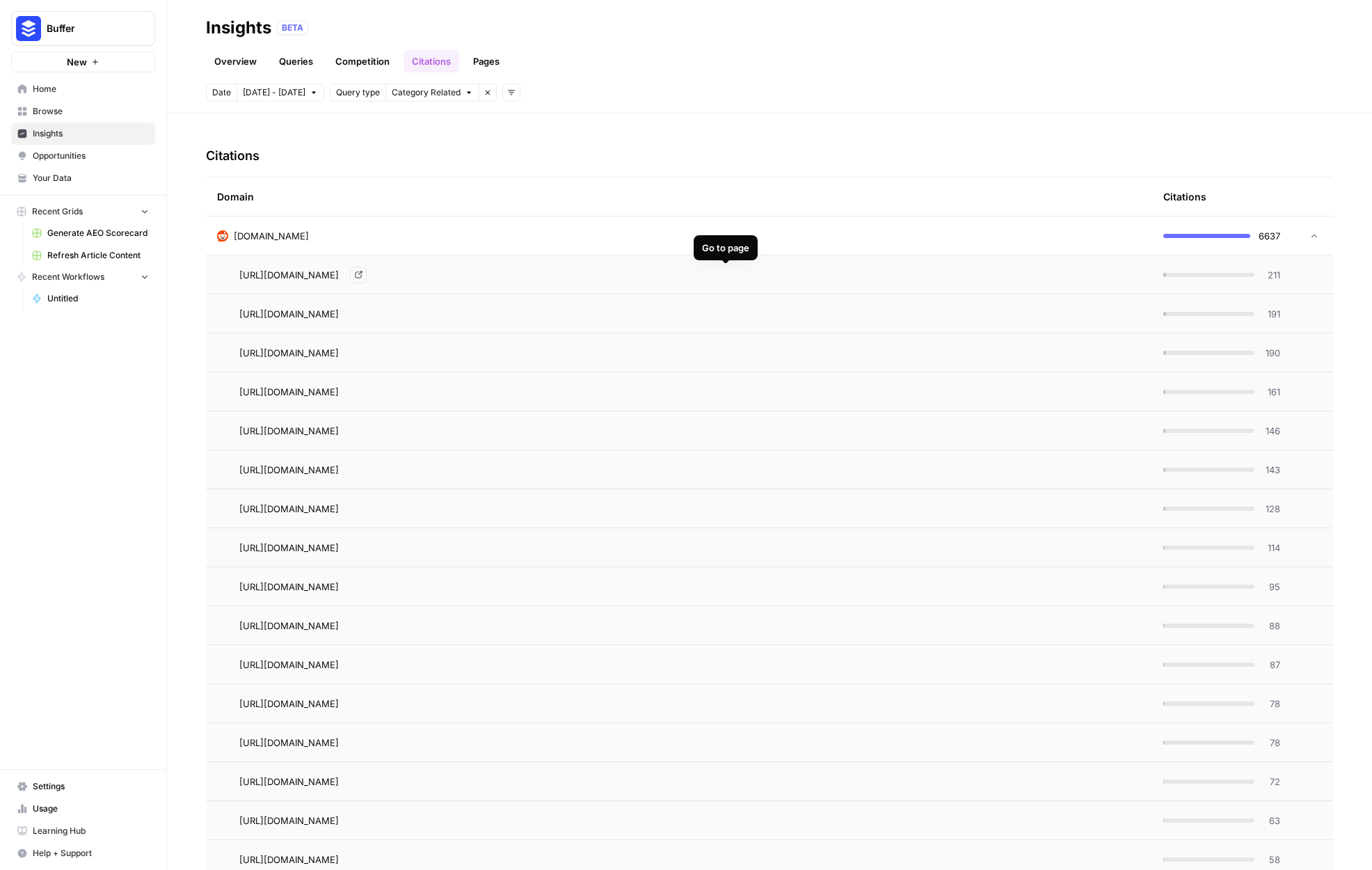
click at [362, 273] on icon "Go to page https://www.reddit.com/r/socialmedia/comments/1k2ihkz/in_2025_what_a…" at bounding box center [359, 275] width 8 height 8
click at [258, 122] on div "Discover which domains are most frequently cited in answer engine responses to …" at bounding box center [769, 491] width 1205 height 756
click at [350, 62] on link "Competition" at bounding box center [362, 61] width 71 height 23
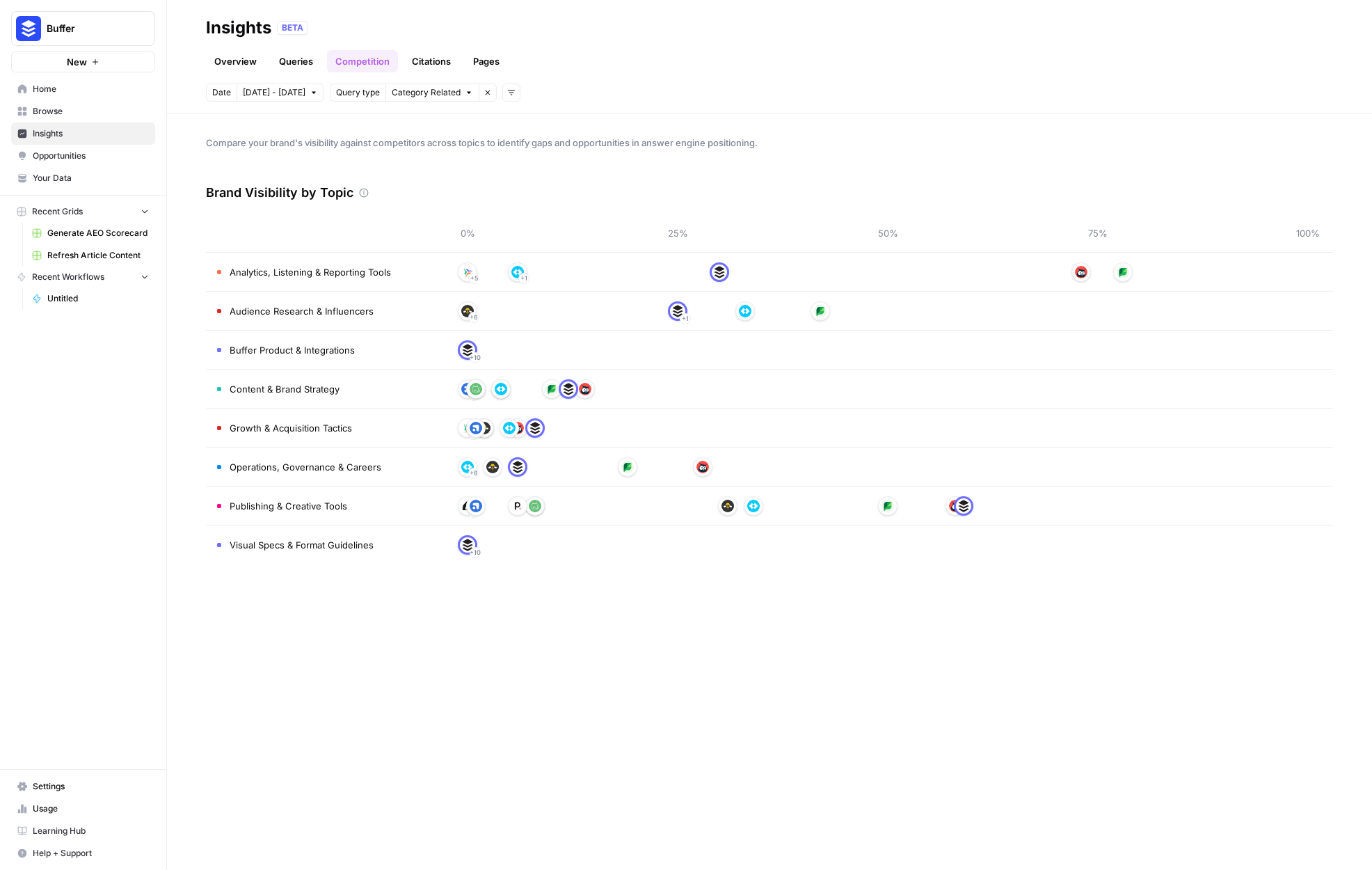
click at [249, 74] on header "Insights BETA Overview Queries Competition Citations Pages Date [DATE] - [DATE]…" at bounding box center [769, 56] width 1205 height 114
click at [246, 69] on link "Overview" at bounding box center [235, 61] width 59 height 23
